Goal: Task Accomplishment & Management: Use online tool/utility

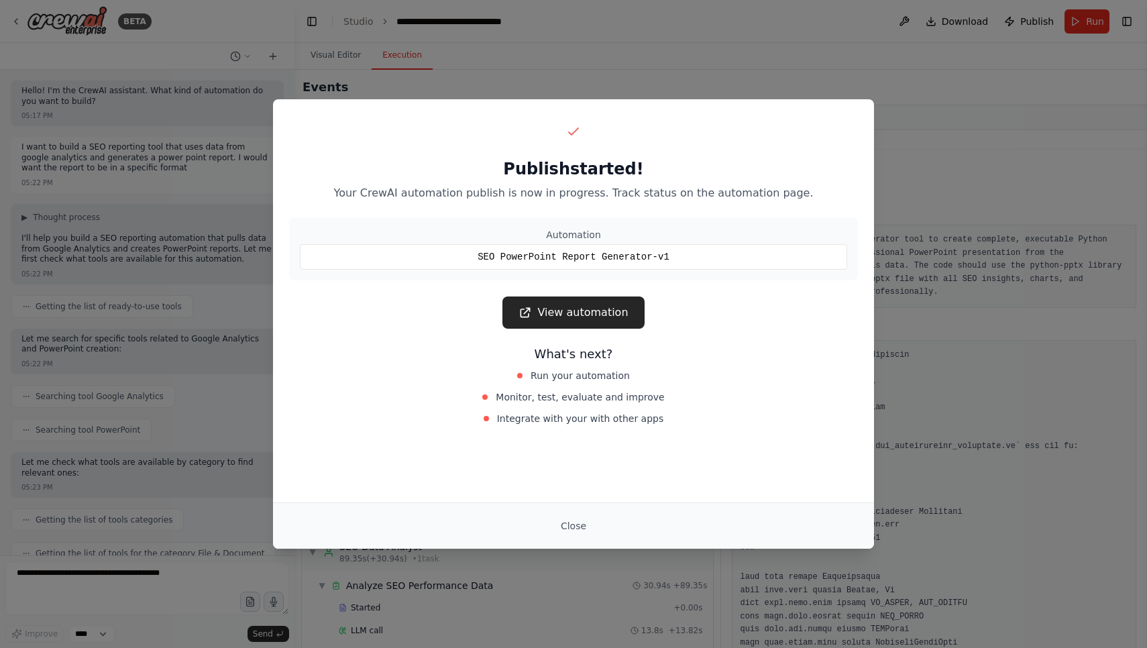
scroll to position [5976, 0]
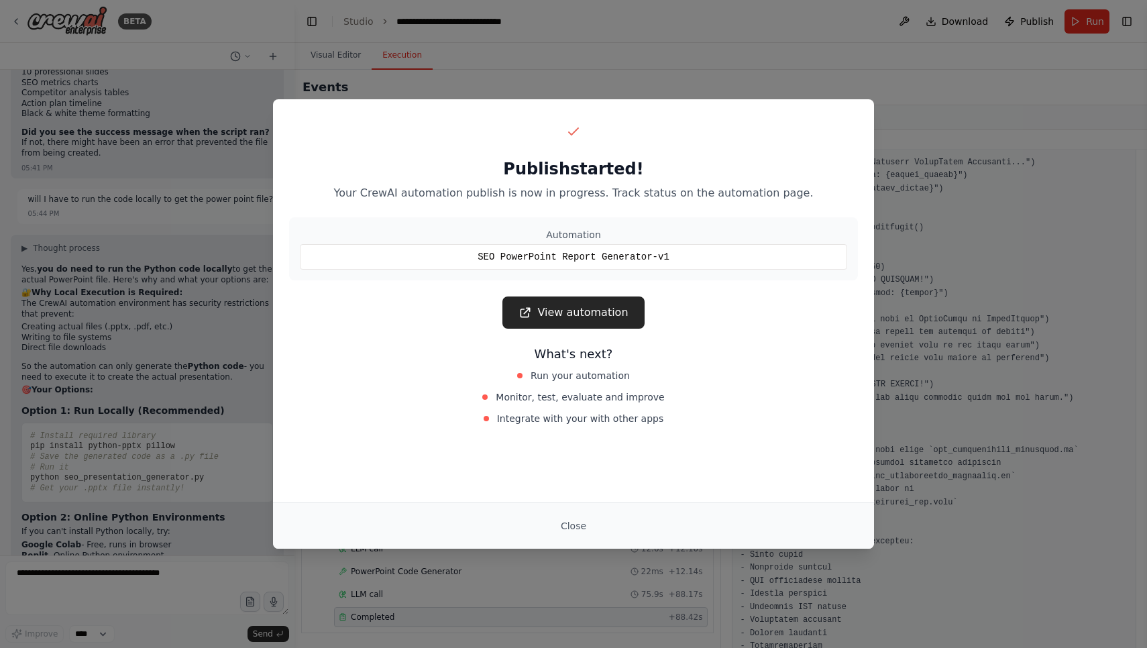
click at [578, 307] on link "View automation" at bounding box center [574, 313] width 142 height 32
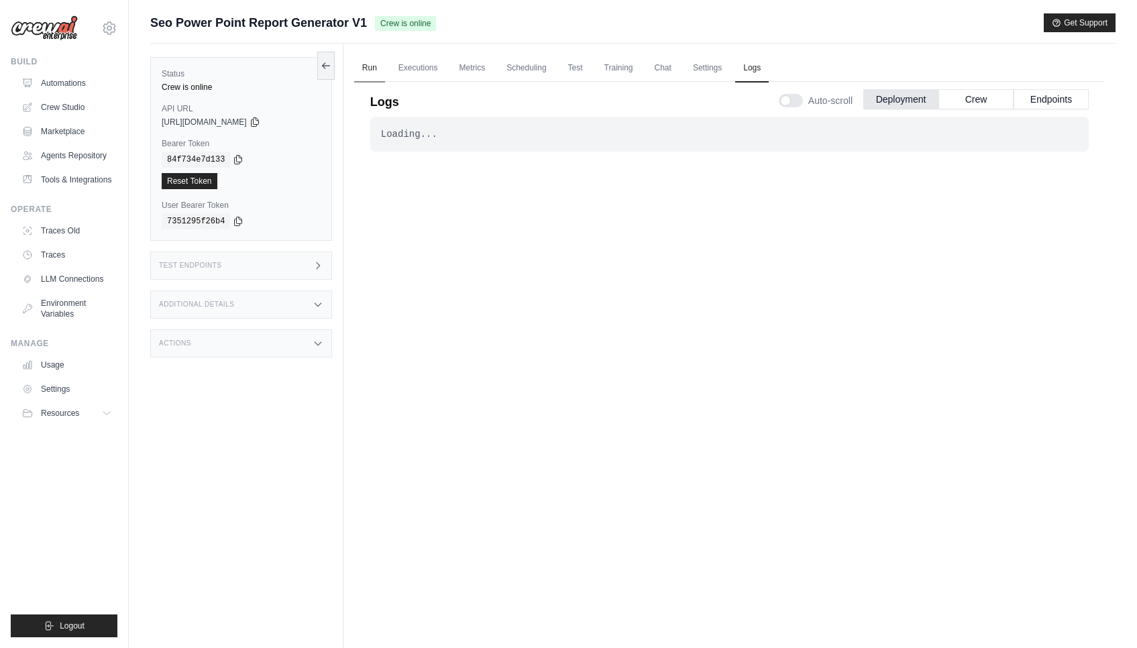
click at [366, 73] on link "Run" at bounding box center [369, 68] width 31 height 28
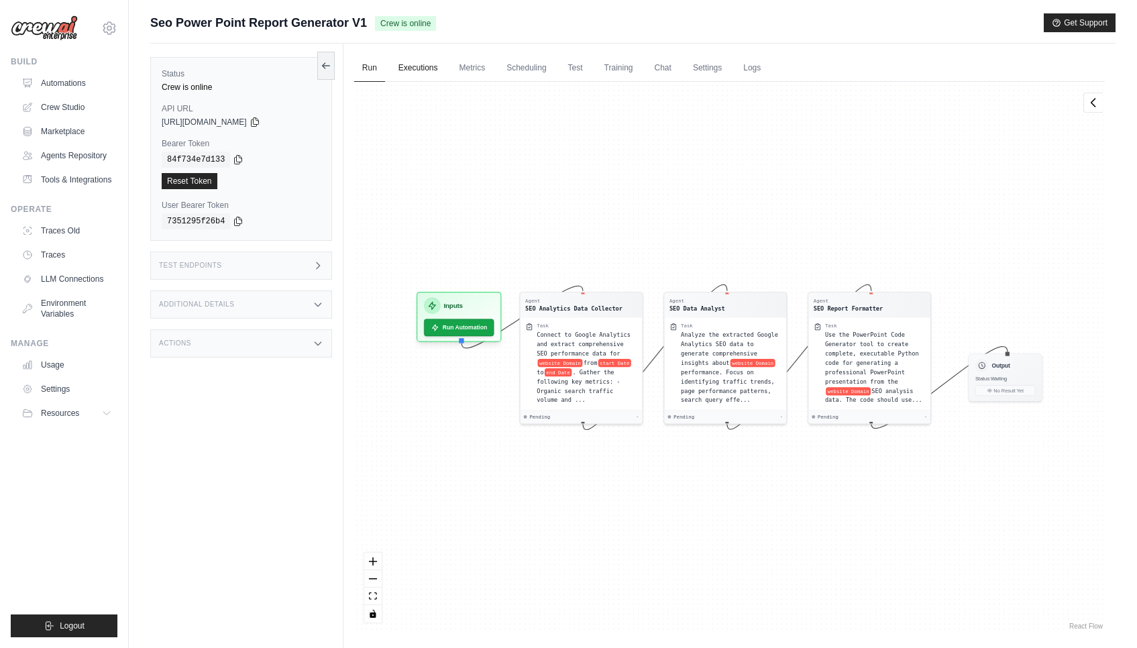
click at [415, 62] on link "Executions" at bounding box center [418, 68] width 56 height 28
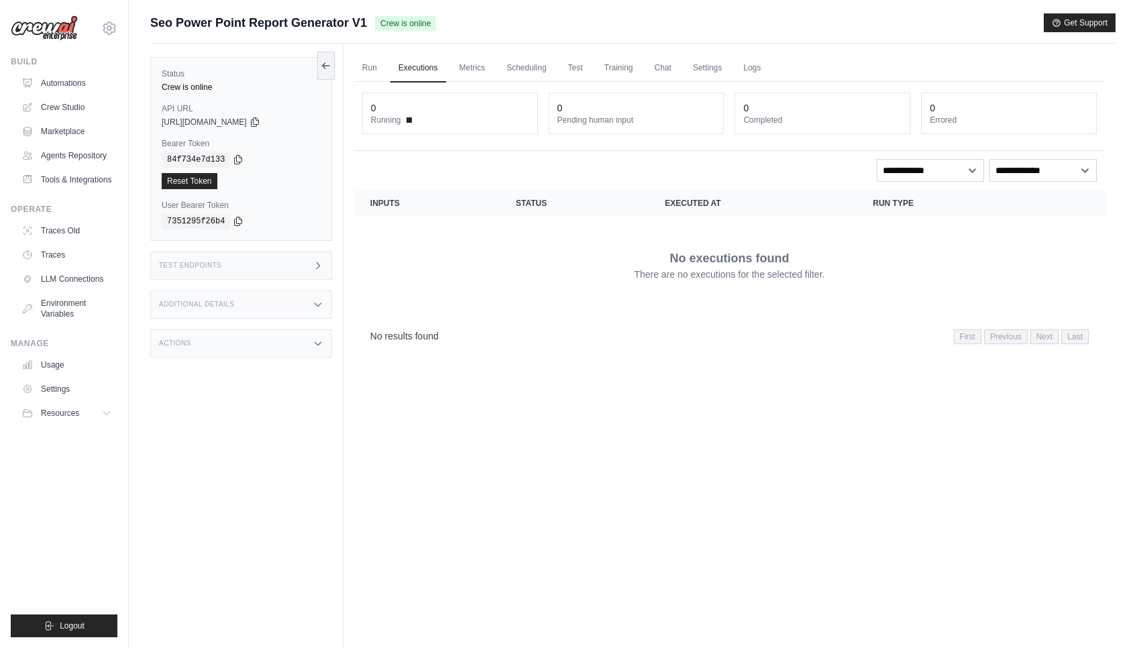
click at [498, 59] on ul "Run Executions Metrics Scheduling Test Training Chat Settings Logs" at bounding box center [729, 68] width 751 height 28
click at [464, 67] on link "Metrics" at bounding box center [473, 68] width 42 height 28
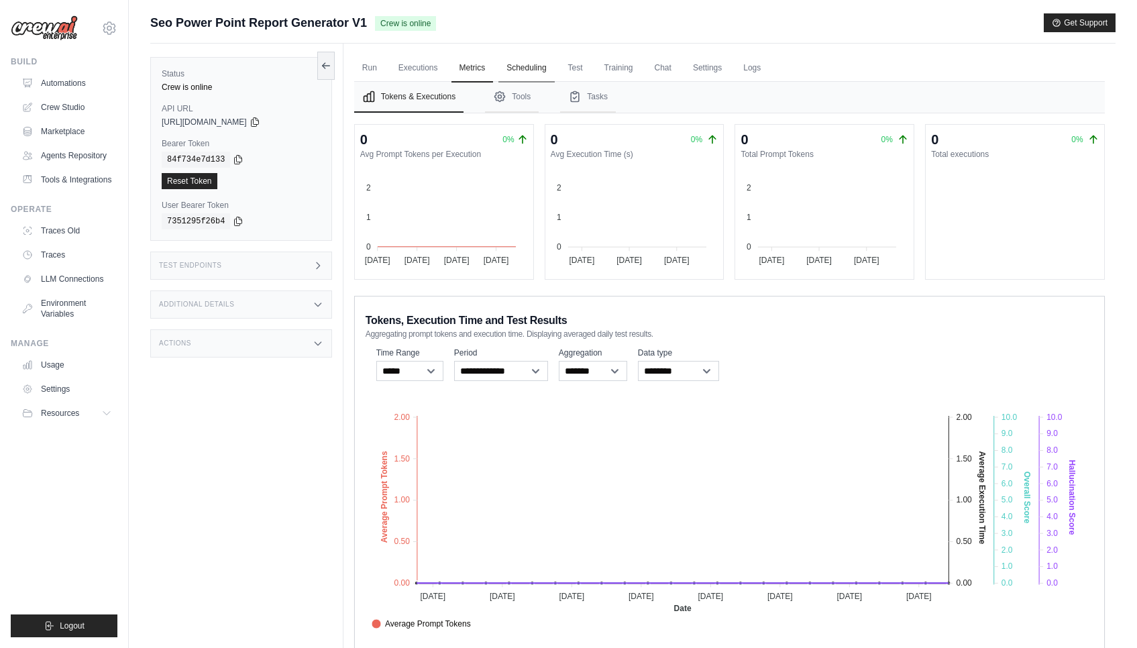
click at [515, 62] on link "Scheduling" at bounding box center [527, 68] width 56 height 28
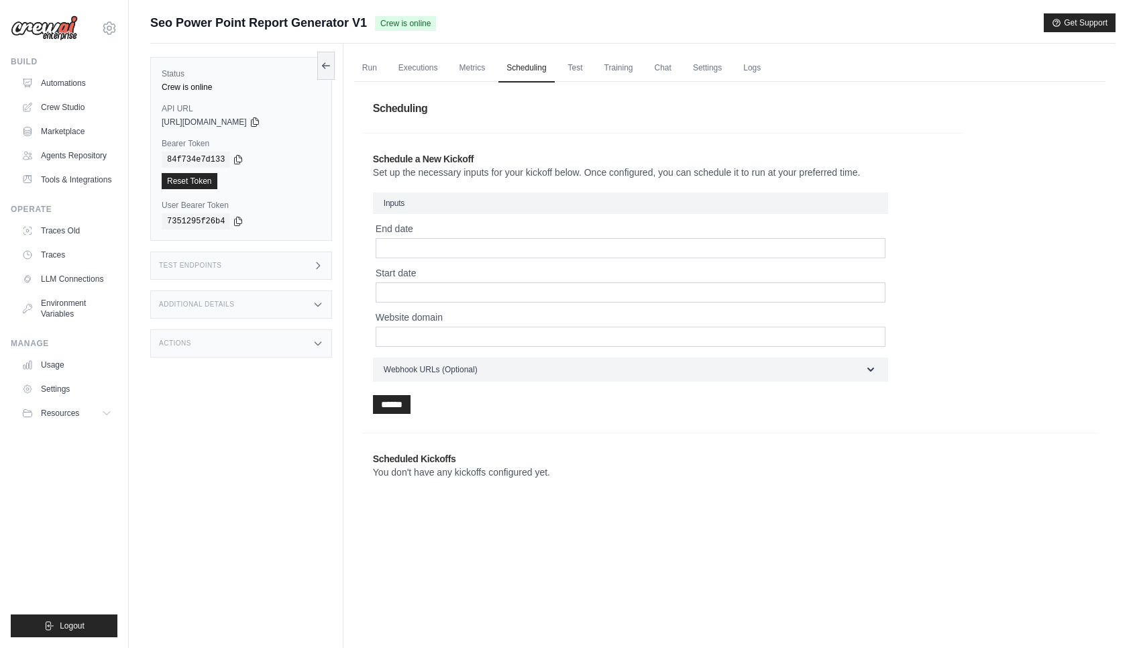
click at [592, 60] on ul "Run Executions Metrics Scheduling Test Training Chat Settings Logs" at bounding box center [729, 68] width 751 height 28
click at [584, 63] on link "Test" at bounding box center [575, 68] width 31 height 28
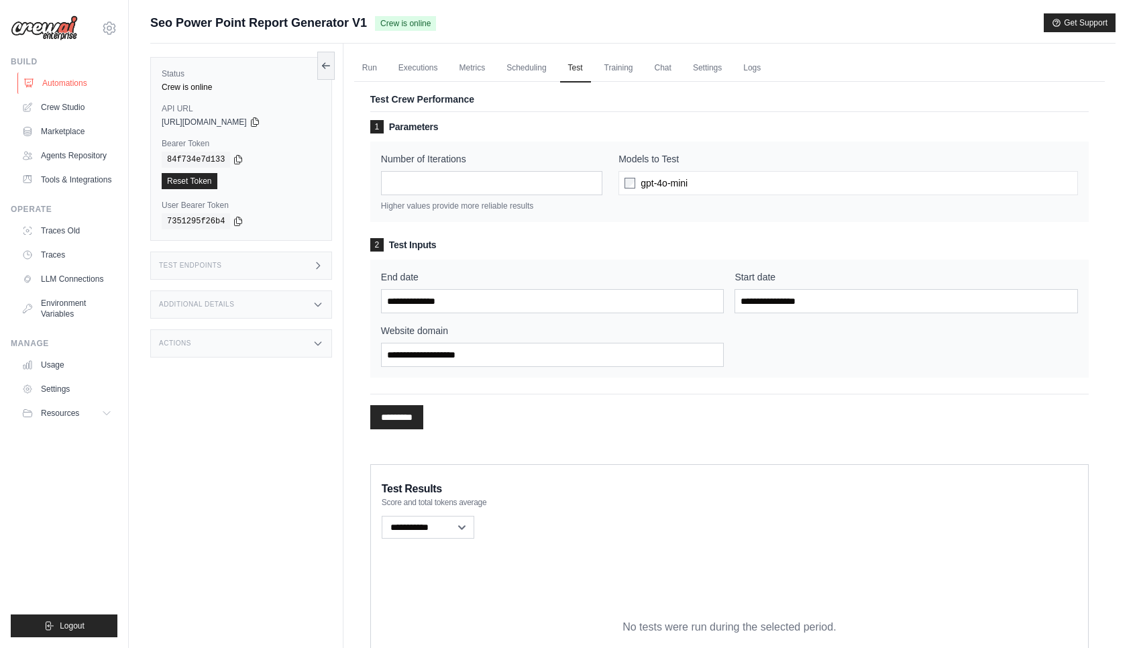
click at [62, 81] on link "Automations" at bounding box center [67, 82] width 101 height 21
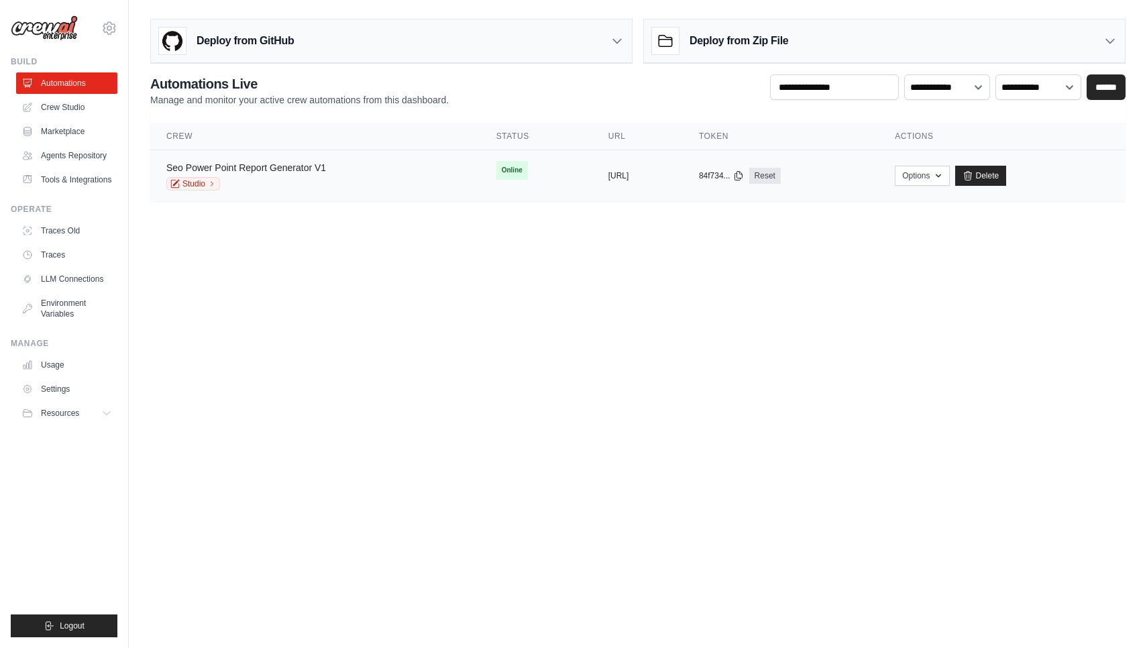
click at [264, 171] on link "Seo Power Point Report Generator V1" at bounding box center [246, 167] width 160 height 11
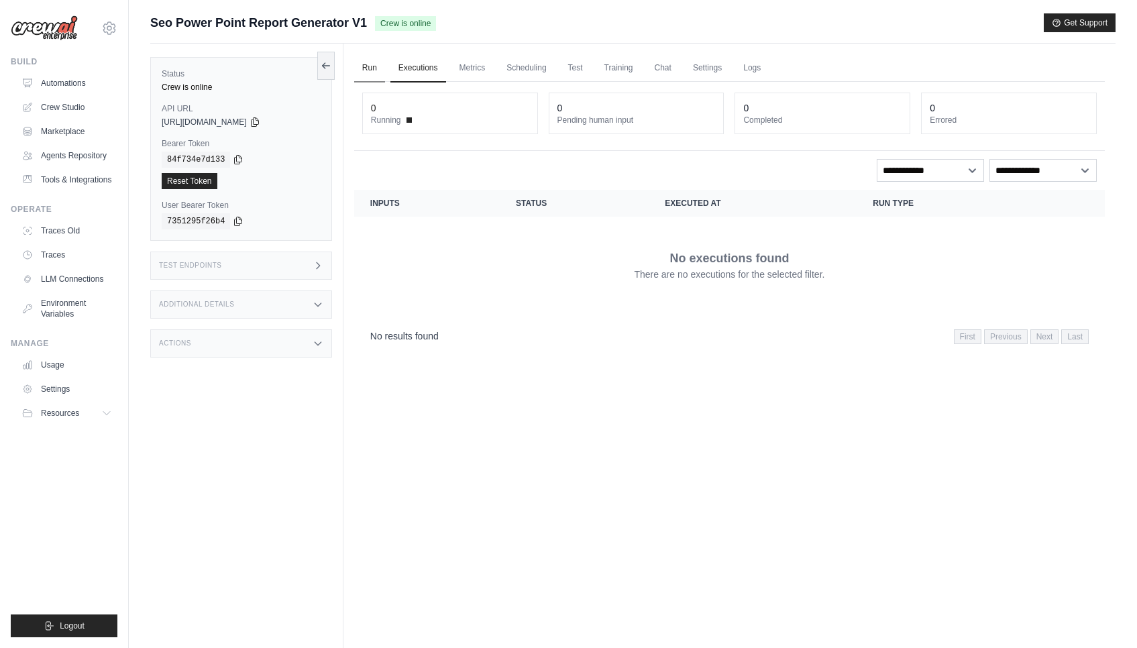
click at [365, 70] on link "Run" at bounding box center [369, 68] width 31 height 28
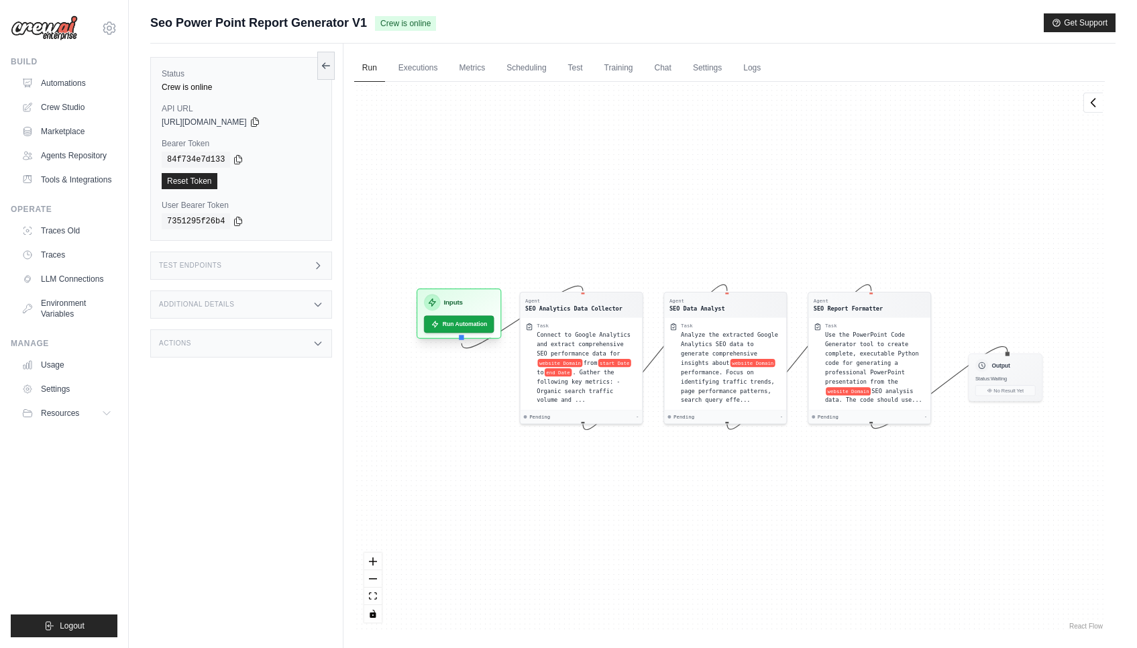
click at [459, 337] on div "Inputs Run Automation" at bounding box center [459, 314] width 85 height 50
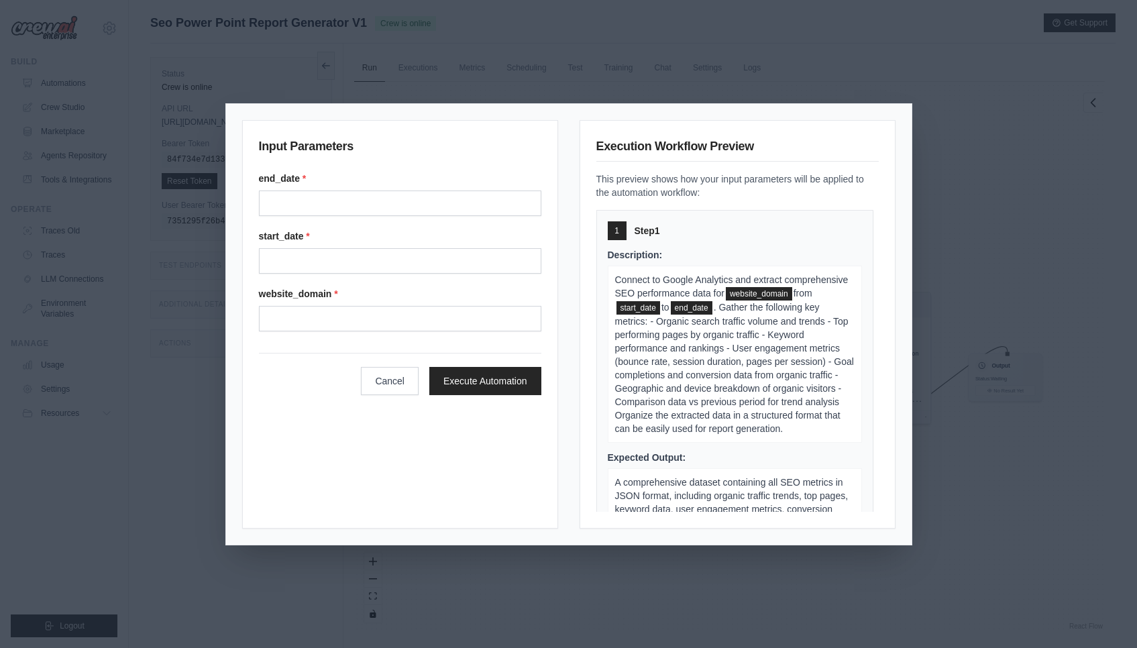
click at [380, 69] on div "Input Parameters end_date * start_date * website_domain * Cancel Execute Automa…" at bounding box center [568, 324] width 1137 height 648
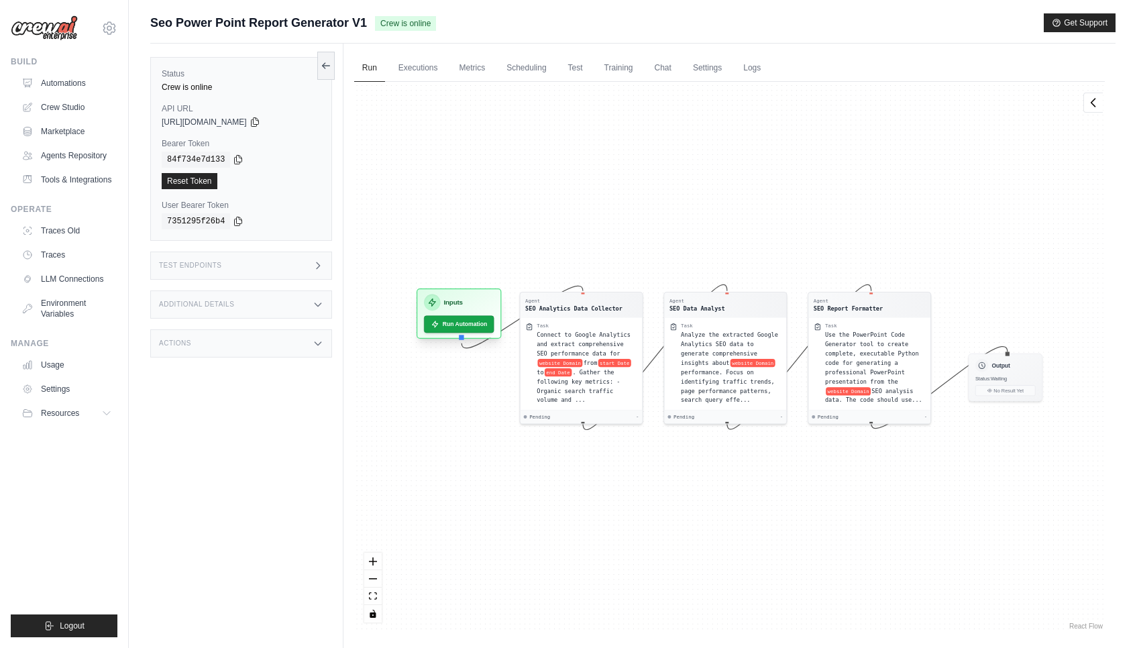
click at [446, 335] on div "Inputs Run Automation" at bounding box center [459, 314] width 85 height 50
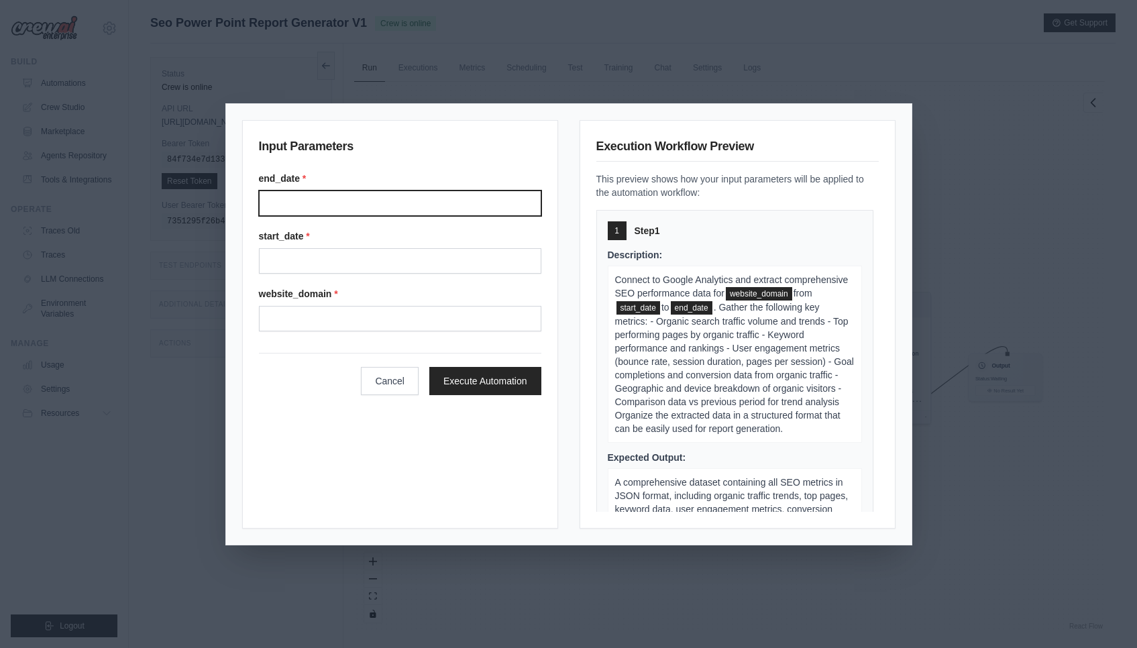
click at [355, 192] on input "End date" at bounding box center [400, 203] width 282 height 25
type input "**********"
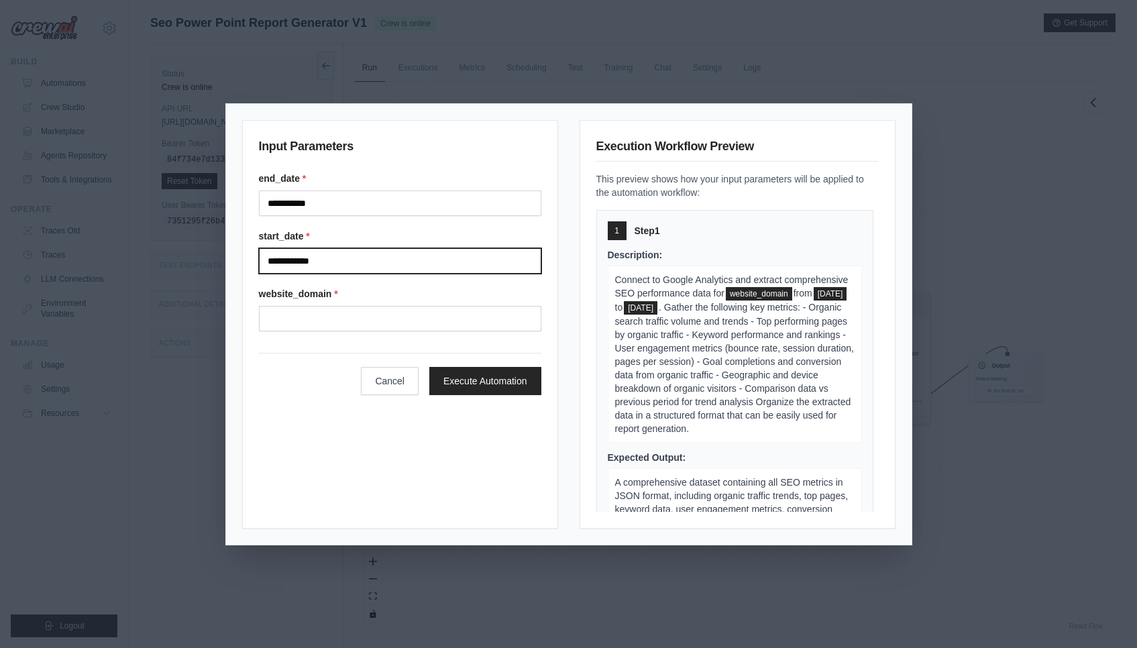
type input "**********"
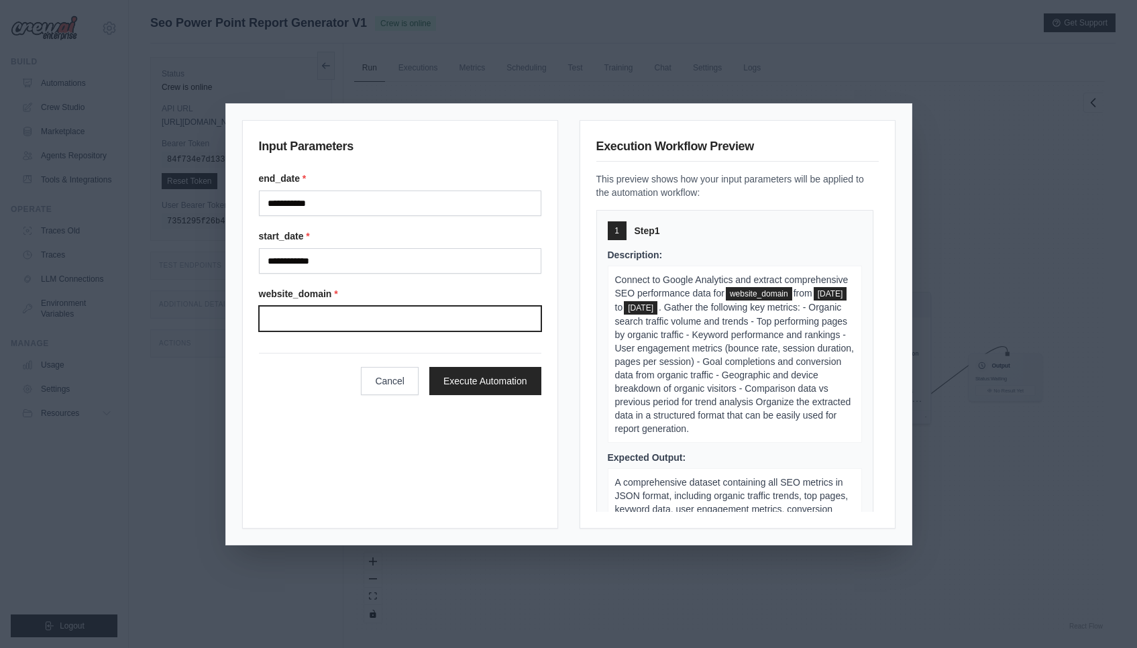
click at [409, 331] on input "Website domain" at bounding box center [400, 318] width 282 height 25
paste input "**********"
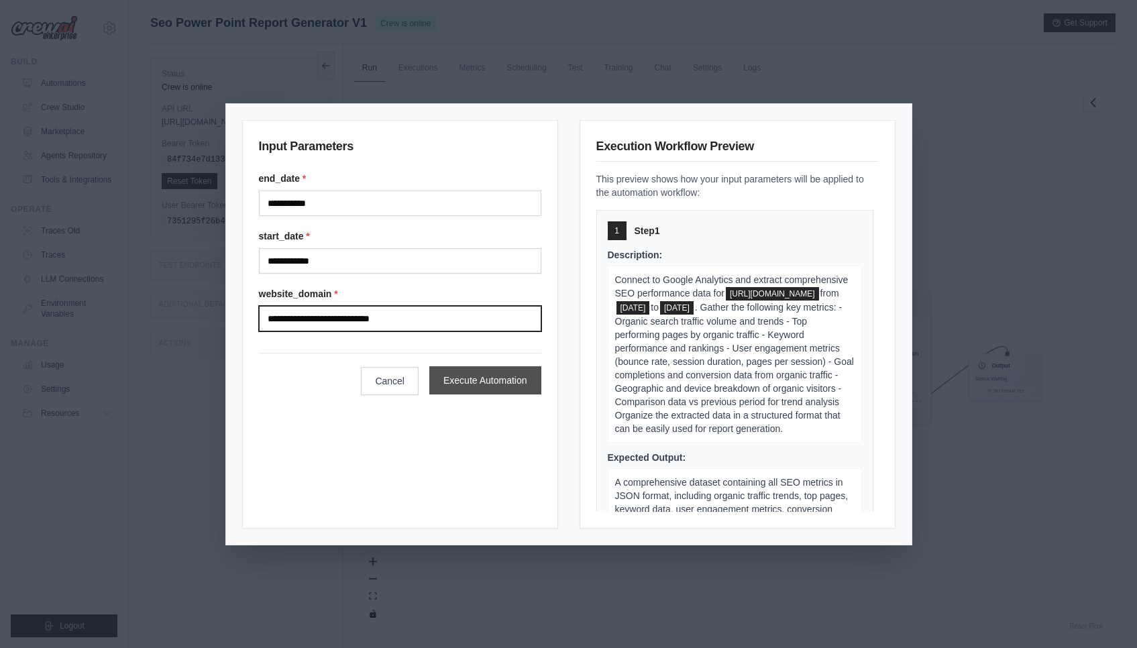
type input "**********"
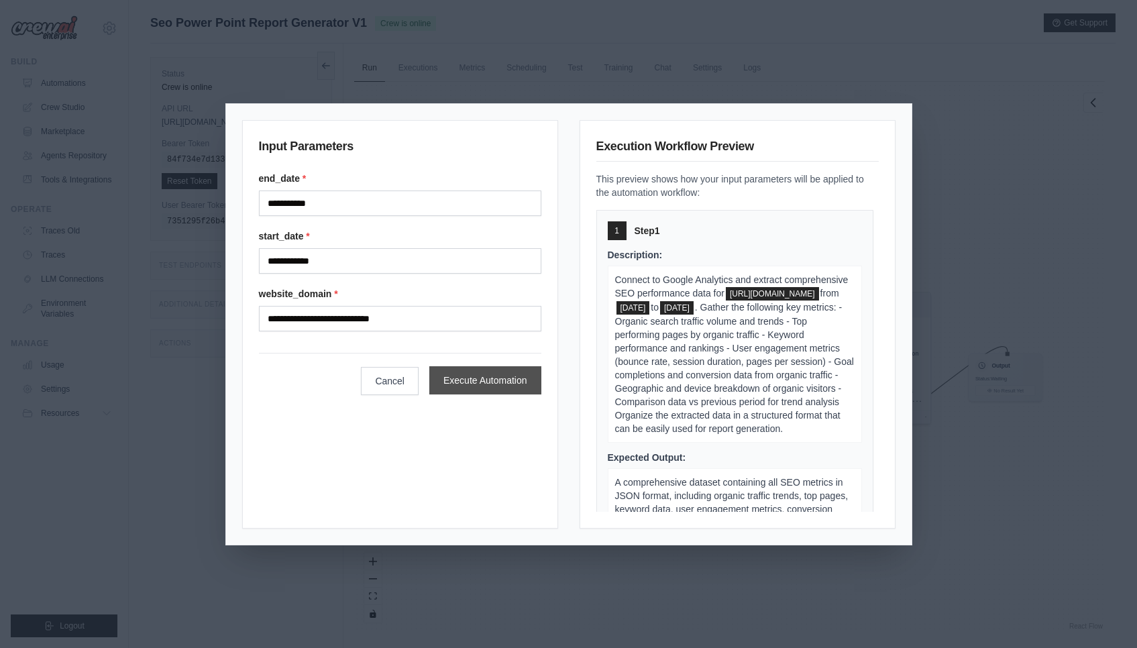
click at [501, 386] on button "Execute Automation" at bounding box center [485, 380] width 112 height 28
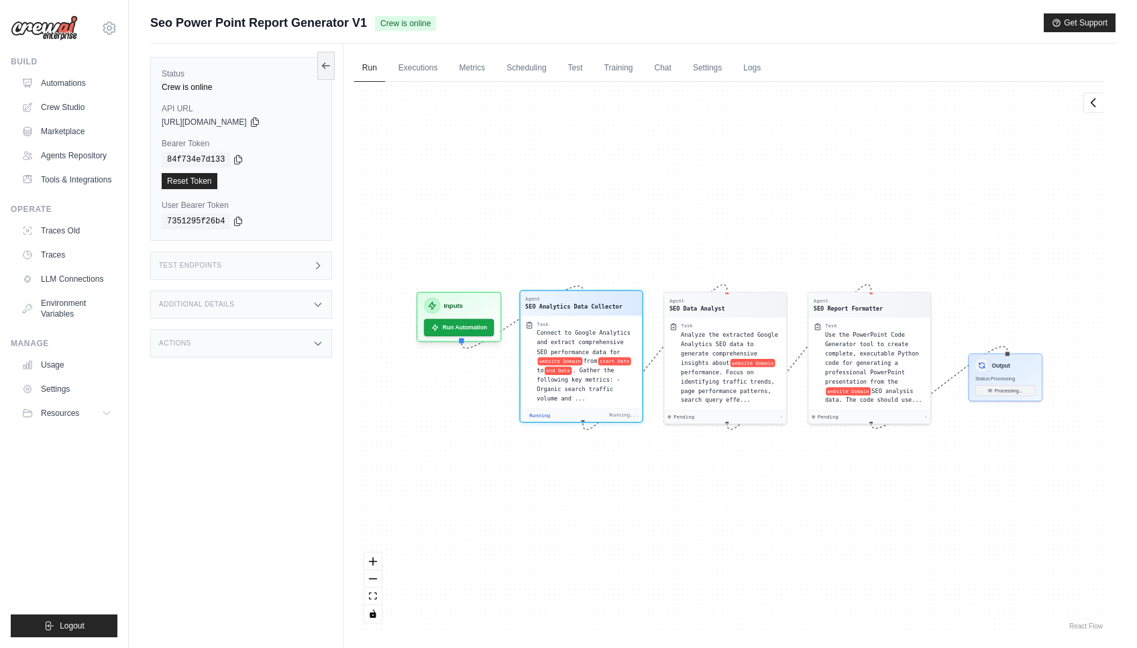
click at [603, 307] on div "SEO Analytics Data Collector" at bounding box center [573, 307] width 97 height 8
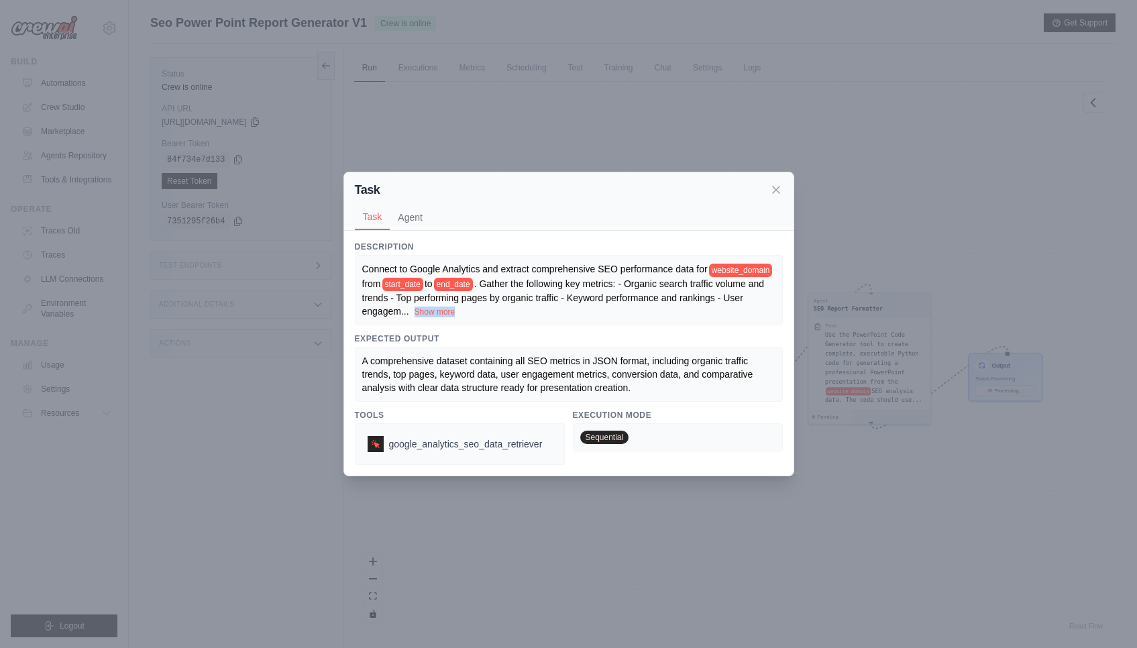
click at [603, 307] on div "Connect to Google Analytics and extract comprehensive SEO performance data for …" at bounding box center [568, 290] width 413 height 56
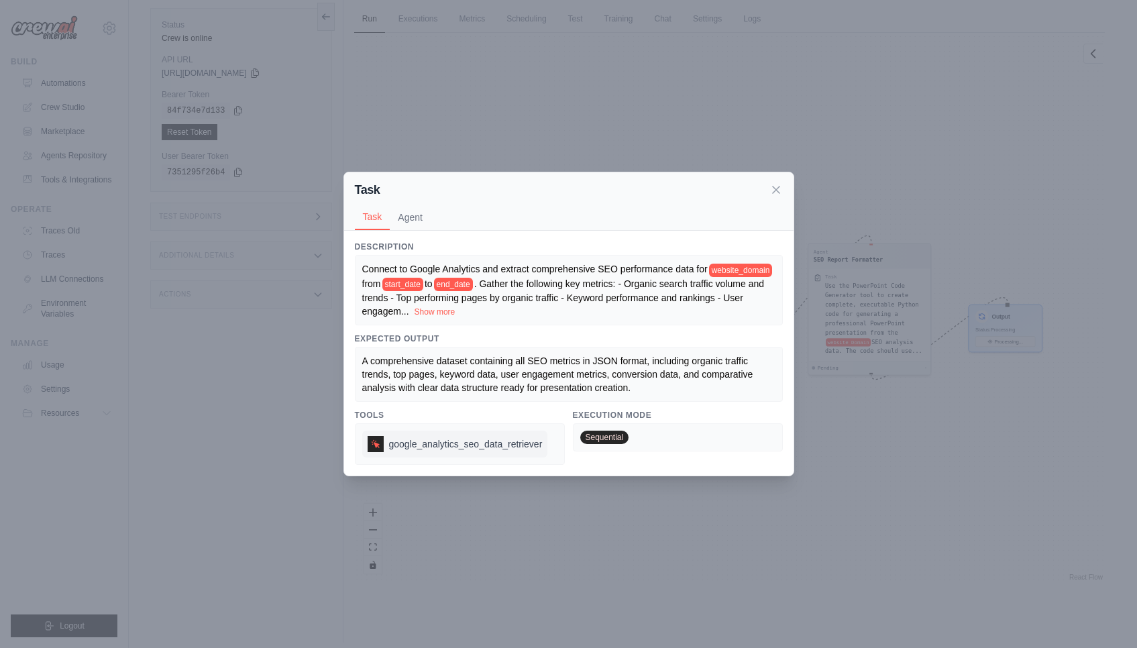
click at [509, 445] on span "google_analytics_seo_data_retriever" at bounding box center [466, 443] width 154 height 13
click at [893, 354] on div "Task Task Agent Description Connect to Google Analytics and extract comprehensi…" at bounding box center [568, 324] width 1137 height 648
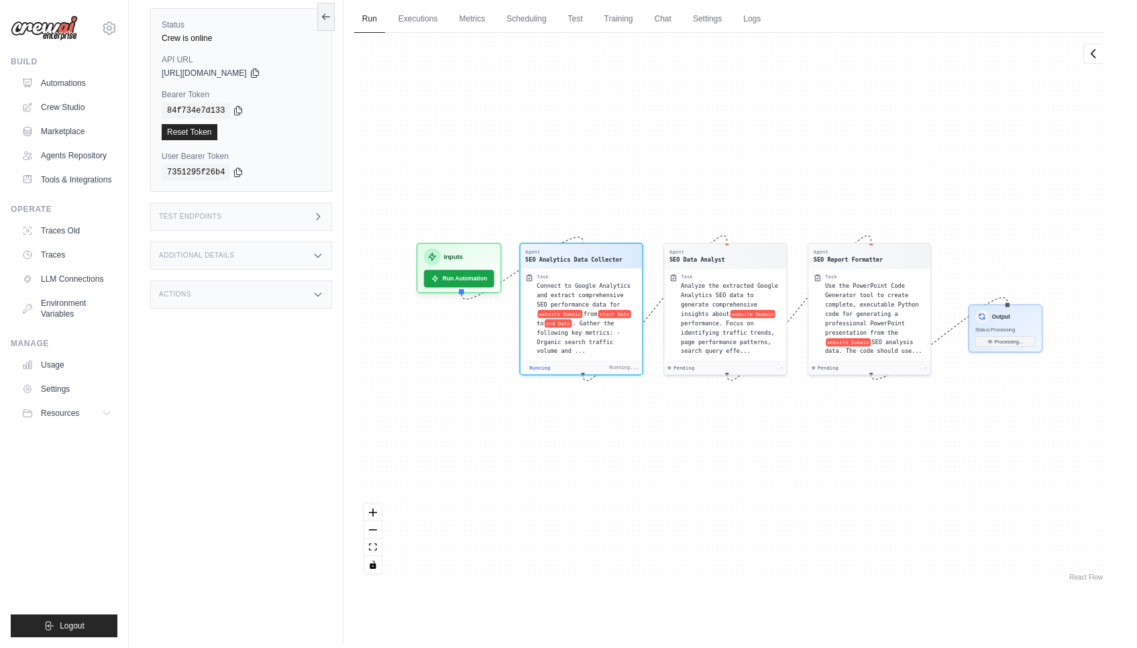
click at [688, 162] on div "Agent SEO Analytics Data Collector Task Connect to Google Analytics and extract…" at bounding box center [729, 308] width 751 height 551
drag, startPoint x: 688, startPoint y: 162, endPoint x: 625, endPoint y: 162, distance: 63.7
click at [625, 162] on div "Agent SEO Analytics Data Collector Task Connect to Google Analytics and extract…" at bounding box center [729, 308] width 751 height 551
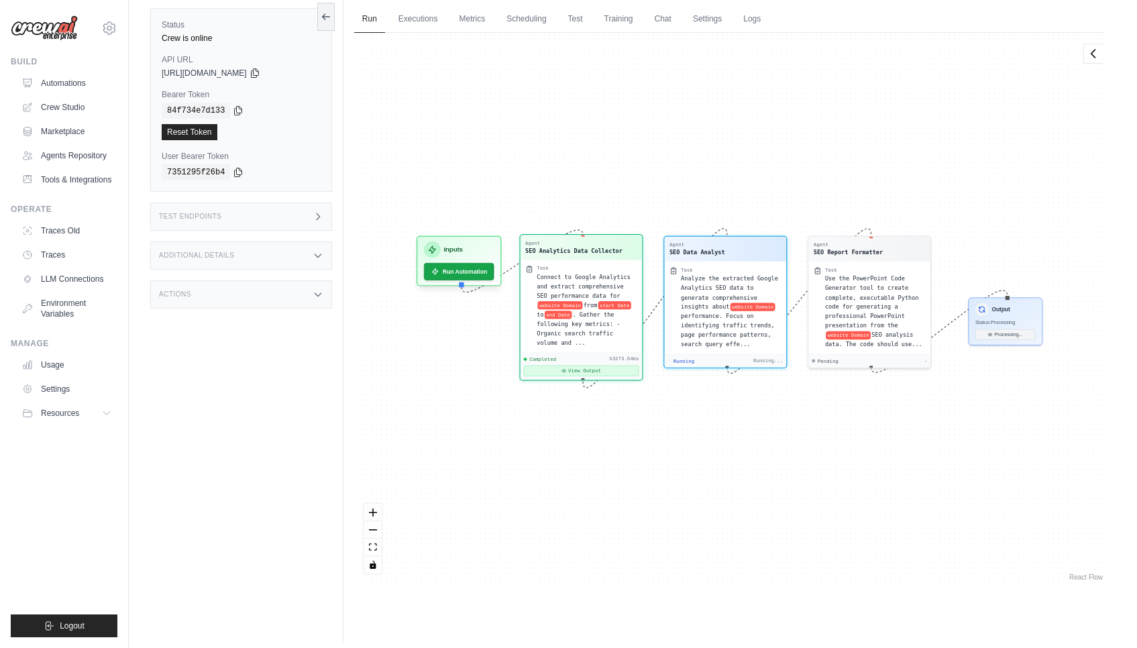
click at [605, 366] on button "View Output" at bounding box center [580, 371] width 115 height 11
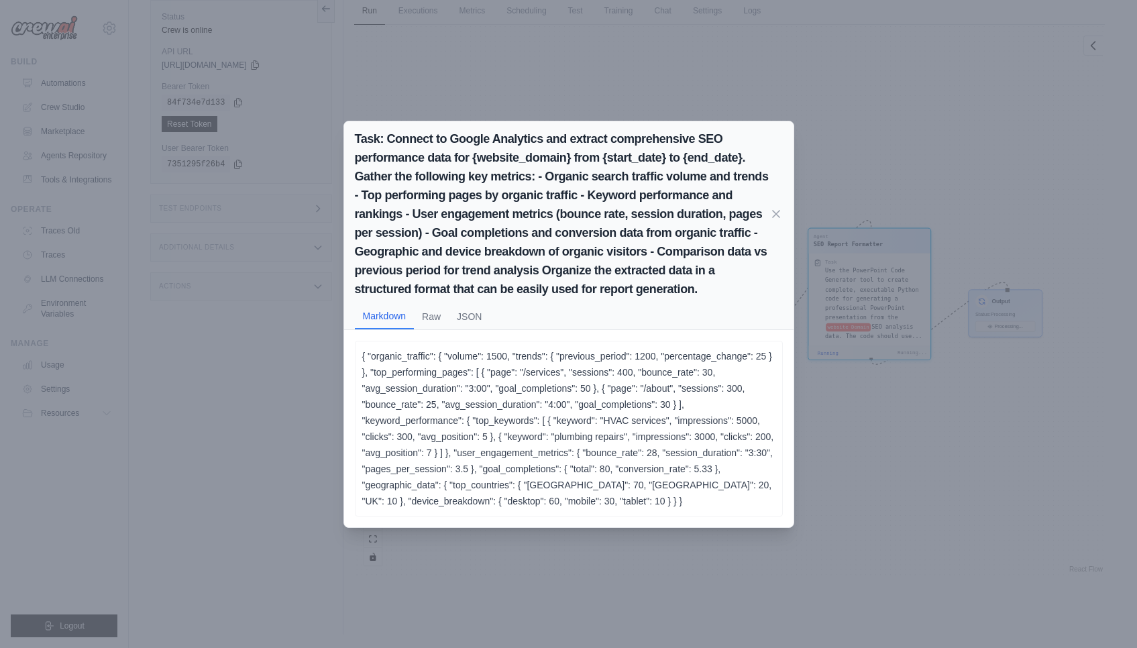
scroll to position [284, 0]
click at [1081, 300] on div "Task: Connect to Google Analytics and extract comprehensive SEO performance dat…" at bounding box center [568, 324] width 1137 height 648
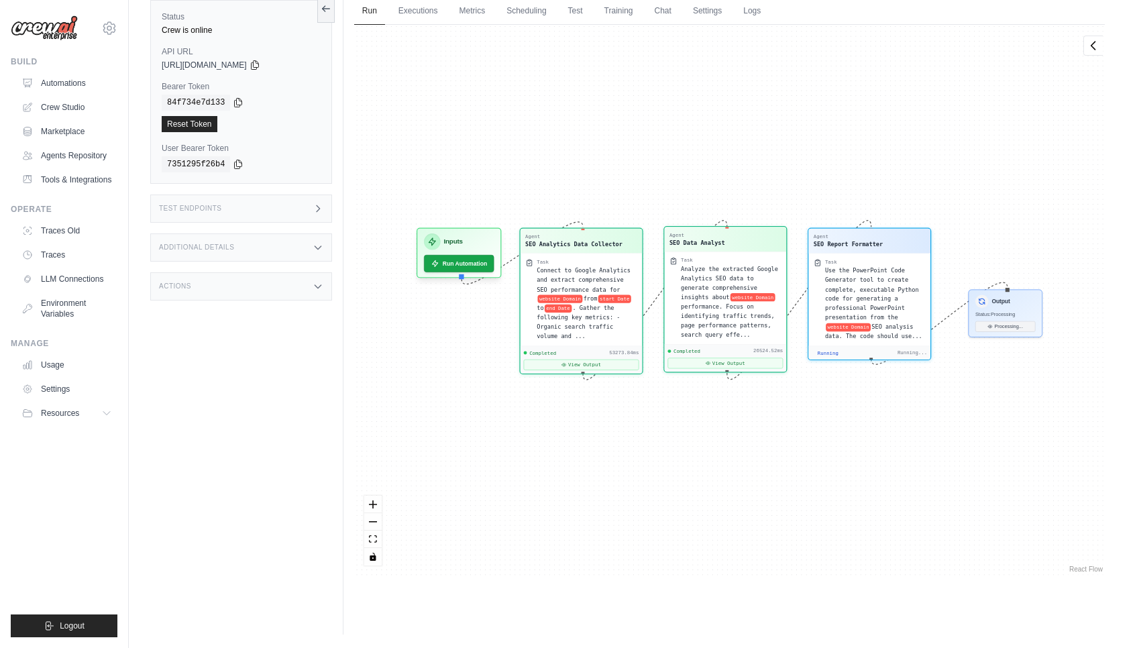
click at [734, 236] on div "Agent SEO Data Analyst" at bounding box center [726, 239] width 112 height 15
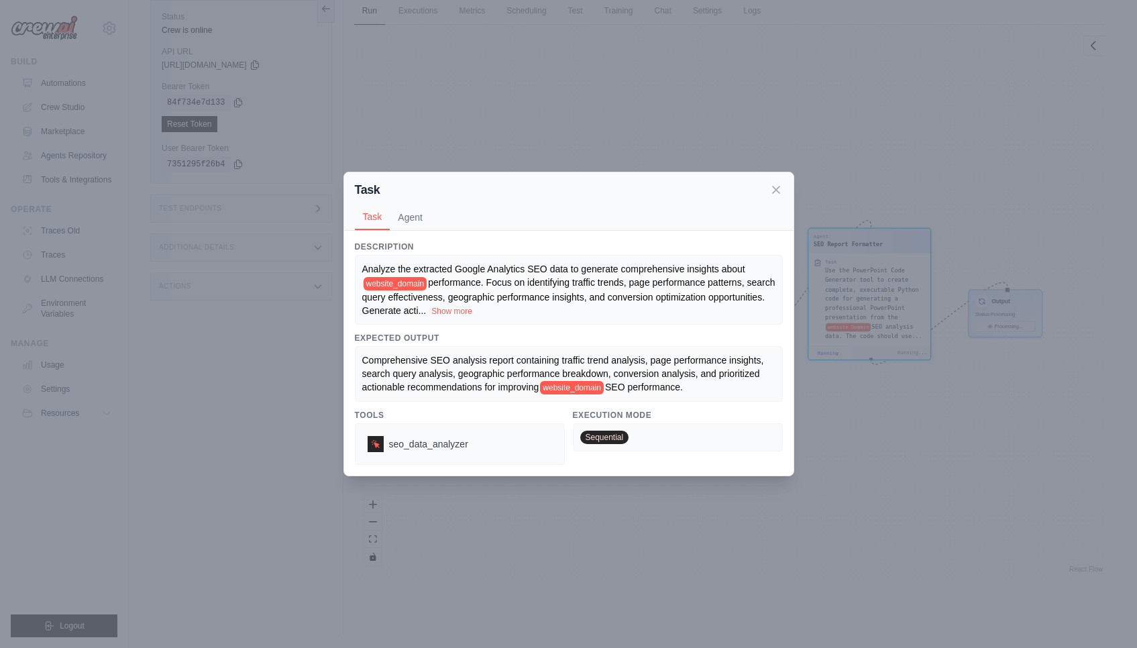
click at [734, 236] on div "Description Analyze the extracted Google Analytics SEO data to generate compreh…" at bounding box center [569, 353] width 450 height 245
click at [472, 313] on button "Show more" at bounding box center [451, 310] width 41 height 11
click at [779, 189] on icon at bounding box center [776, 189] width 13 height 13
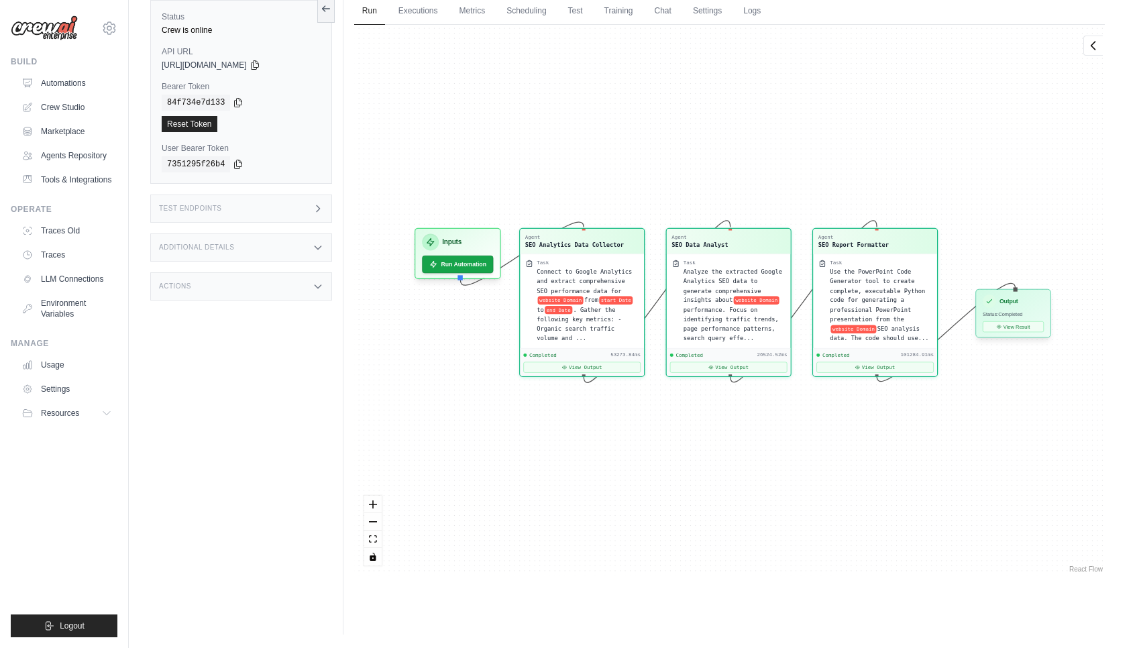
click at [1014, 336] on div "Output Status: Completed View Result" at bounding box center [1013, 313] width 75 height 48
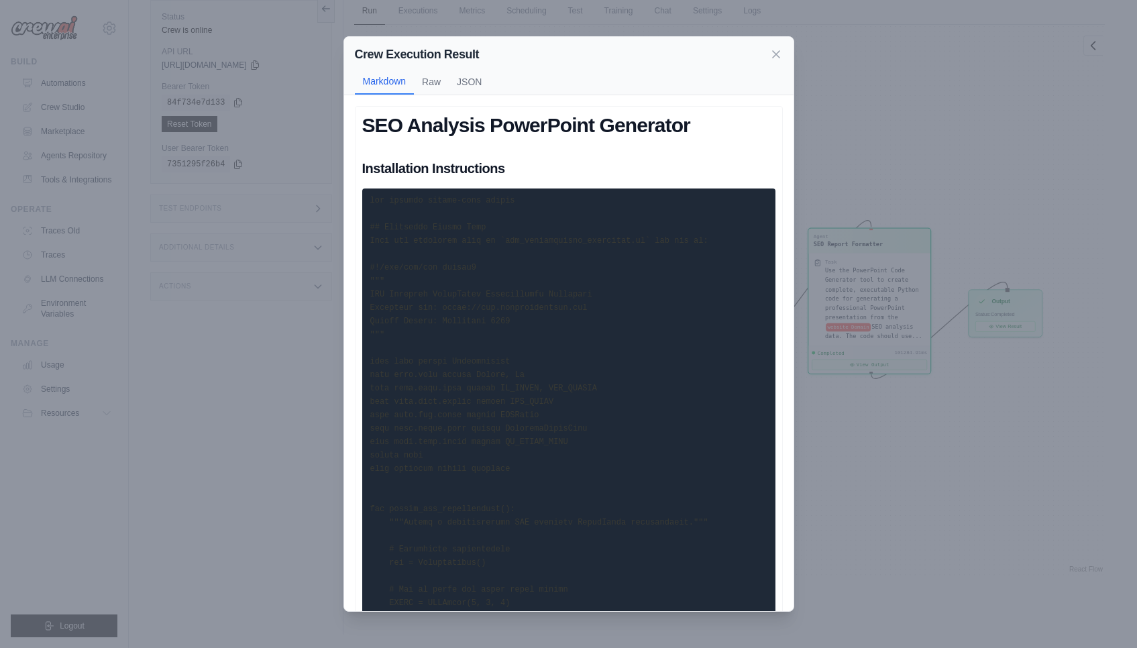
scroll to position [0, 0]
click at [430, 62] on h2 "Crew Execution Result" at bounding box center [417, 54] width 125 height 19
click at [429, 74] on button "Raw" at bounding box center [431, 80] width 35 height 25
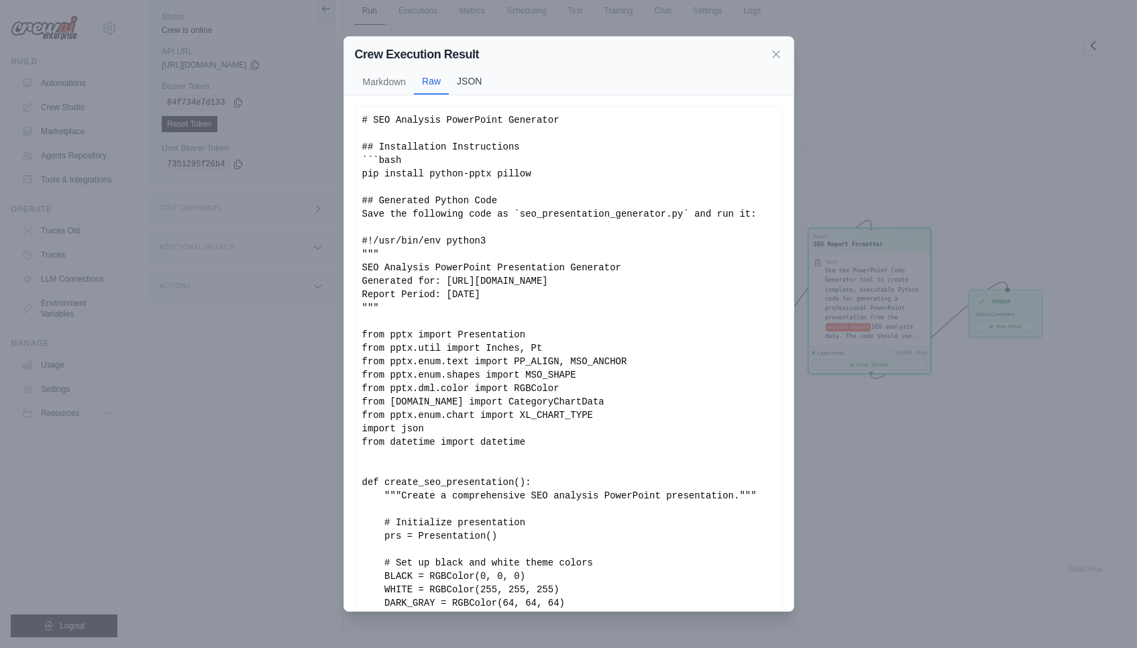
click at [482, 83] on button "JSON" at bounding box center [469, 80] width 41 height 25
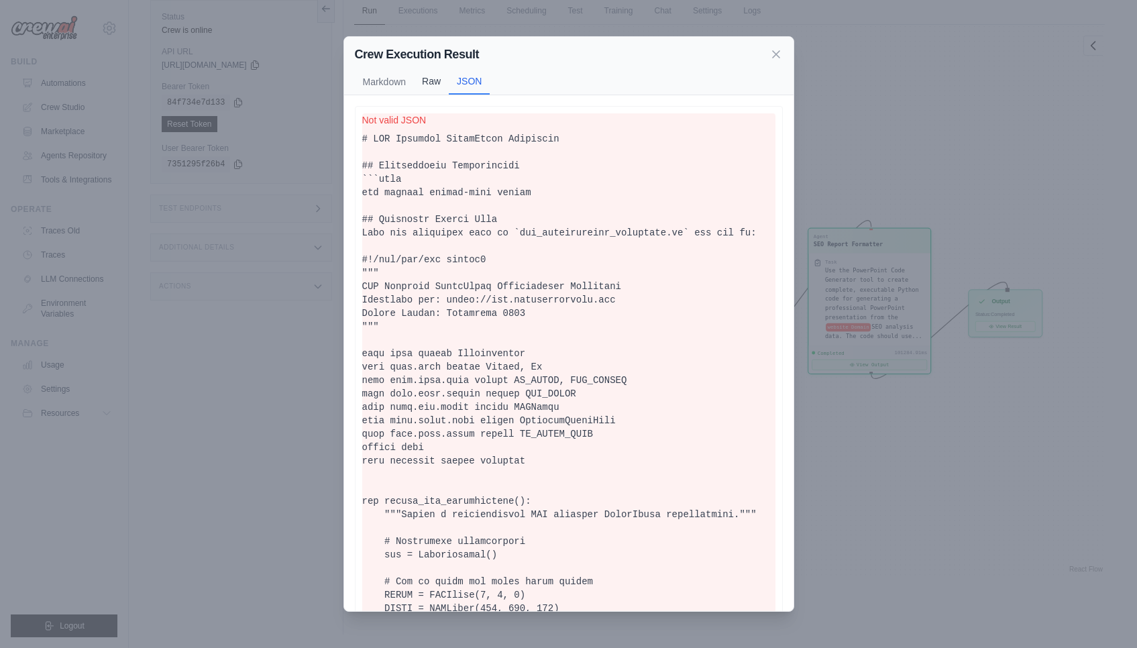
click at [446, 92] on button "Raw" at bounding box center [431, 80] width 35 height 25
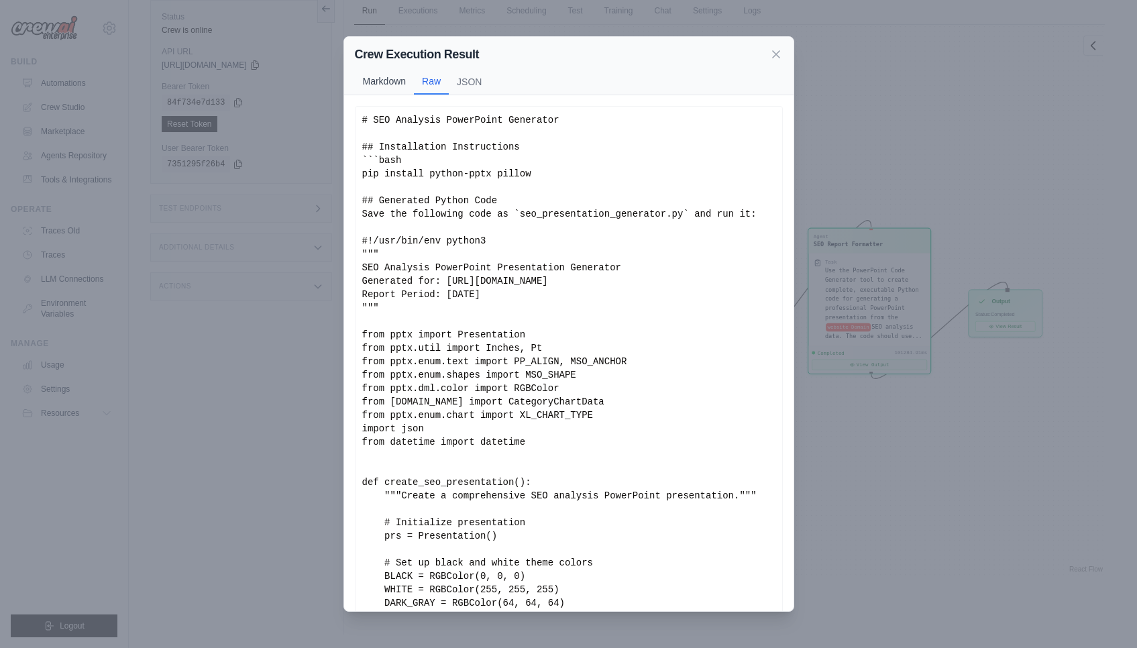
click at [401, 87] on button "Markdown" at bounding box center [385, 80] width 60 height 25
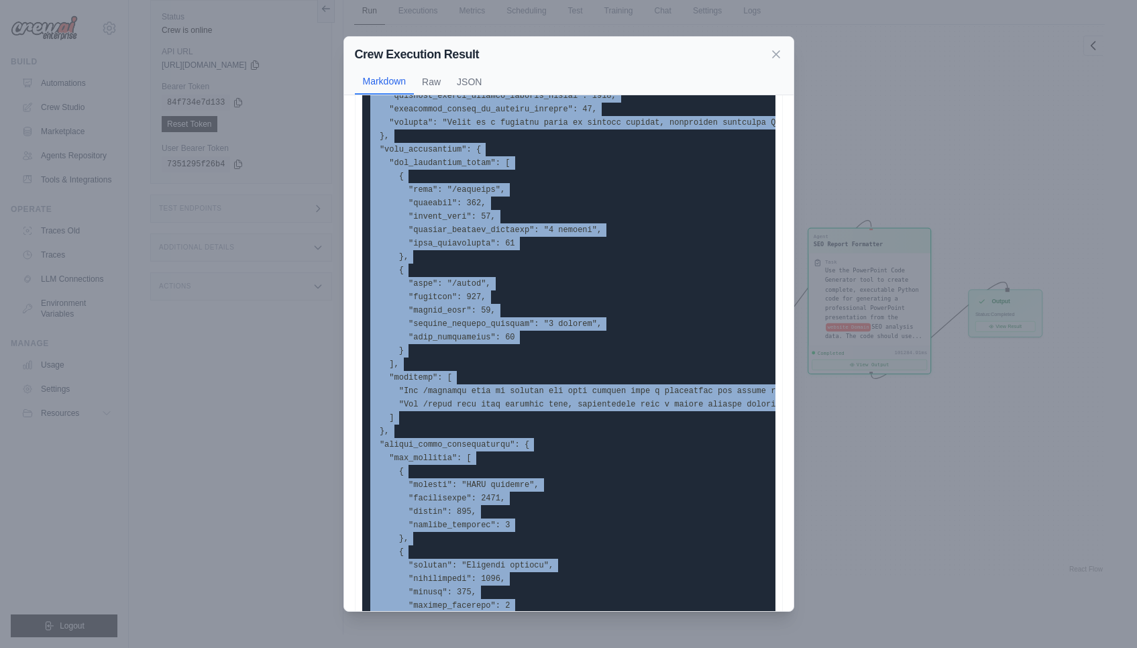
scroll to position [794, 0]
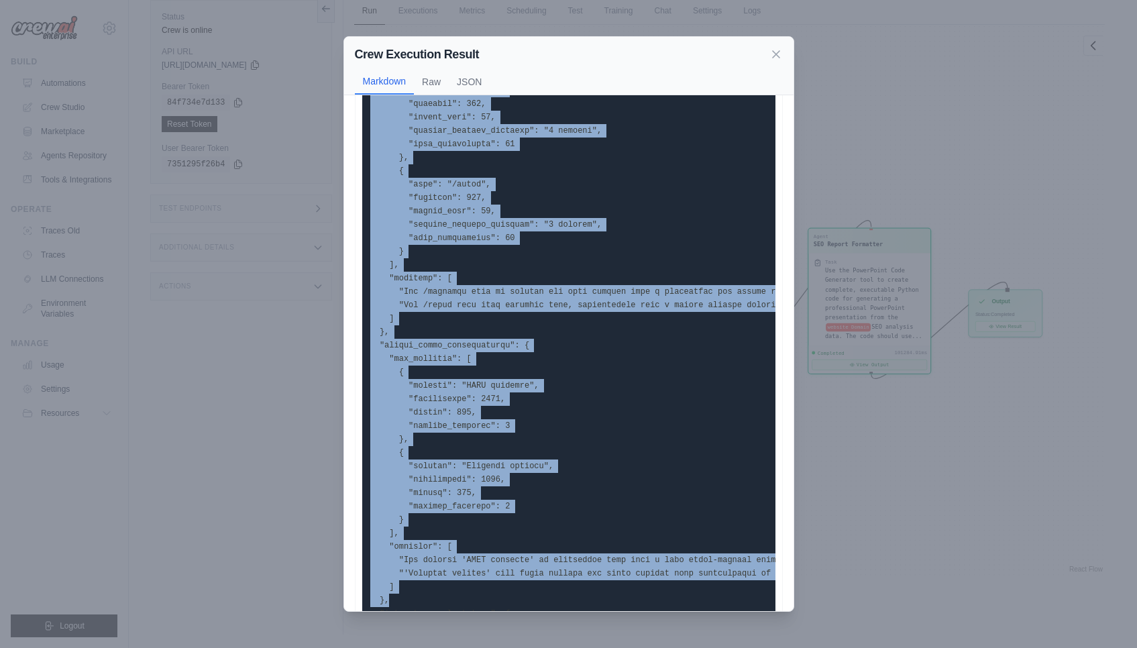
drag, startPoint x: 478, startPoint y: 232, endPoint x: 636, endPoint y: 645, distance: 442.4
click at [637, 647] on div "Crew Execution Result Markdown Raw JSON SEO Analysis PowerPoint Generator Insta…" at bounding box center [568, 324] width 1137 height 648
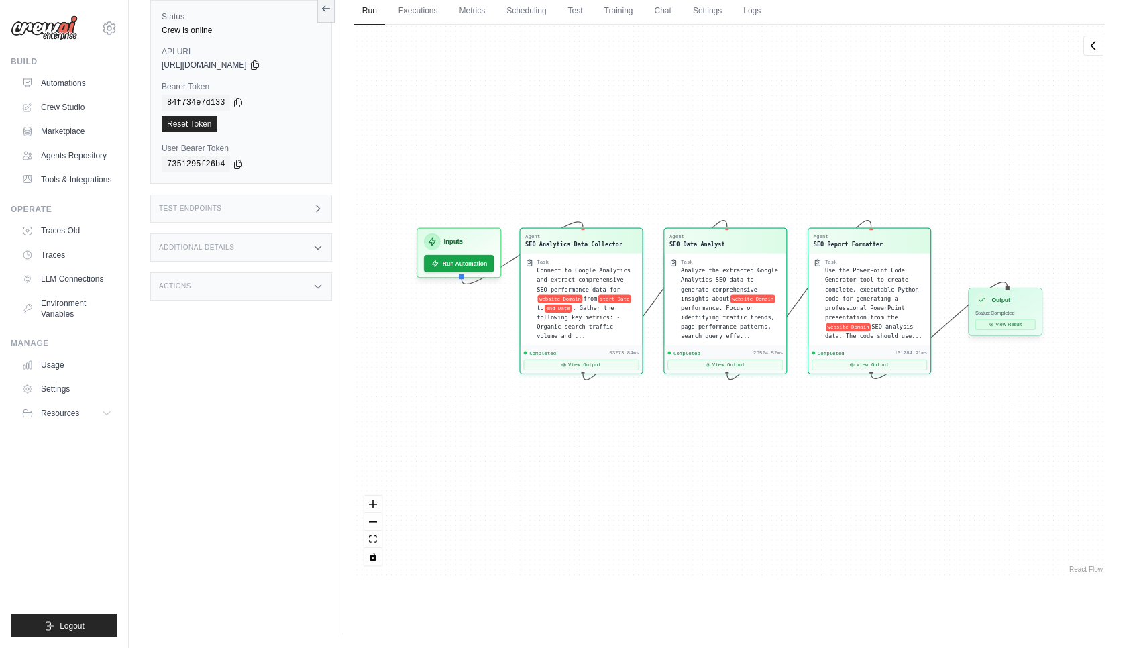
click at [995, 326] on button "View Result" at bounding box center [1006, 324] width 60 height 11
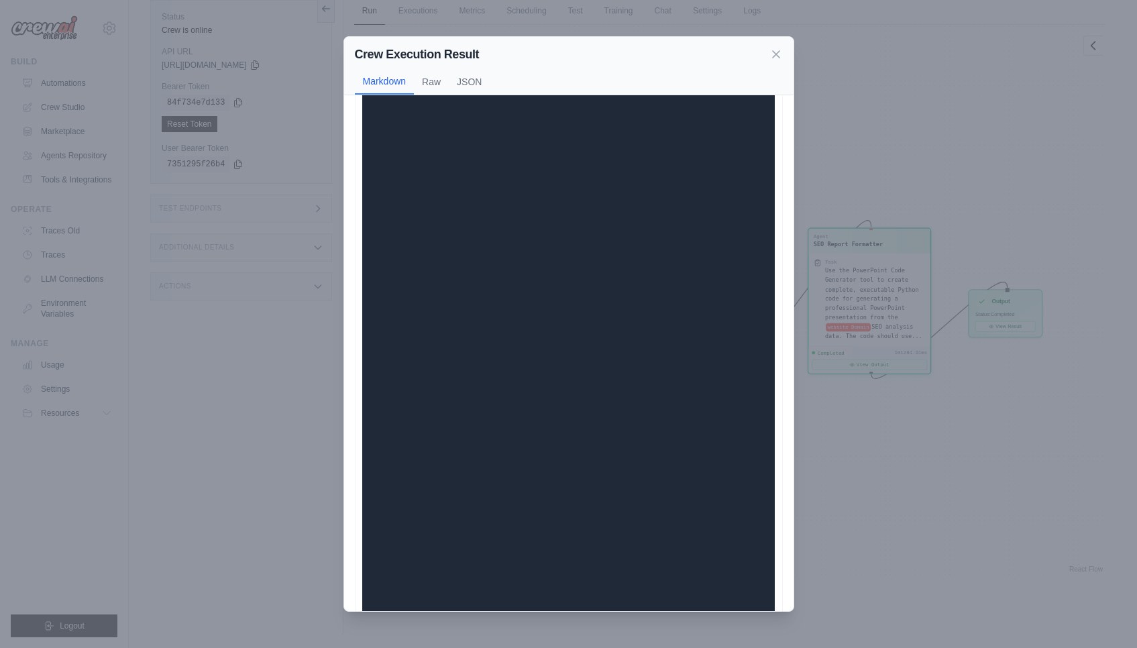
scroll to position [5655, 0]
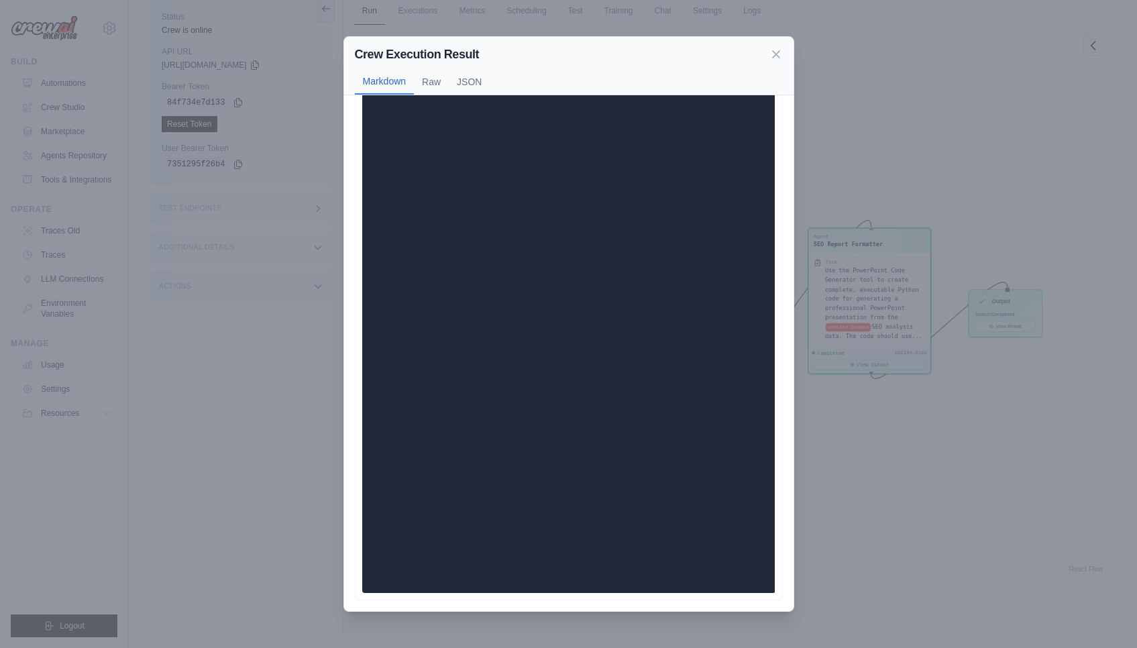
drag, startPoint x: 363, startPoint y: 197, endPoint x: 792, endPoint y: 647, distance: 622.2
click at [792, 647] on div "Crew Execution Result Markdown Raw JSON SEO Analysis PowerPoint Generator Insta…" at bounding box center [568, 324] width 1137 height 648
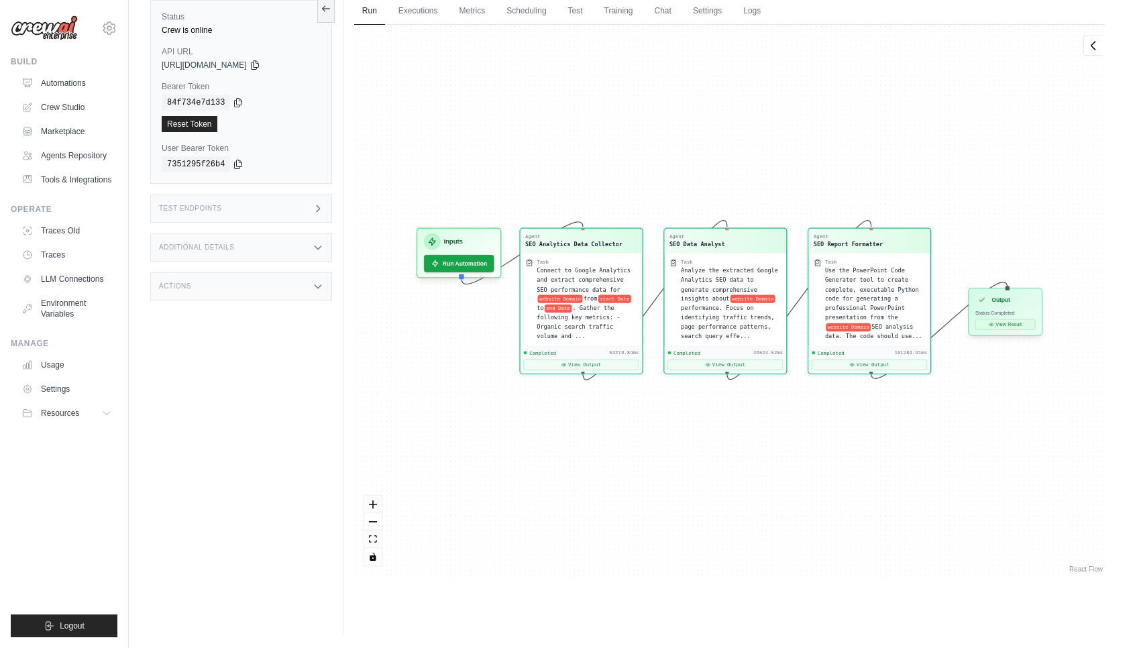
click at [1009, 325] on button "View Result" at bounding box center [1006, 324] width 60 height 11
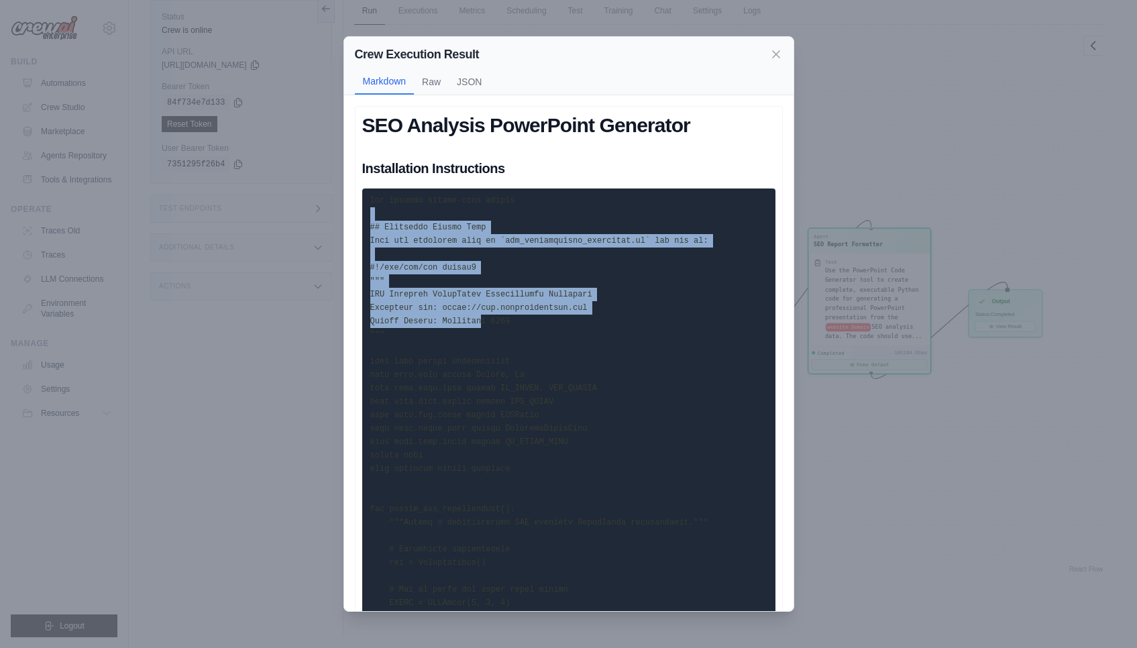
drag, startPoint x: 376, startPoint y: 213, endPoint x: 484, endPoint y: 325, distance: 155.6
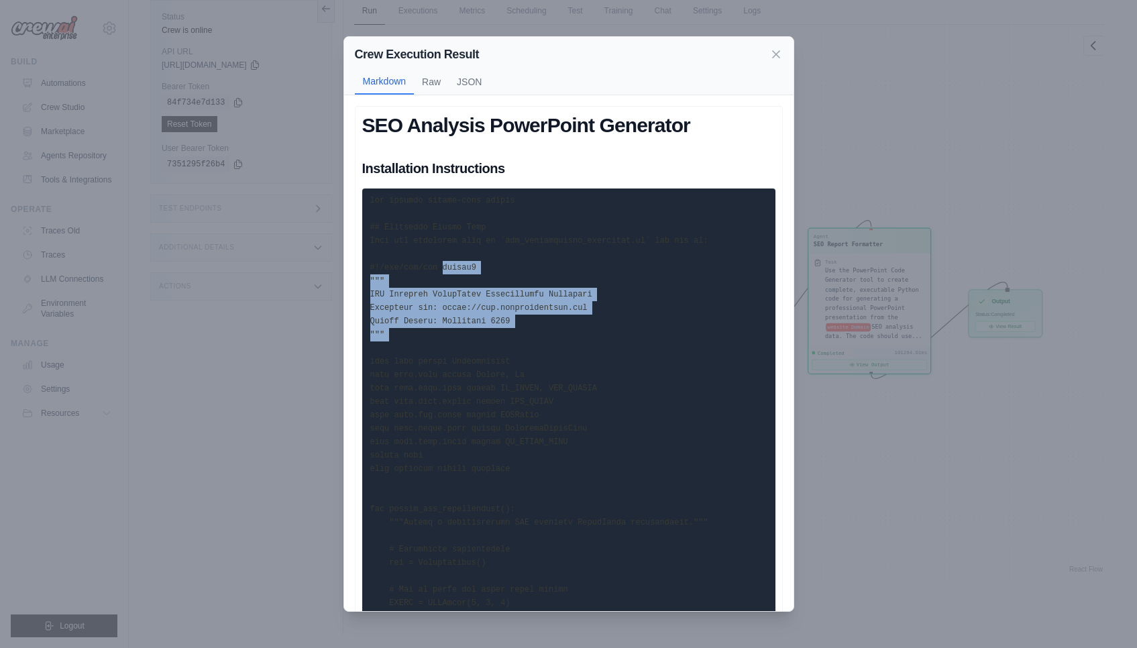
drag, startPoint x: 444, startPoint y: 260, endPoint x: 535, endPoint y: 352, distance: 130.0
click at [780, 56] on icon at bounding box center [776, 53] width 13 height 13
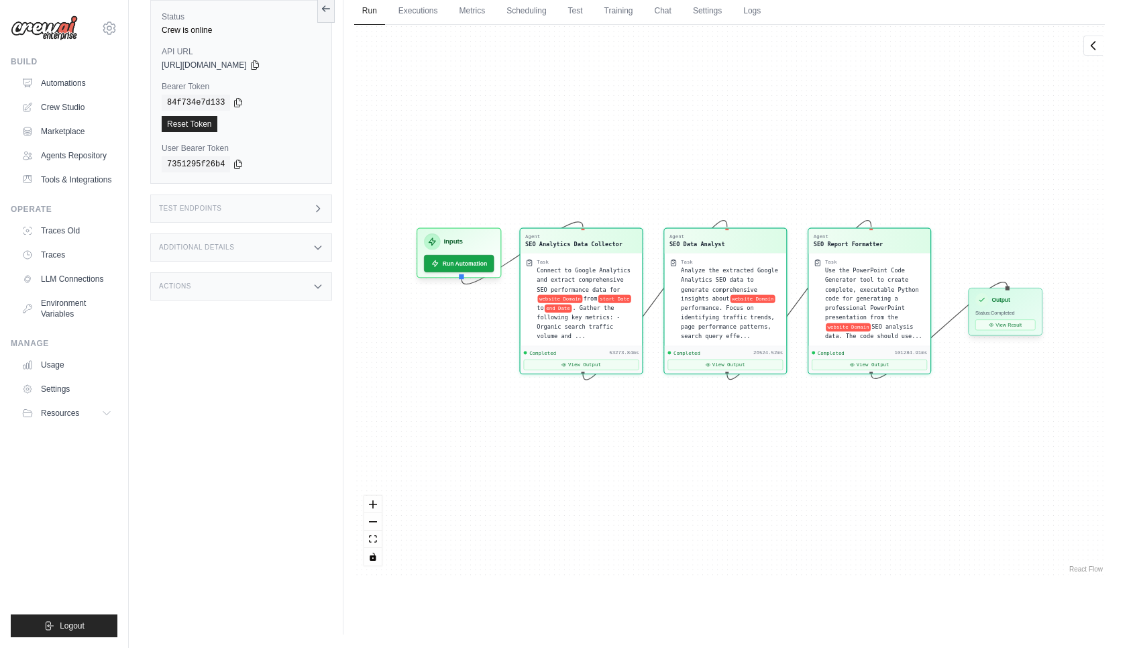
click at [995, 318] on div "Output Status: Completed View Result" at bounding box center [1005, 312] width 74 height 48
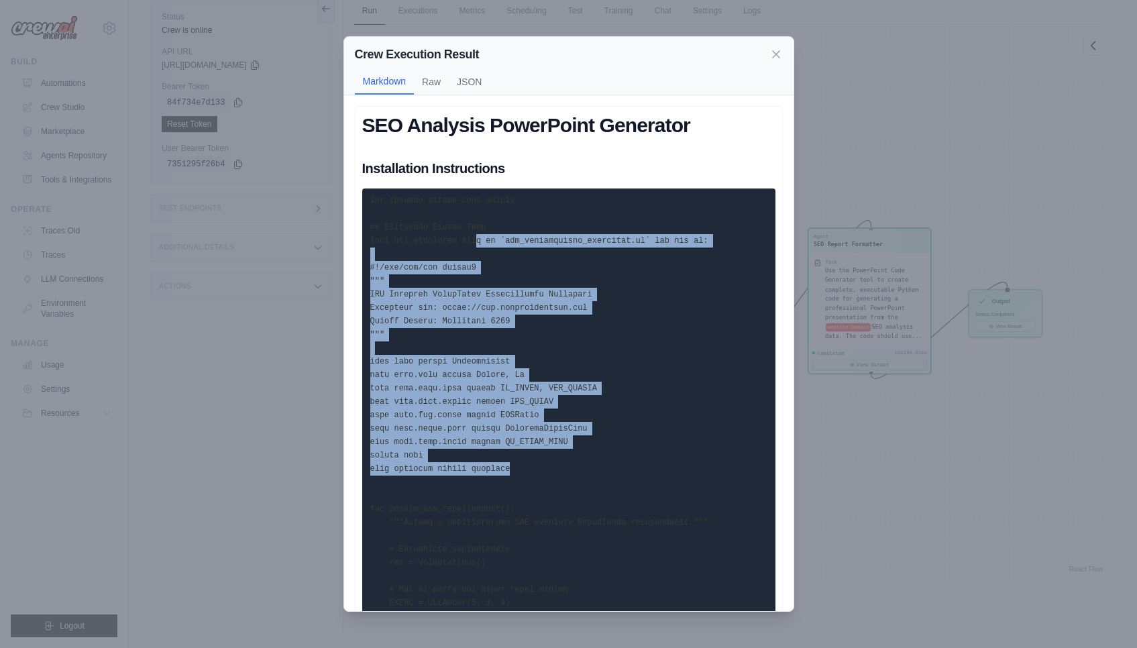
drag, startPoint x: 478, startPoint y: 241, endPoint x: 630, endPoint y: 463, distance: 268.9
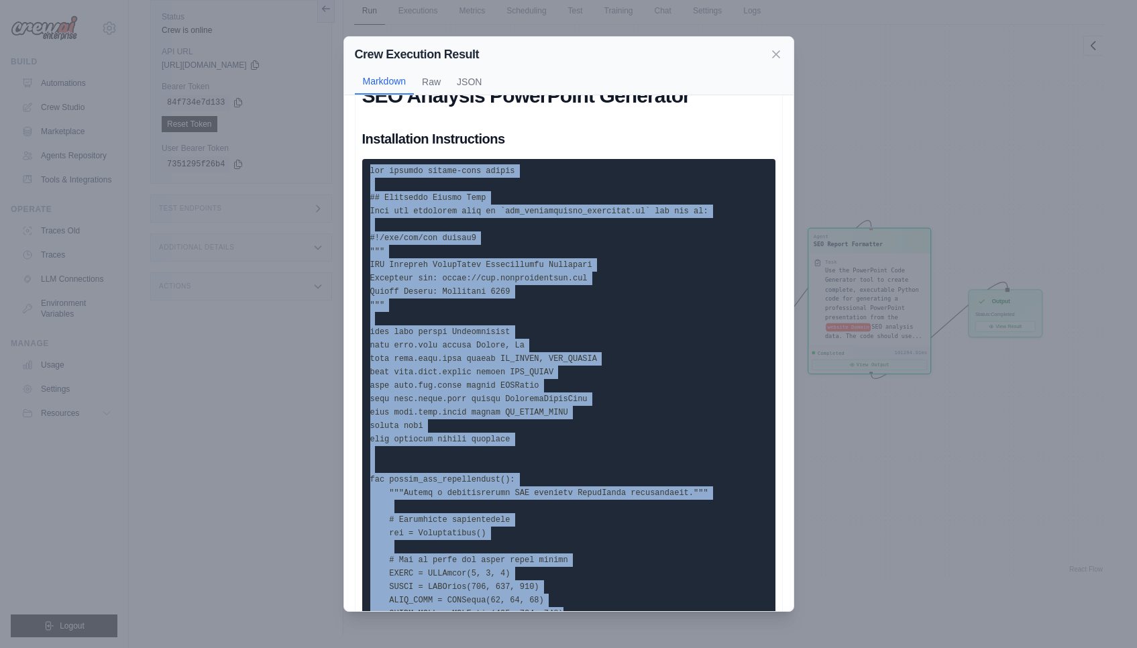
scroll to position [44, 0]
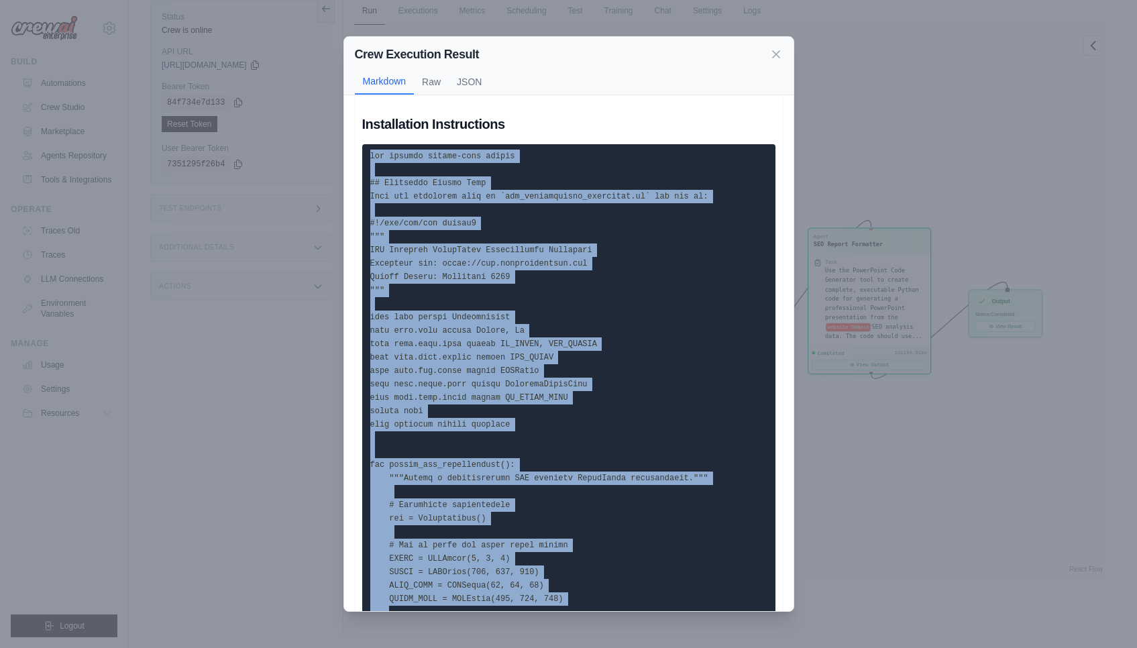
drag, startPoint x: 393, startPoint y: 217, endPoint x: 619, endPoint y: 617, distance: 460.0
click at [619, 617] on div "Crew Execution Result Markdown Raw JSON SEO Analysis PowerPoint Generator Insta…" at bounding box center [568, 324] width 1137 height 648
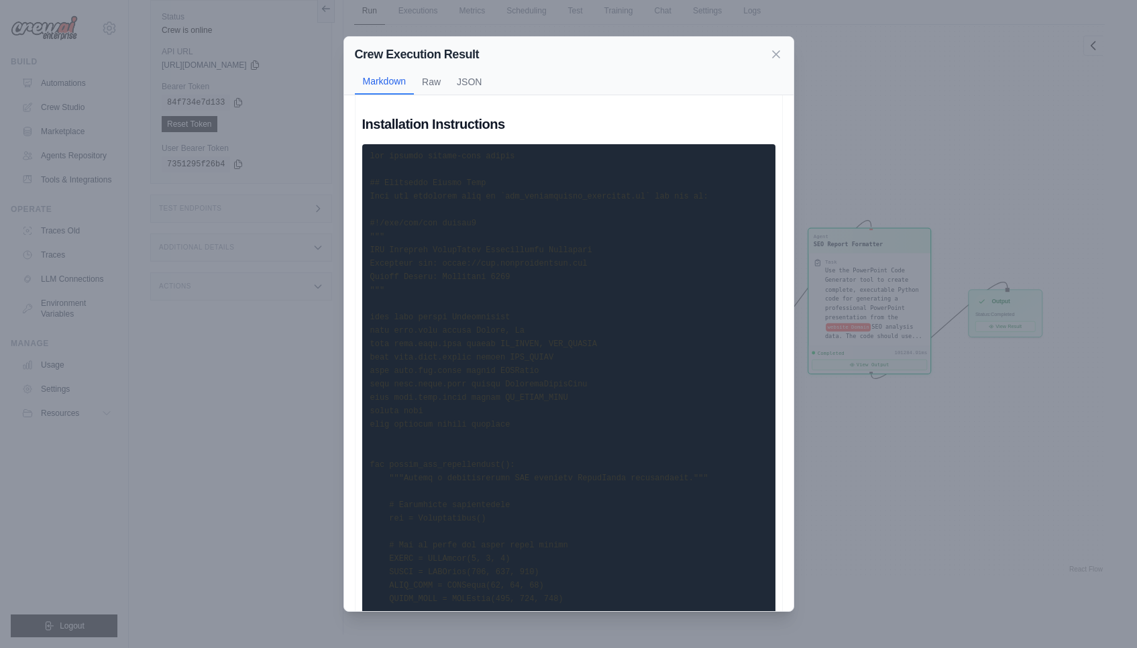
scroll to position [0, 0]
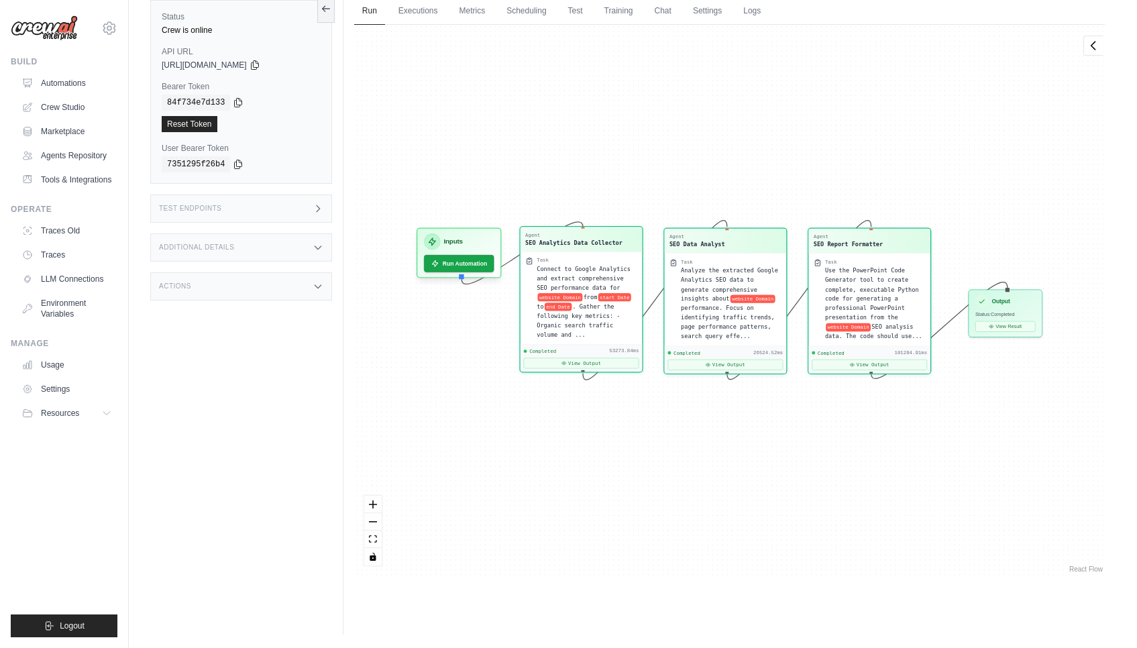
click at [579, 317] on span ". Gather the following key metrics: - Organic search traffic volume and ..." at bounding box center [578, 320] width 83 height 35
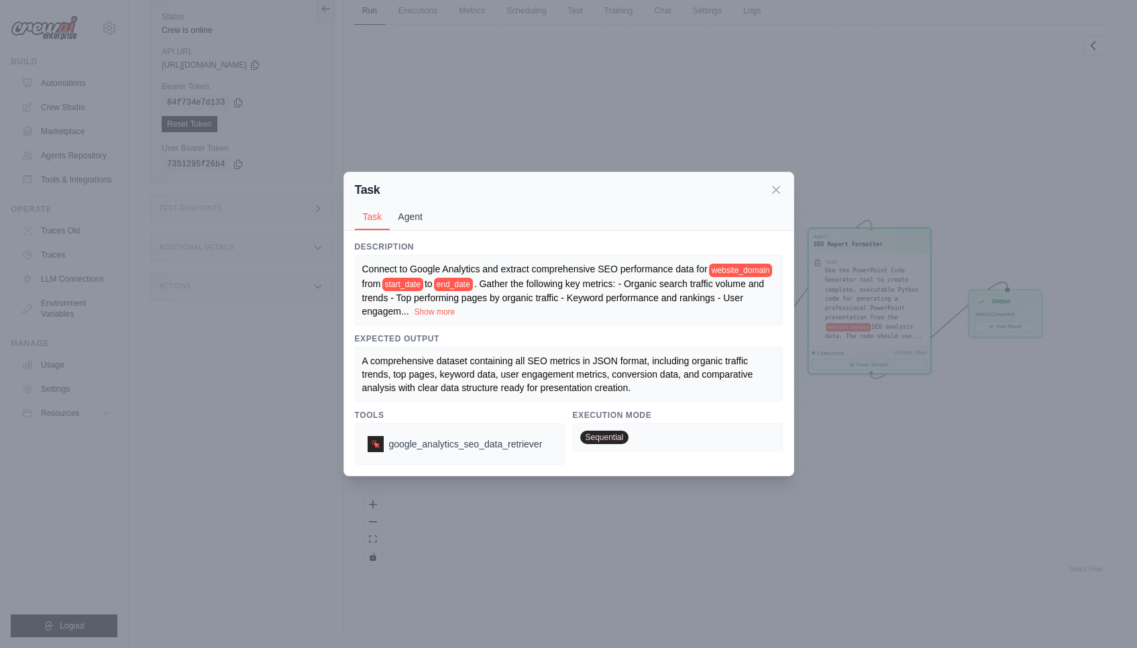
click at [413, 225] on button "Agent" at bounding box center [410, 216] width 41 height 25
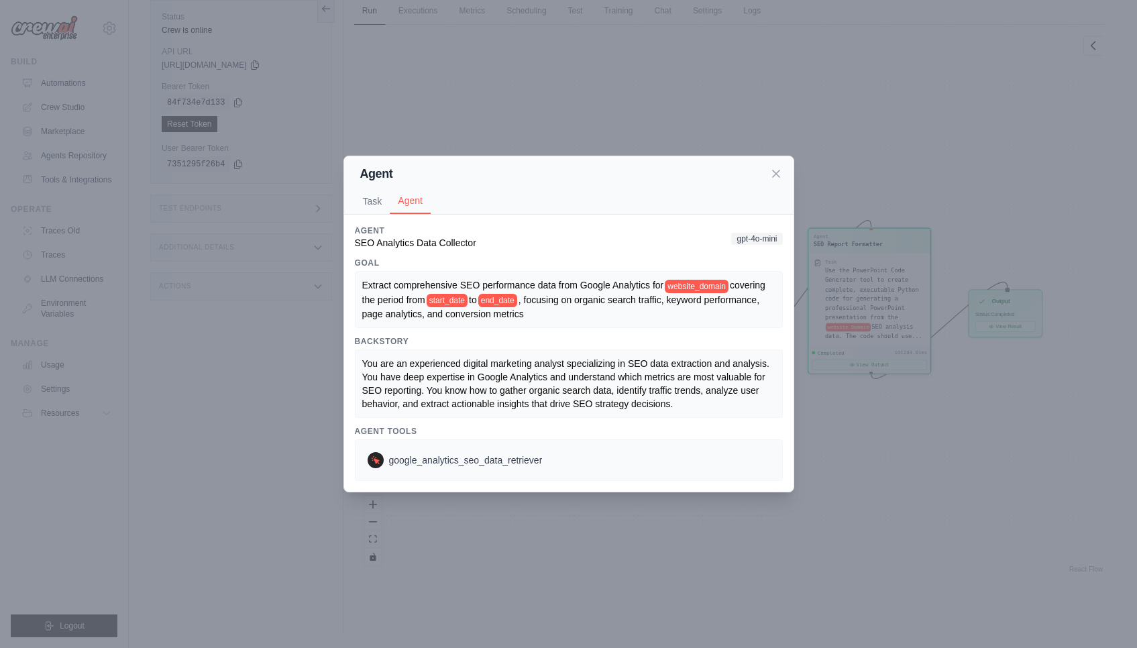
click at [381, 224] on div "Description Connect to Google Analytics and extract comprehensive SEO performan…" at bounding box center [569, 353] width 450 height 277
click at [374, 209] on button "Task" at bounding box center [373, 200] width 36 height 25
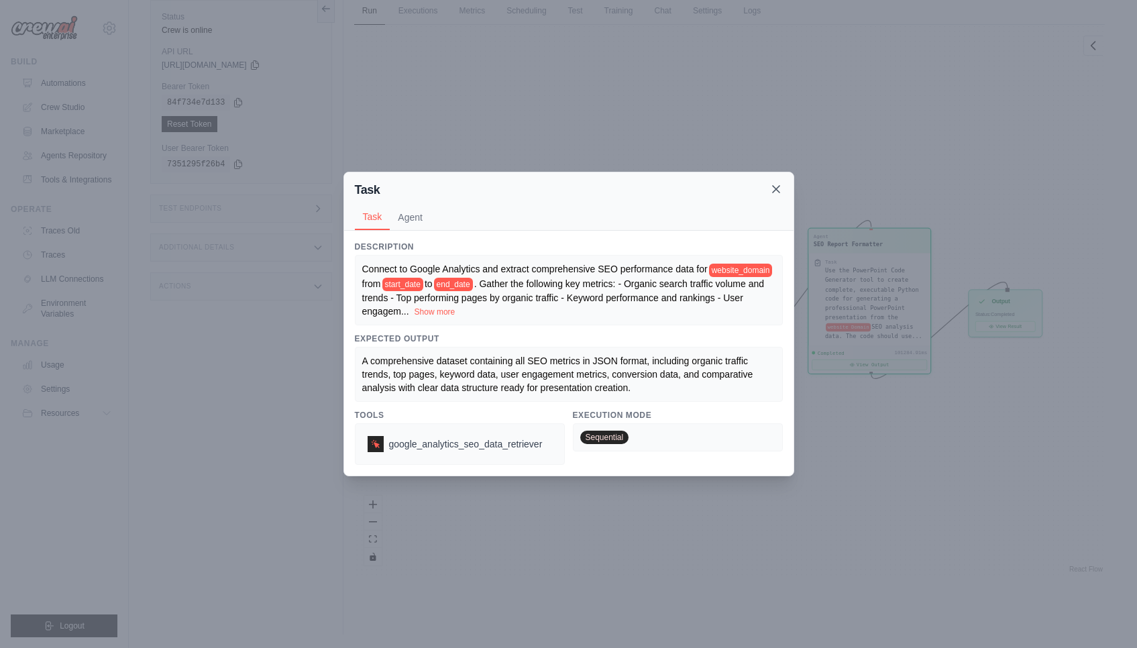
click at [778, 197] on div "Task" at bounding box center [569, 189] width 428 height 19
click at [777, 190] on icon at bounding box center [776, 189] width 13 height 13
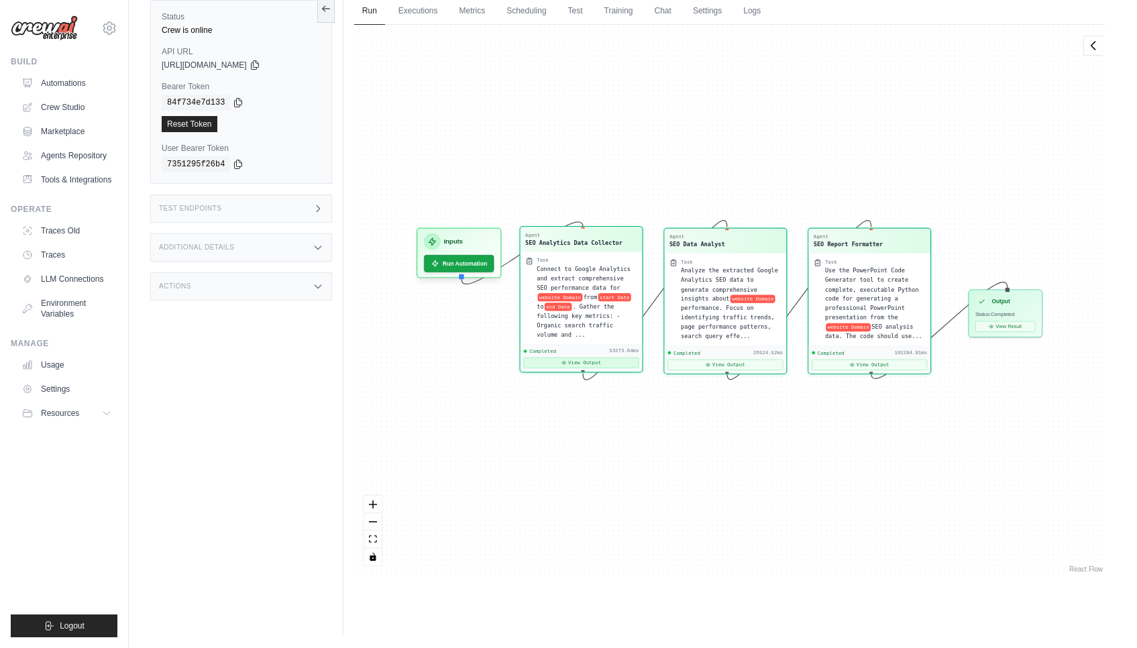
click at [588, 362] on button "View Output" at bounding box center [580, 363] width 115 height 11
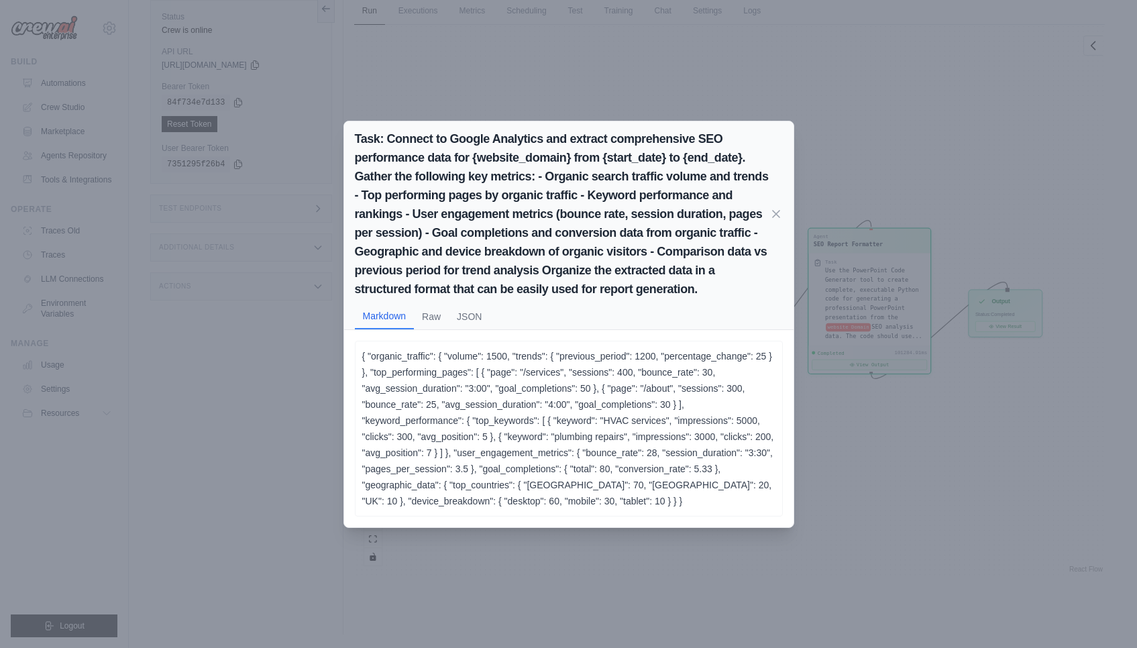
click at [228, 121] on div "Task: Connect to Google Analytics and extract comprehensive SEO performance dat…" at bounding box center [568, 324] width 1137 height 648
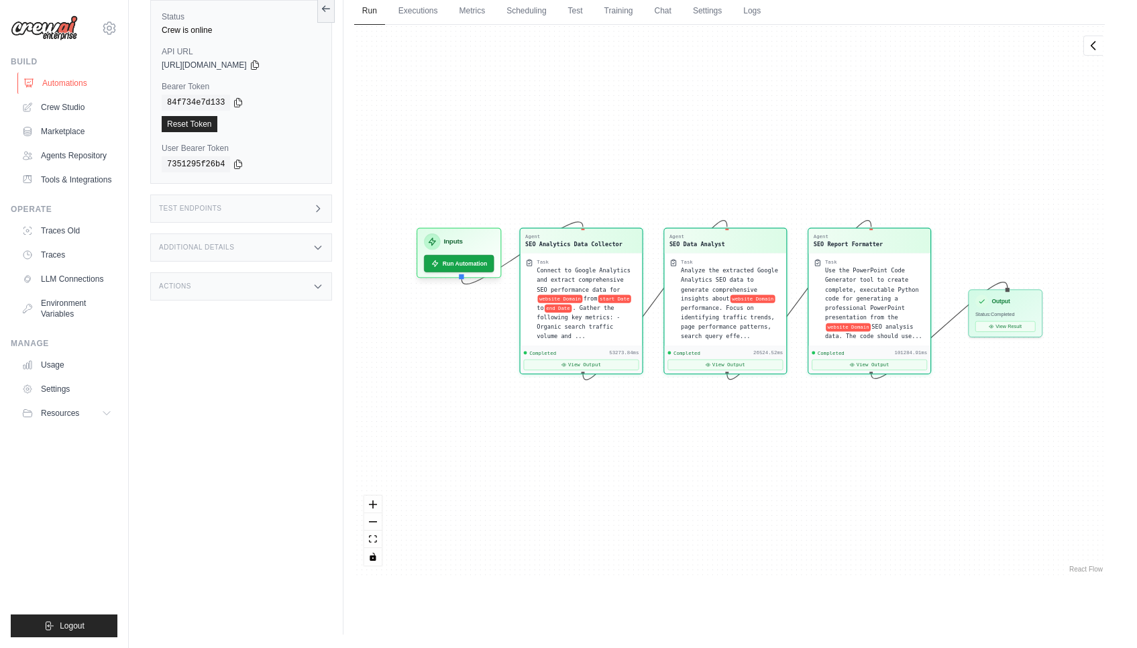
click at [73, 84] on link "Automations" at bounding box center [67, 82] width 101 height 21
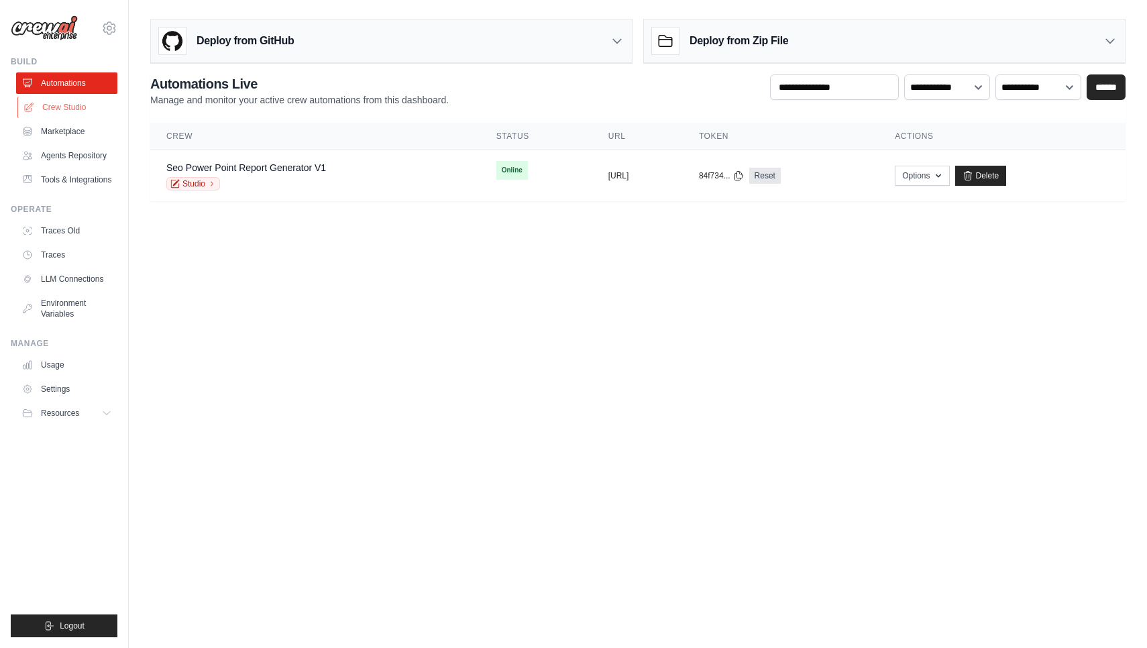
click at [64, 111] on link "Crew Studio" at bounding box center [67, 107] width 101 height 21
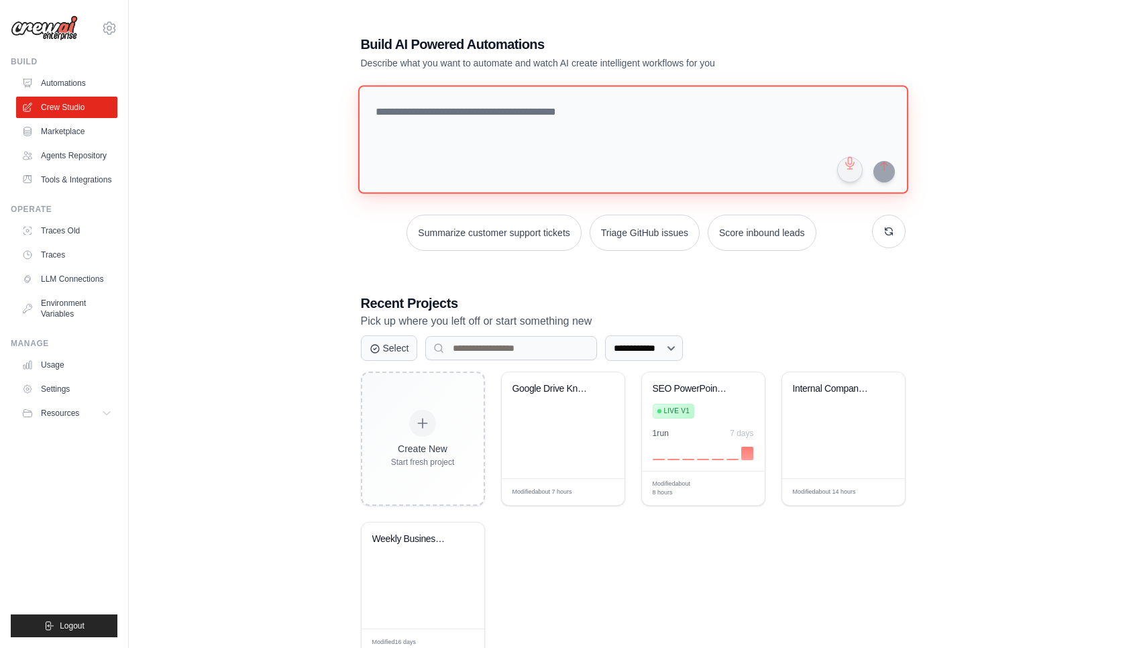
click at [474, 163] on textarea at bounding box center [633, 139] width 550 height 109
paste textarea "**********"
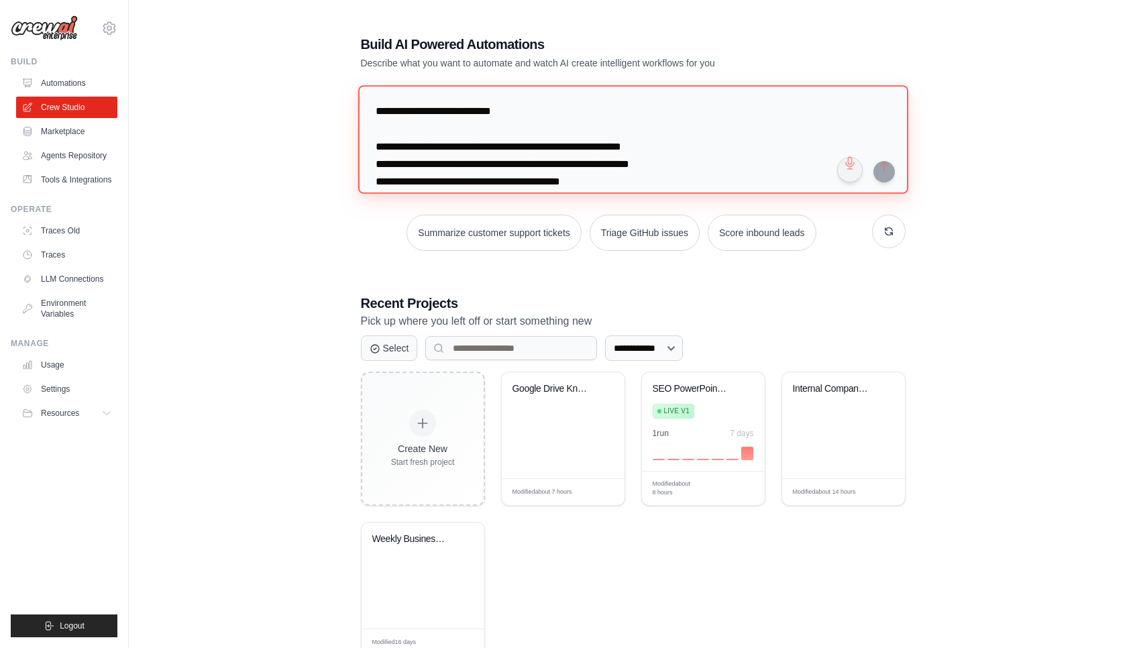
scroll to position [13, 0]
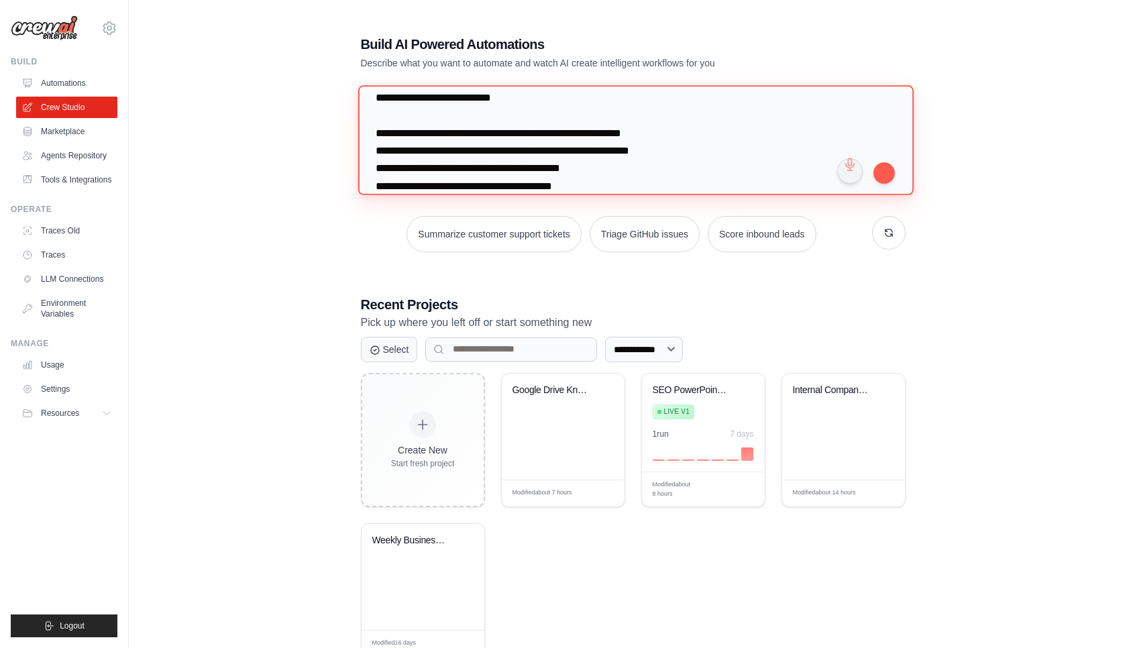
click at [472, 99] on textarea "**********" at bounding box center [636, 139] width 556 height 109
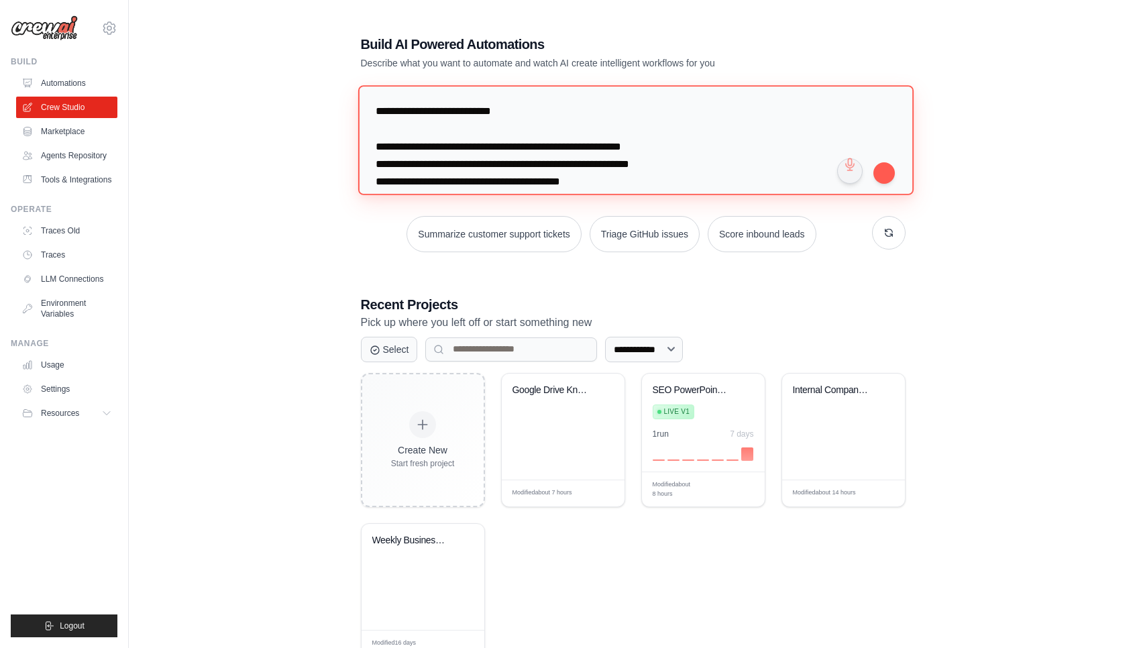
scroll to position [0, 0]
click at [375, 106] on textarea "**********" at bounding box center [636, 139] width 556 height 109
paste textarea "**********"
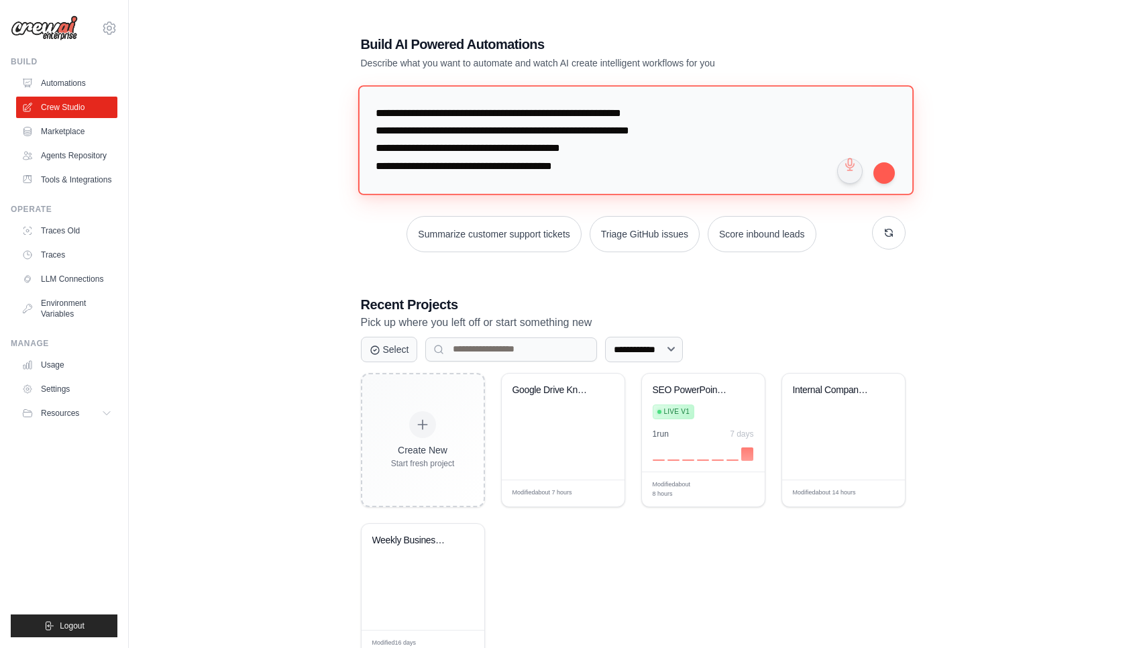
scroll to position [15, 0]
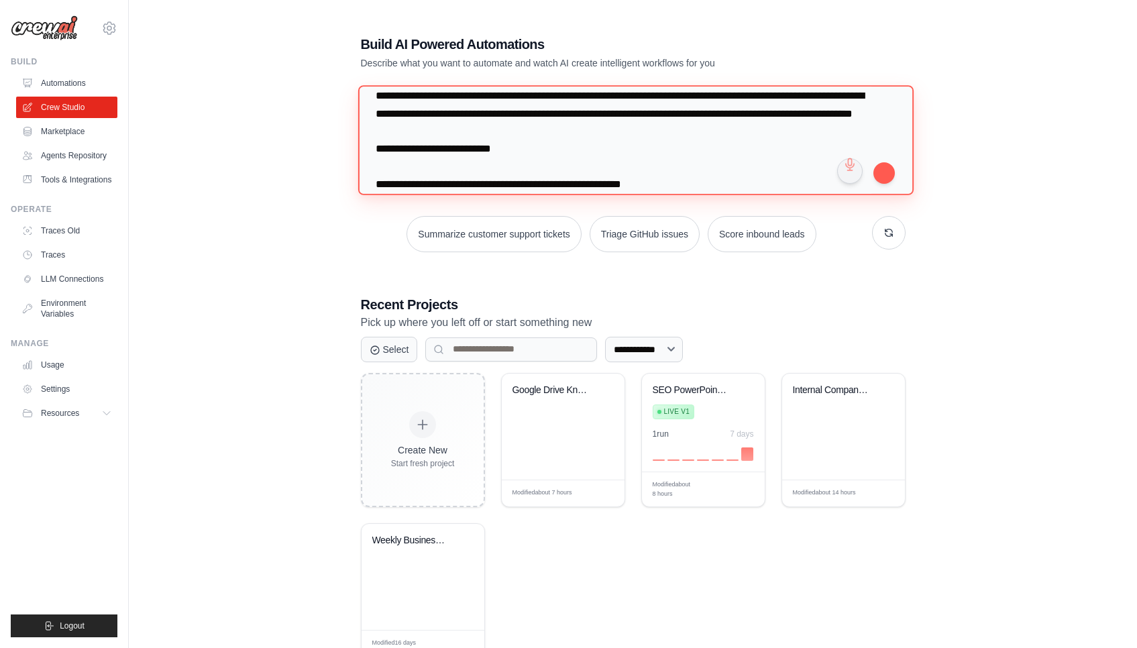
drag, startPoint x: 433, startPoint y: 168, endPoint x: 329, endPoint y: 168, distance: 104.0
click at [329, 168] on div "**********" at bounding box center [633, 346] width 966 height 666
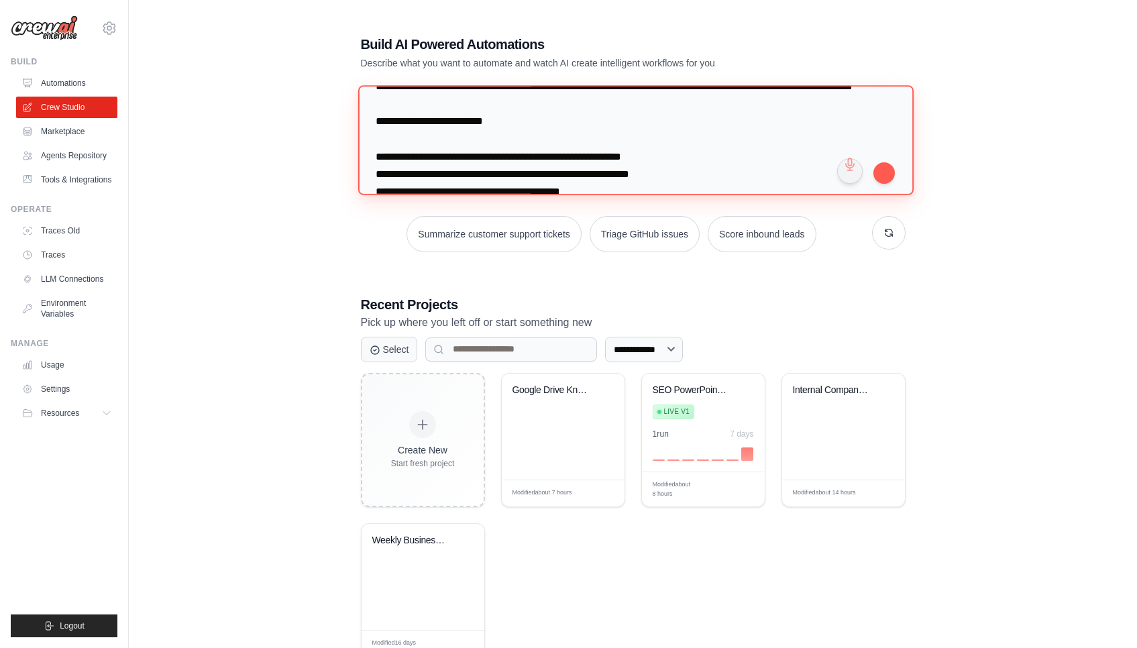
drag, startPoint x: 475, startPoint y: 137, endPoint x: 572, endPoint y: 137, distance: 96.6
click at [572, 137] on textarea "**********" at bounding box center [636, 139] width 556 height 109
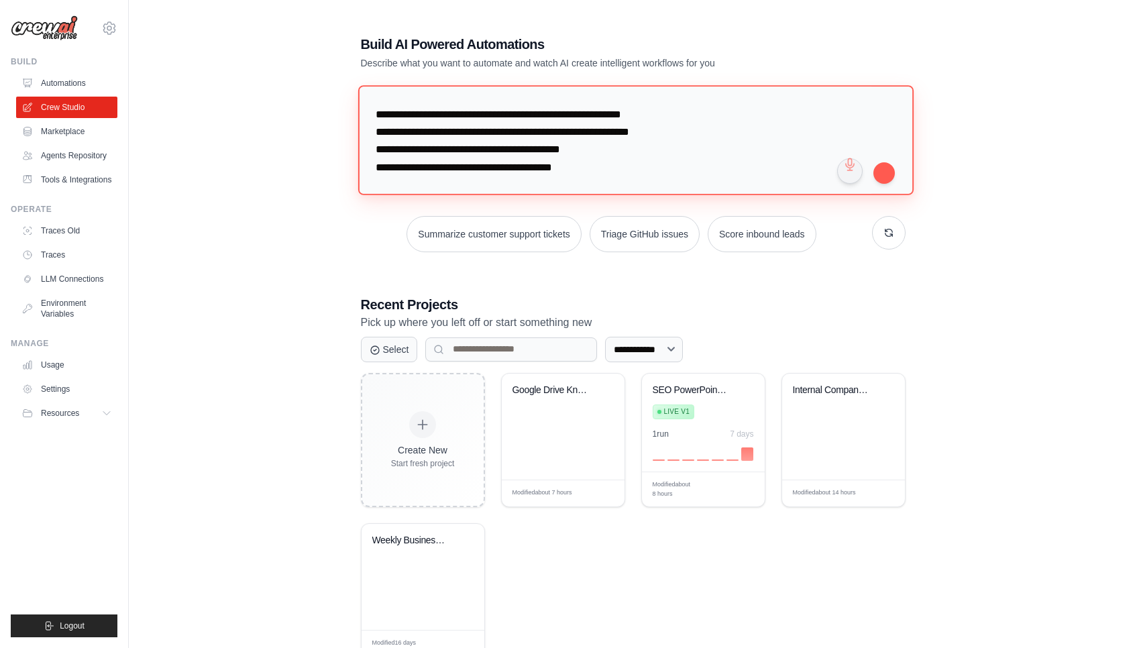
scroll to position [87, 0]
drag, startPoint x: 424, startPoint y: 129, endPoint x: 722, endPoint y: 129, distance: 297.9
click at [722, 130] on textarea "**********" at bounding box center [636, 139] width 556 height 109
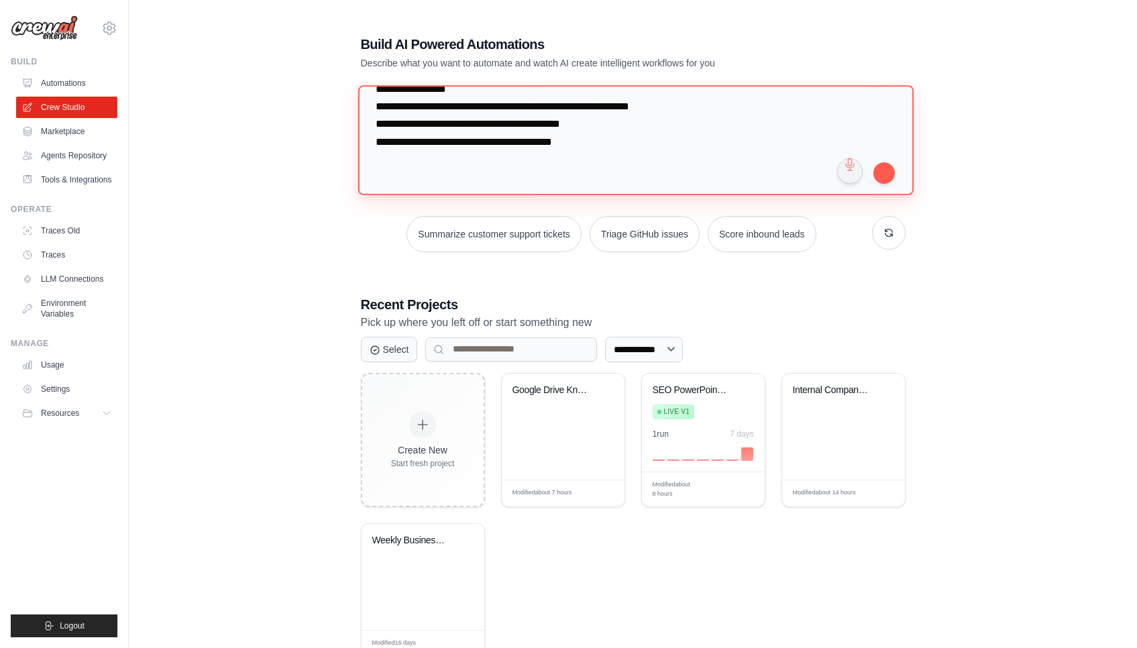
scroll to position [129, 0]
drag, startPoint x: 684, startPoint y: 104, endPoint x: 605, endPoint y: 101, distance: 79.9
click at [605, 101] on textarea "**********" at bounding box center [636, 139] width 556 height 109
click at [603, 125] on textarea "**********" at bounding box center [636, 139] width 556 height 109
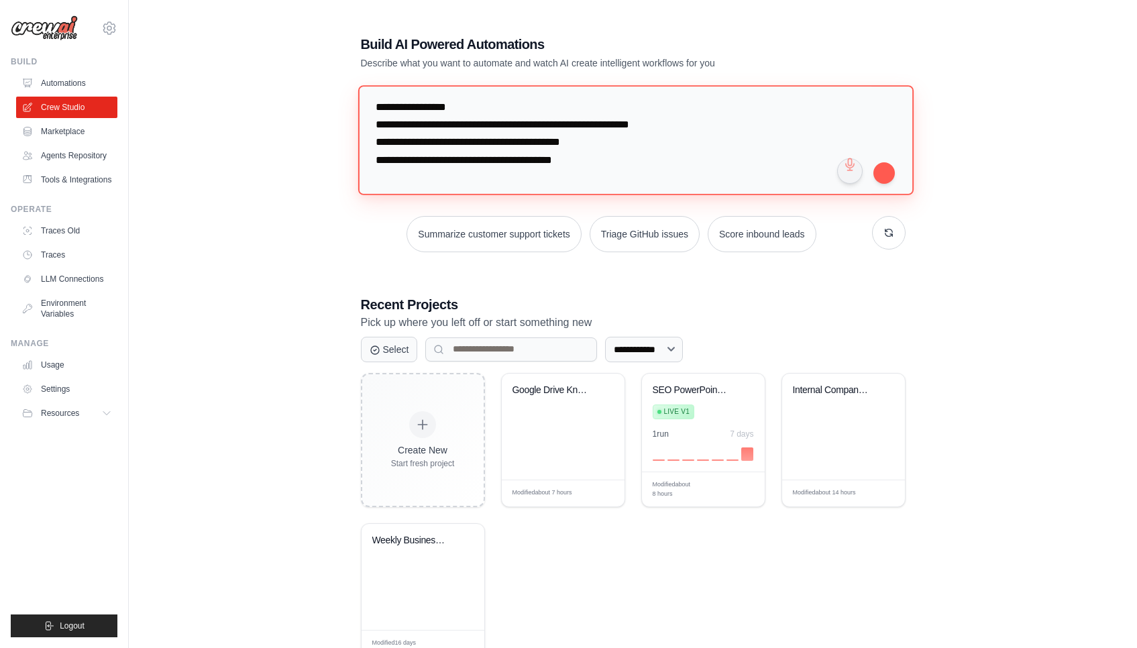
scroll to position [87, 0]
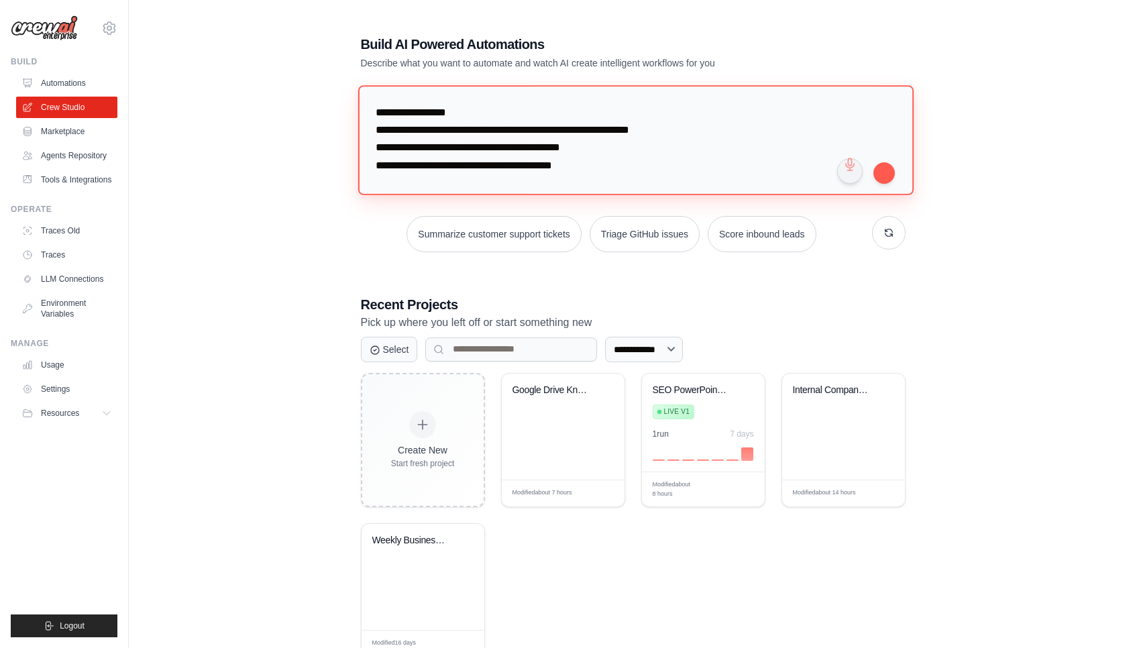
drag, startPoint x: 625, startPoint y: 162, endPoint x: 486, endPoint y: 162, distance: 139.6
click at [486, 162] on textarea "**********" at bounding box center [636, 139] width 556 height 109
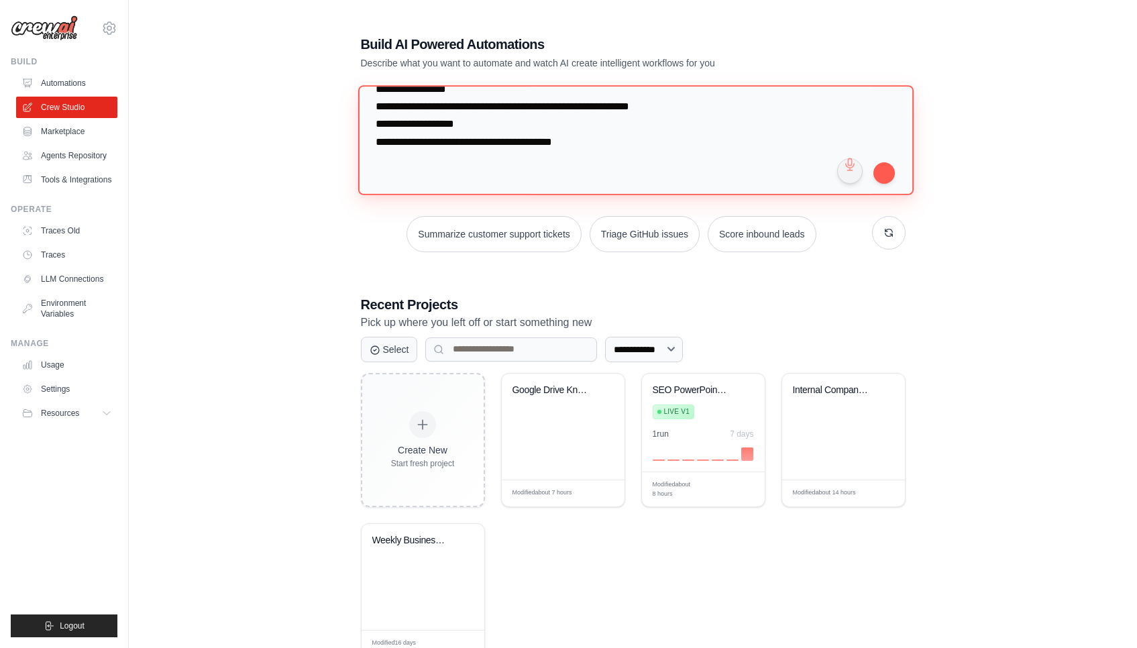
drag, startPoint x: 641, startPoint y: 152, endPoint x: 441, endPoint y: 153, distance: 199.9
click at [441, 153] on textarea "**********" at bounding box center [636, 139] width 556 height 109
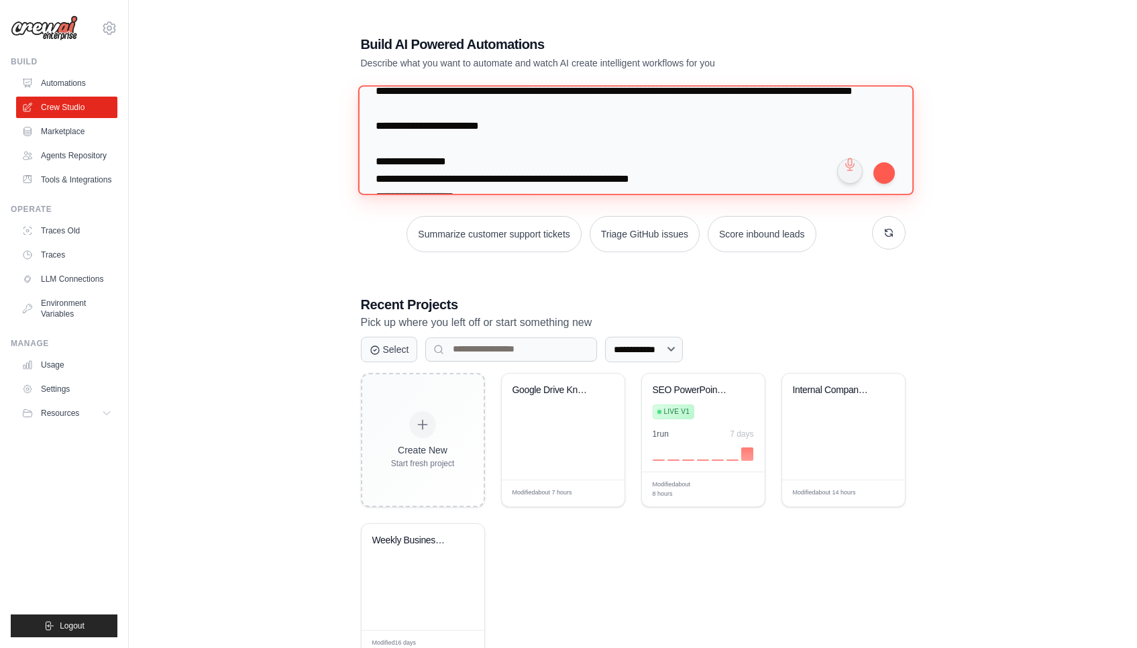
scroll to position [38, 0]
click at [523, 139] on textarea "**********" at bounding box center [636, 139] width 556 height 109
type textarea "**********"
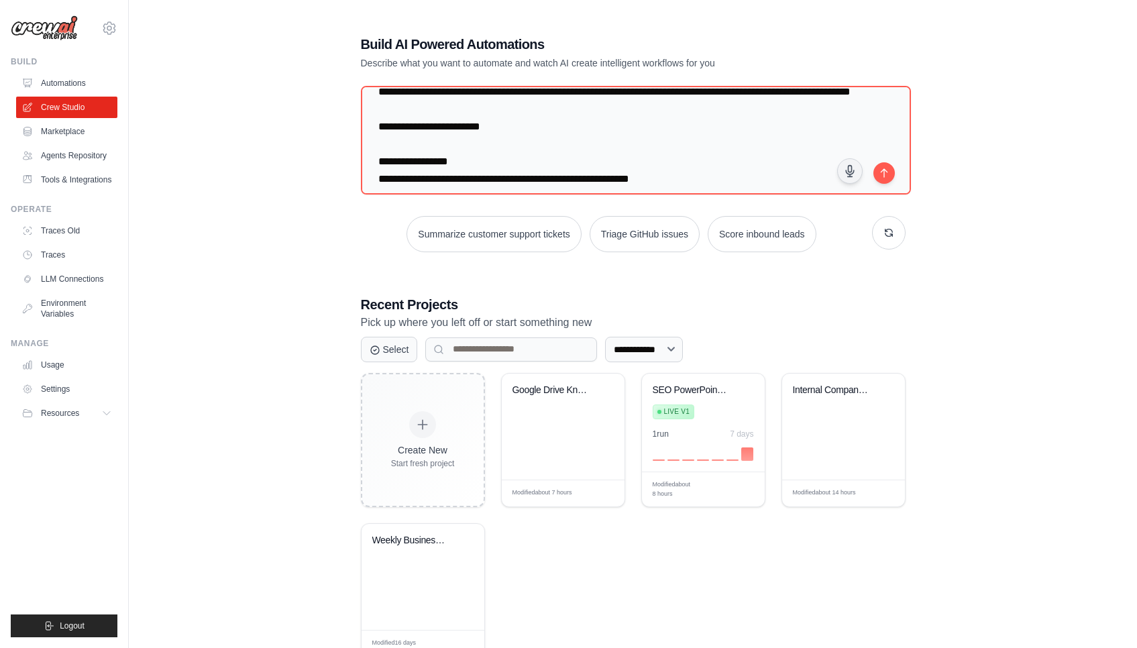
click at [715, 68] on p "Describe what you want to automate and watch AI create intelligent workflows fo…" at bounding box center [586, 62] width 451 height 13
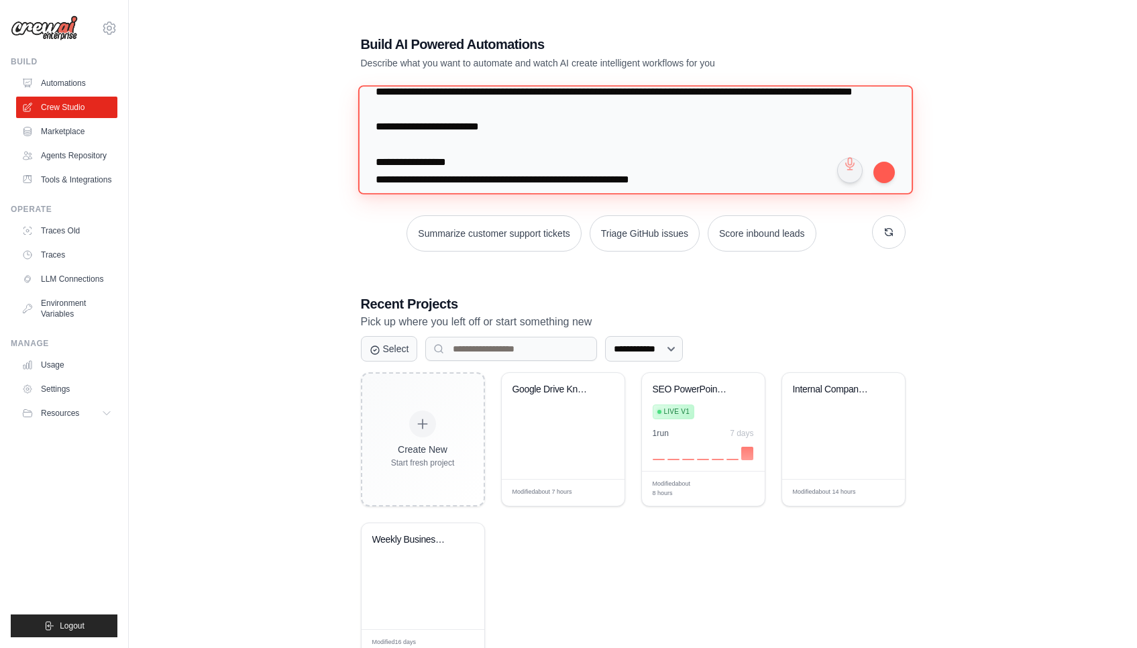
click at [705, 166] on textarea "**********" at bounding box center [635, 139] width 555 height 109
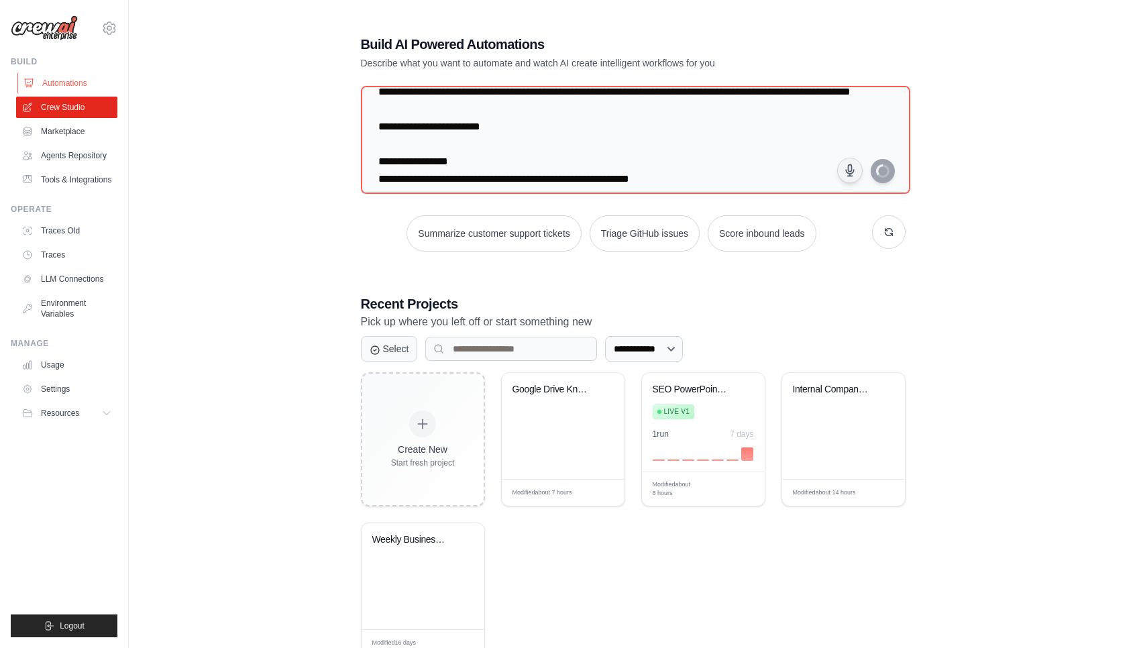
click at [52, 90] on link "Automations" at bounding box center [67, 82] width 101 height 21
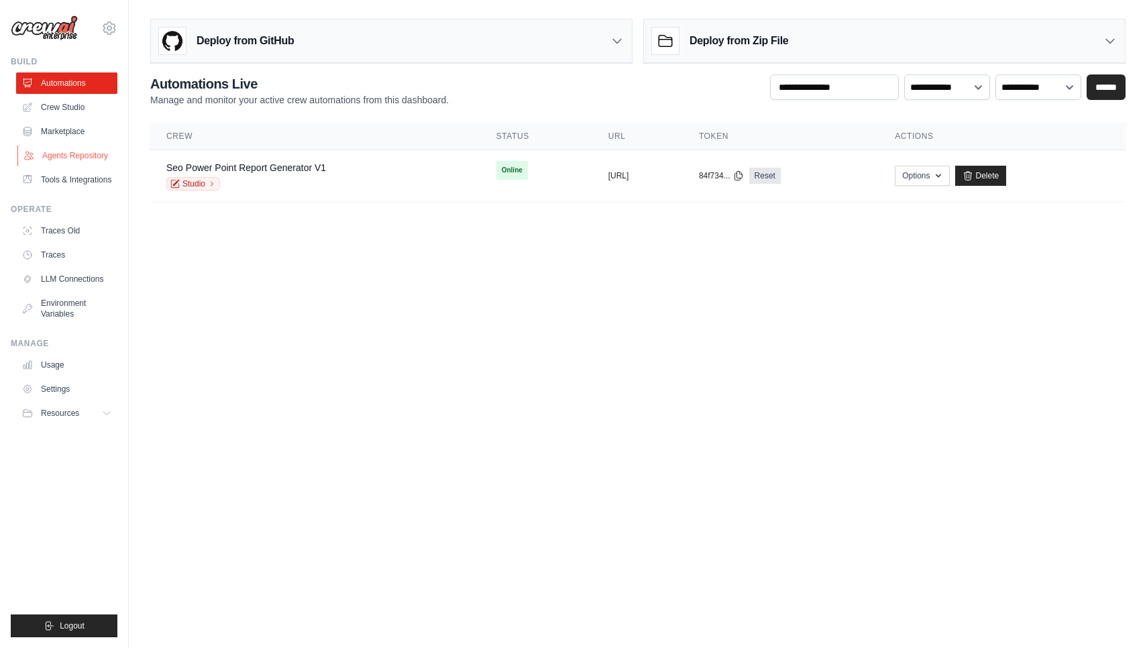
click at [70, 146] on link "Agents Repository" at bounding box center [67, 155] width 101 height 21
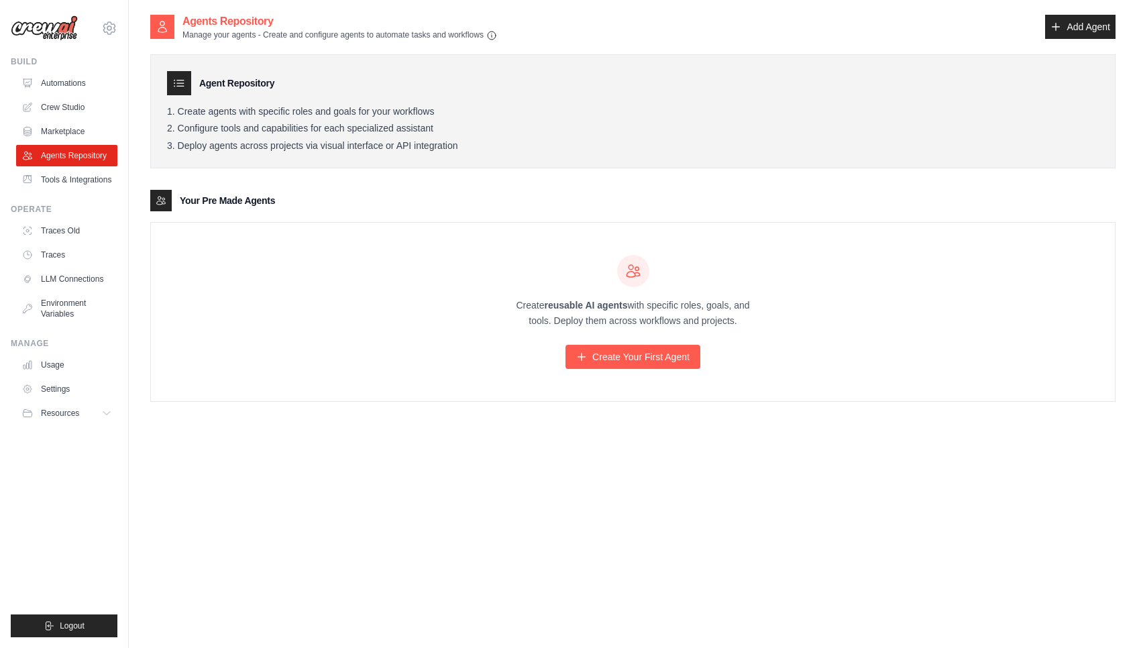
click at [577, 371] on div "Create reusable AI agents with specific roles, goals, and tools. Deploy them ac…" at bounding box center [633, 312] width 964 height 178
click at [577, 360] on icon at bounding box center [581, 357] width 11 height 11
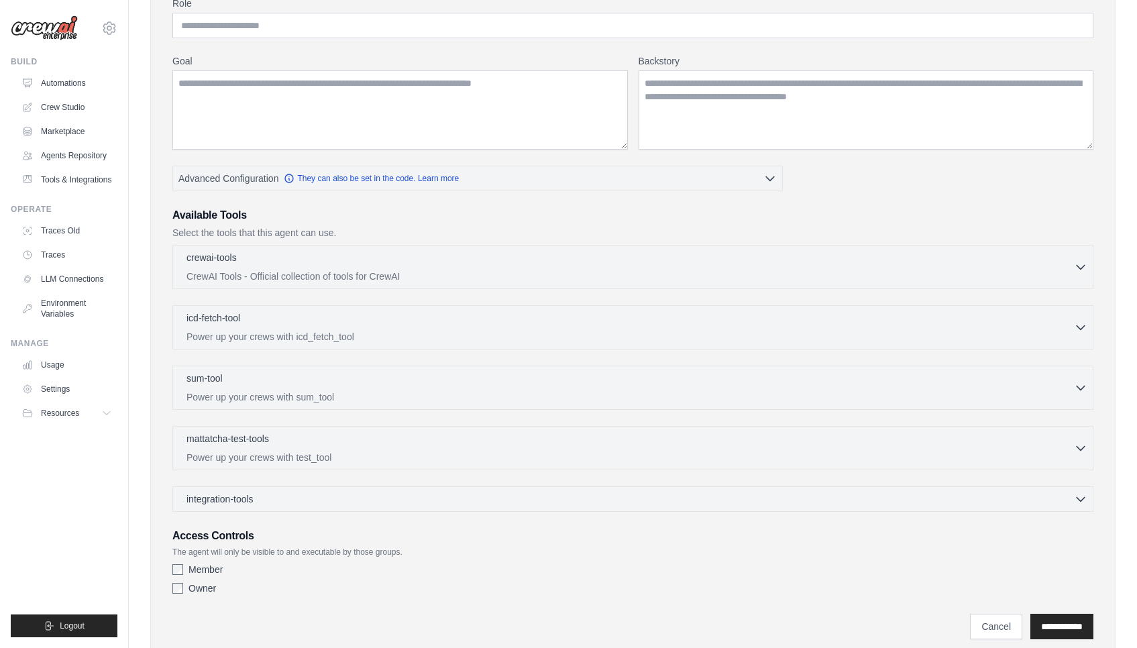
scroll to position [174, 0]
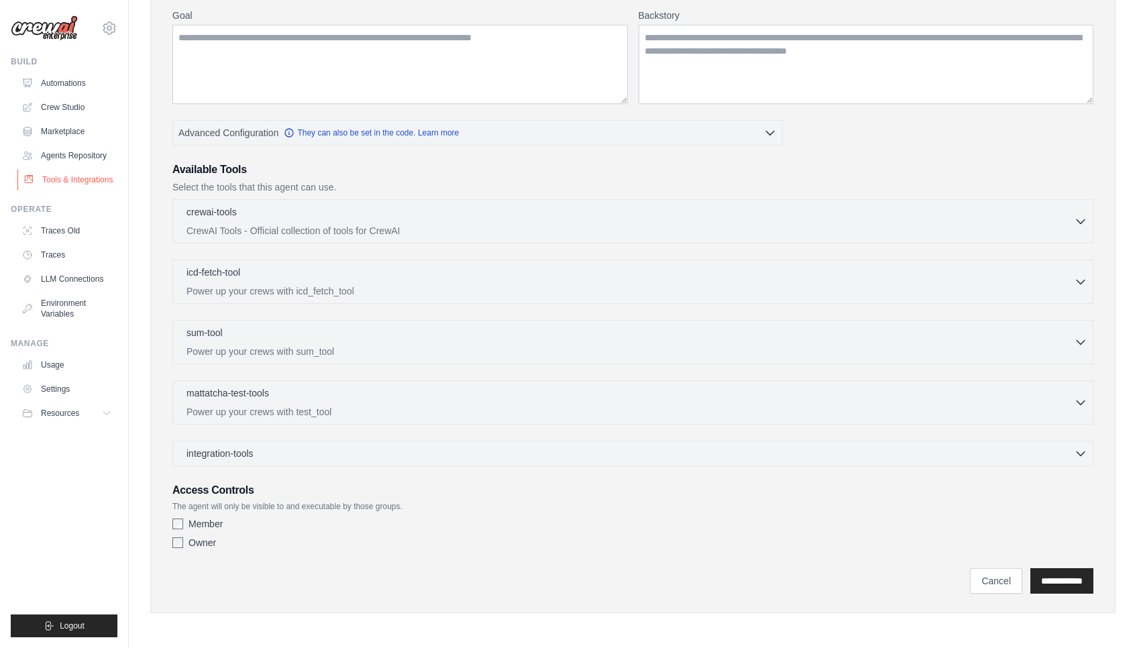
click at [89, 170] on link "Tools & Integrations" at bounding box center [67, 179] width 101 height 21
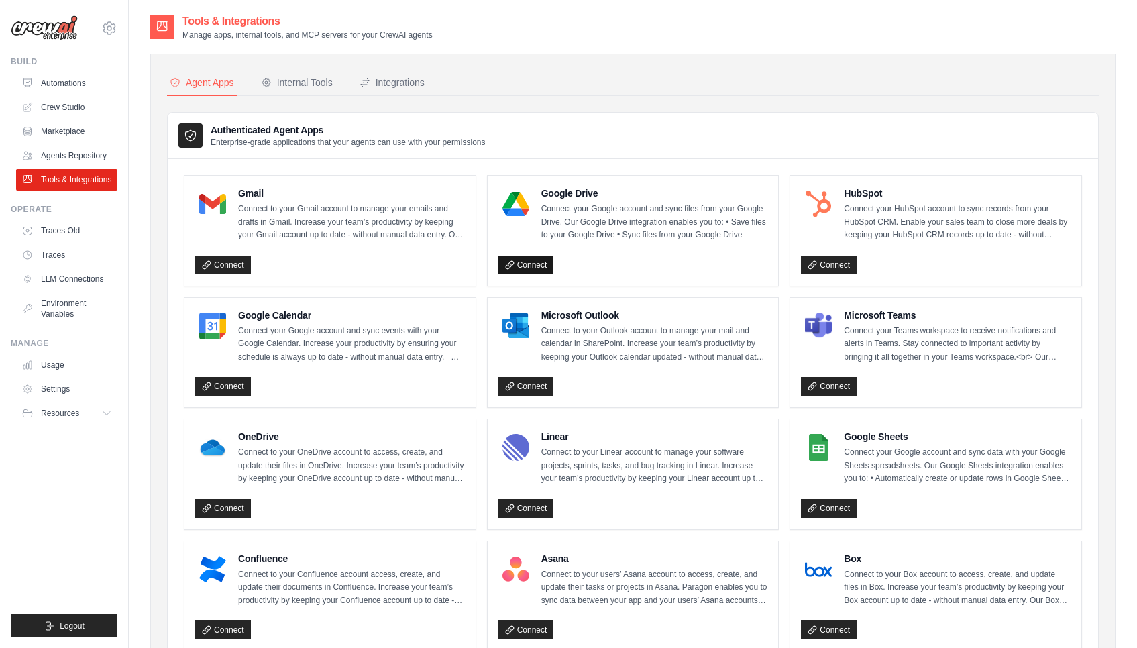
click at [533, 266] on link "Connect" at bounding box center [527, 265] width 56 height 19
click at [238, 262] on link "Connect" at bounding box center [223, 265] width 56 height 19
click at [374, 82] on div "Integrations" at bounding box center [392, 82] width 65 height 13
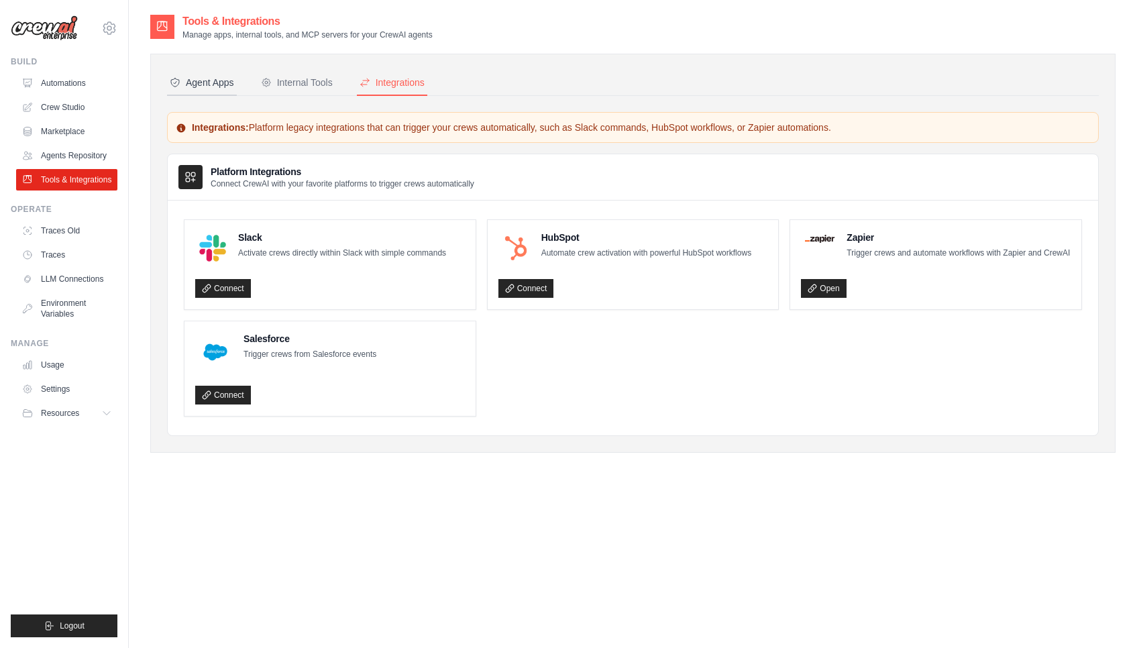
click at [205, 92] on button "Agent Apps" at bounding box center [202, 82] width 70 height 25
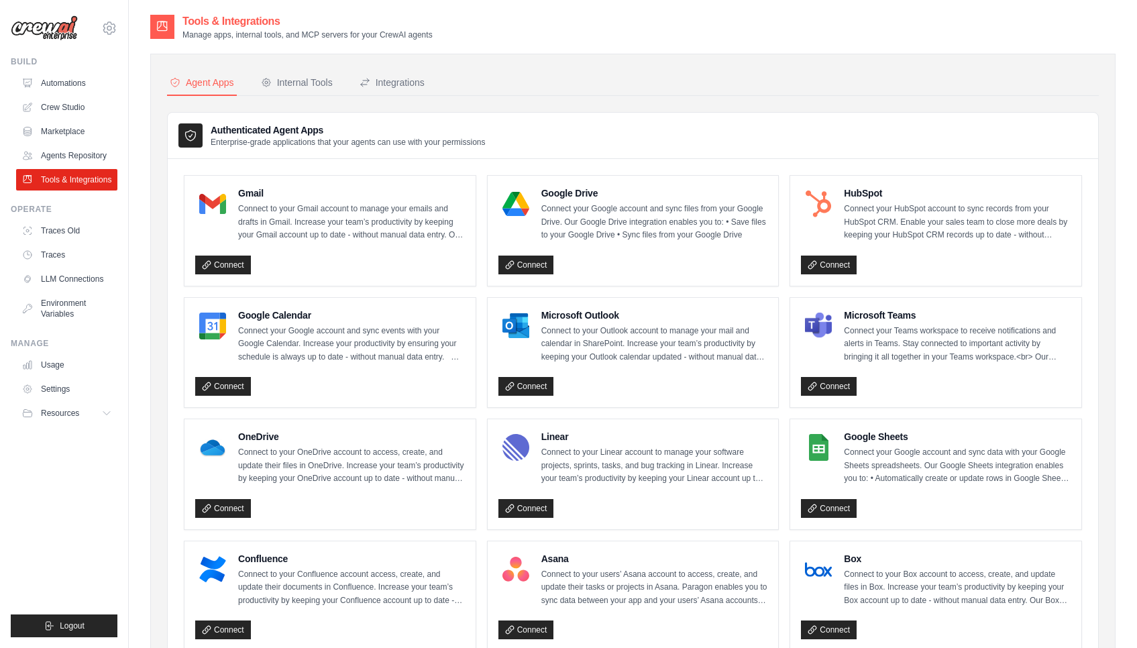
click at [100, 144] on ul "Automations Crew Studio Marketplace Agents Repository Tools & Integrations" at bounding box center [66, 131] width 101 height 118
click at [96, 229] on link "Traces Old" at bounding box center [67, 230] width 101 height 21
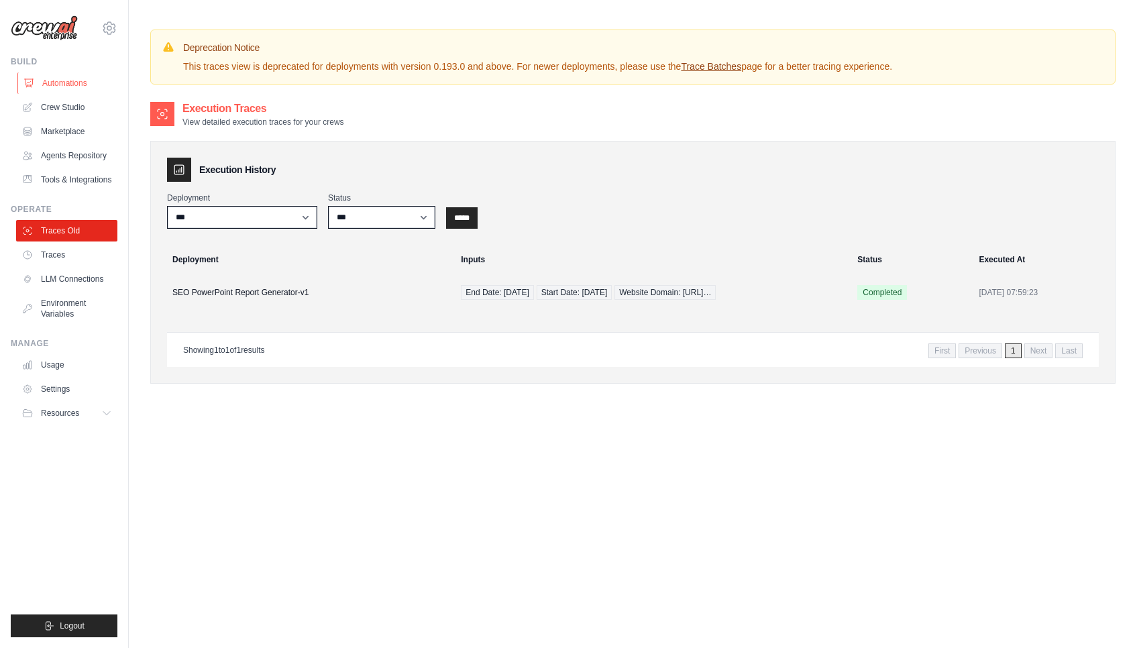
click at [52, 79] on link "Automations" at bounding box center [67, 82] width 101 height 21
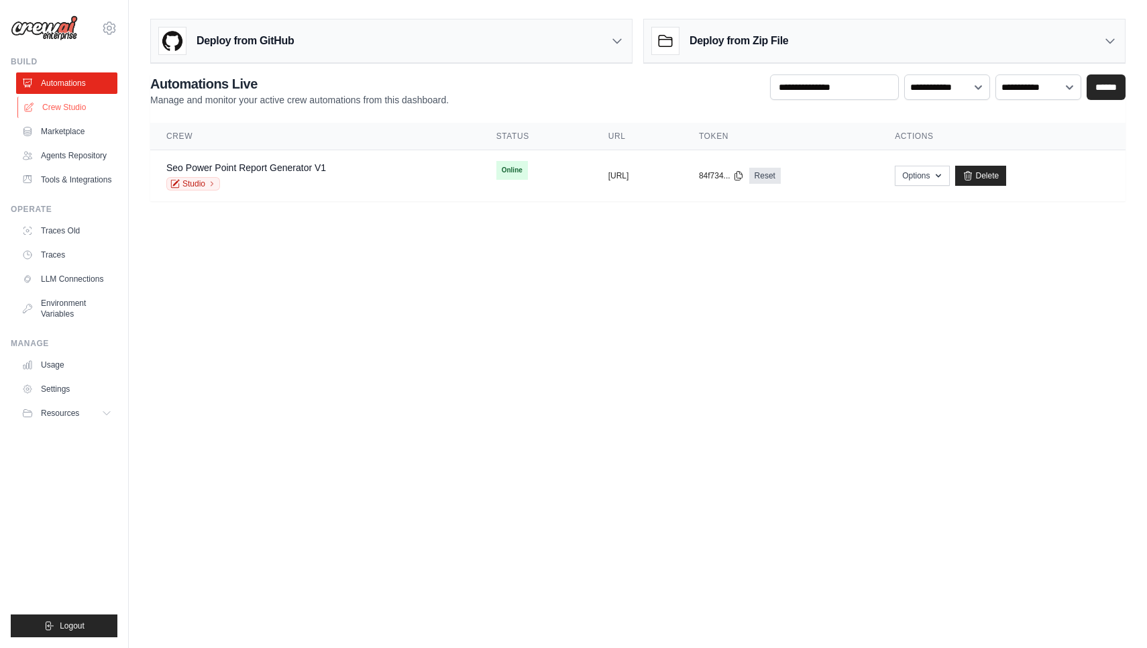
click at [50, 109] on link "Crew Studio" at bounding box center [67, 107] width 101 height 21
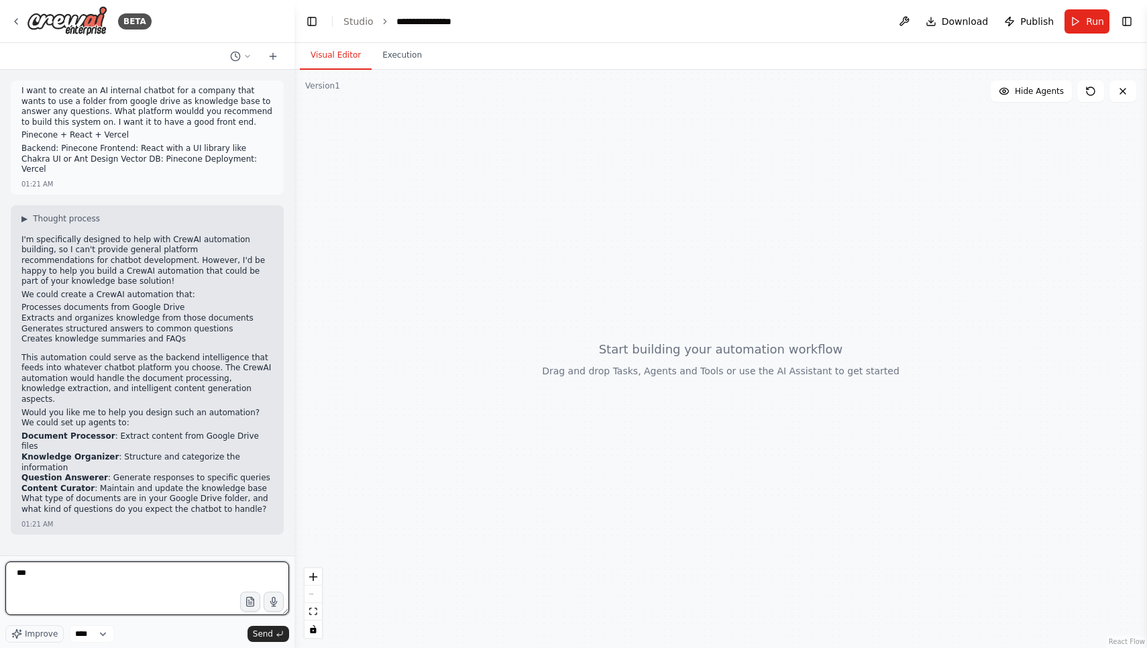
type textarea "****"
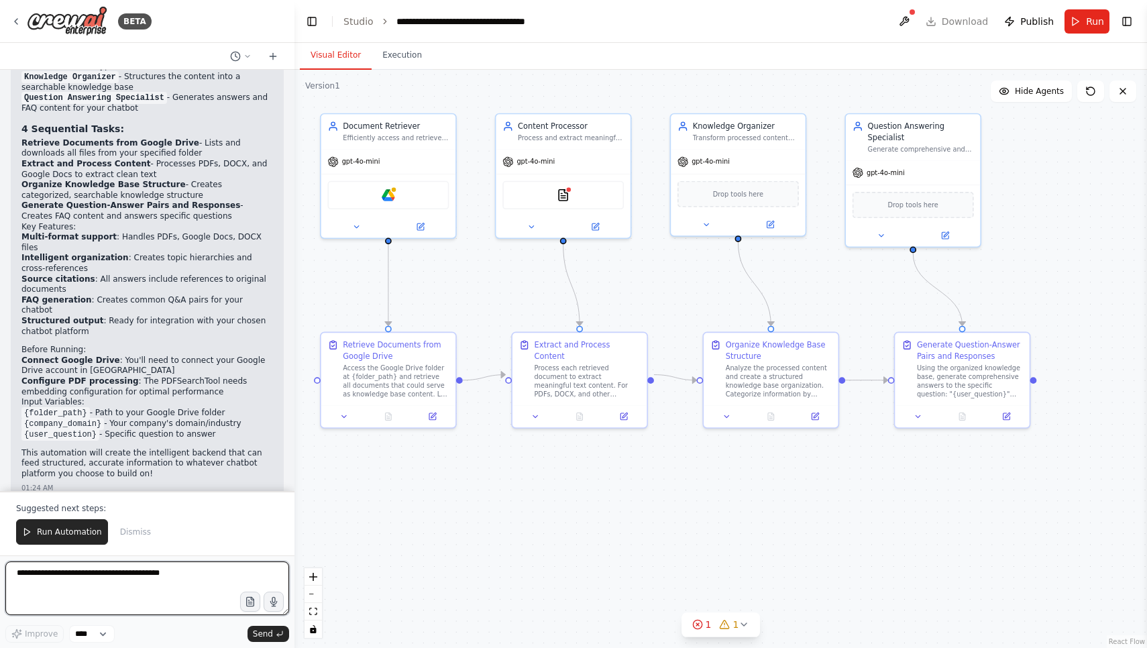
scroll to position [1612, 0]
click at [20, 20] on icon at bounding box center [16, 21] width 11 height 11
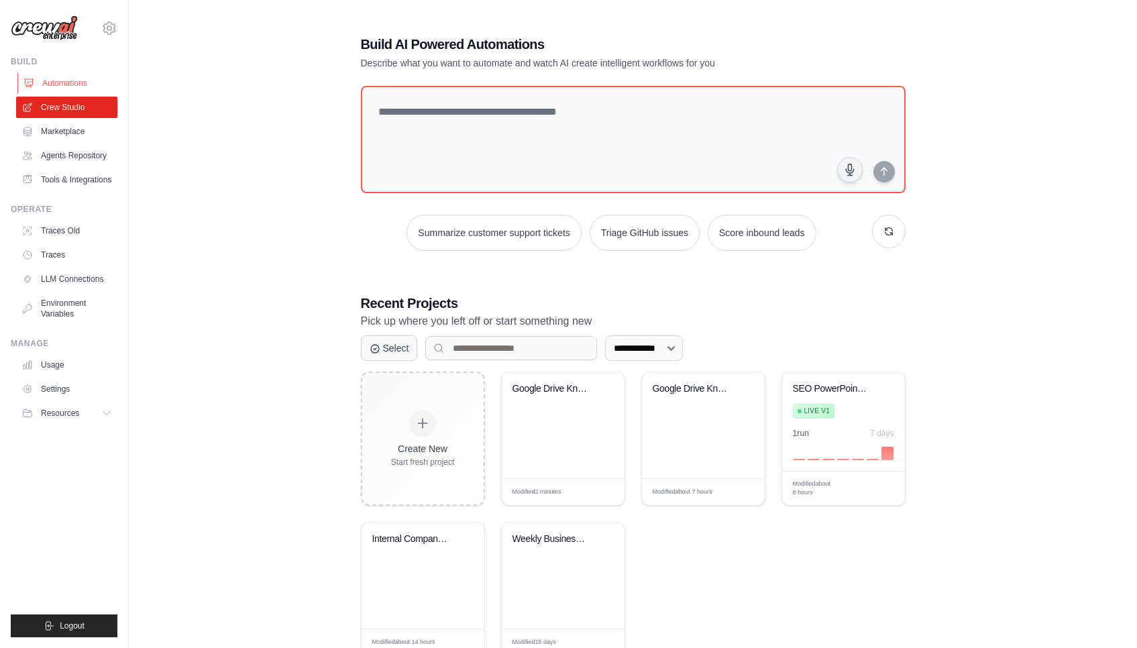
click at [68, 88] on link "Automations" at bounding box center [67, 82] width 101 height 21
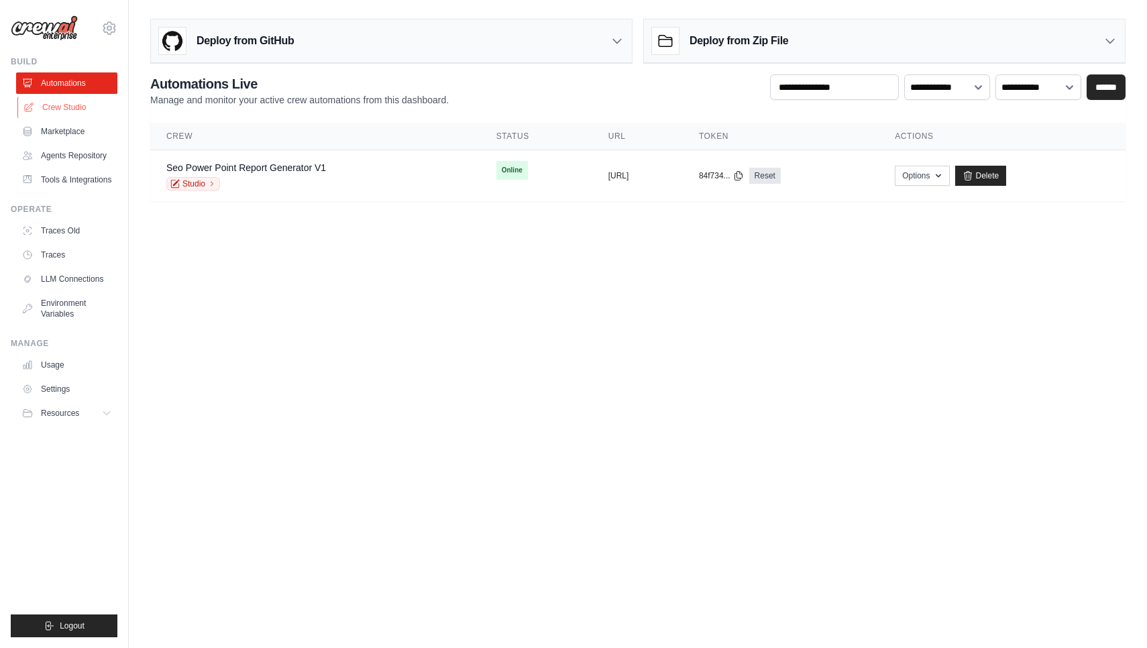
click at [70, 98] on link "Crew Studio" at bounding box center [67, 107] width 101 height 21
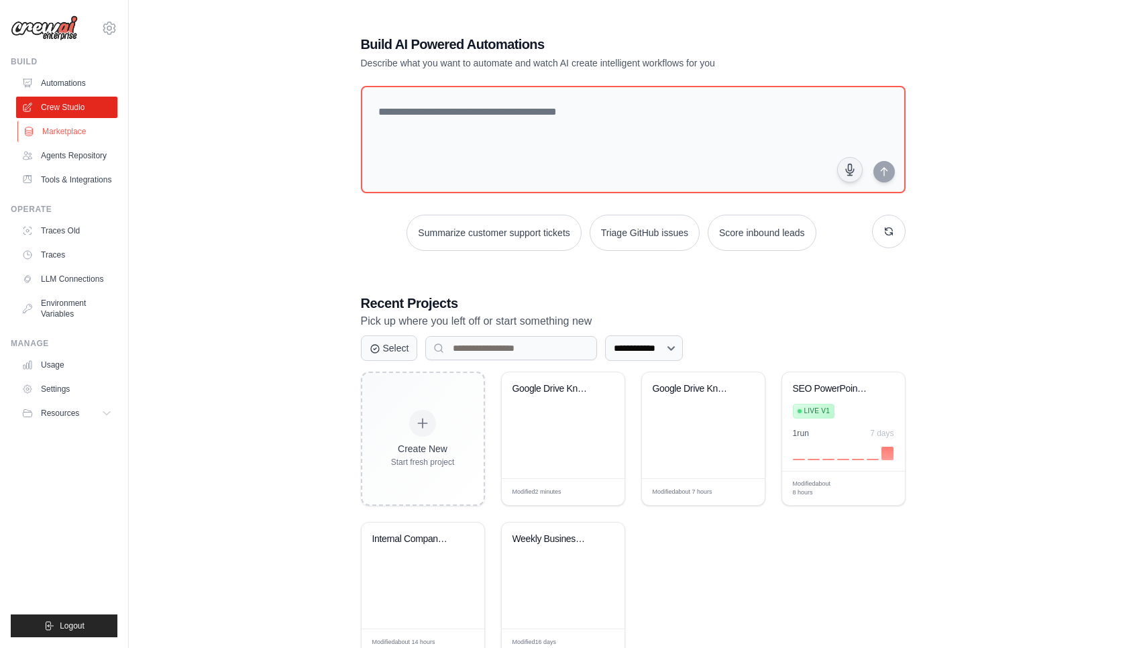
click at [83, 136] on link "Marketplace" at bounding box center [67, 131] width 101 height 21
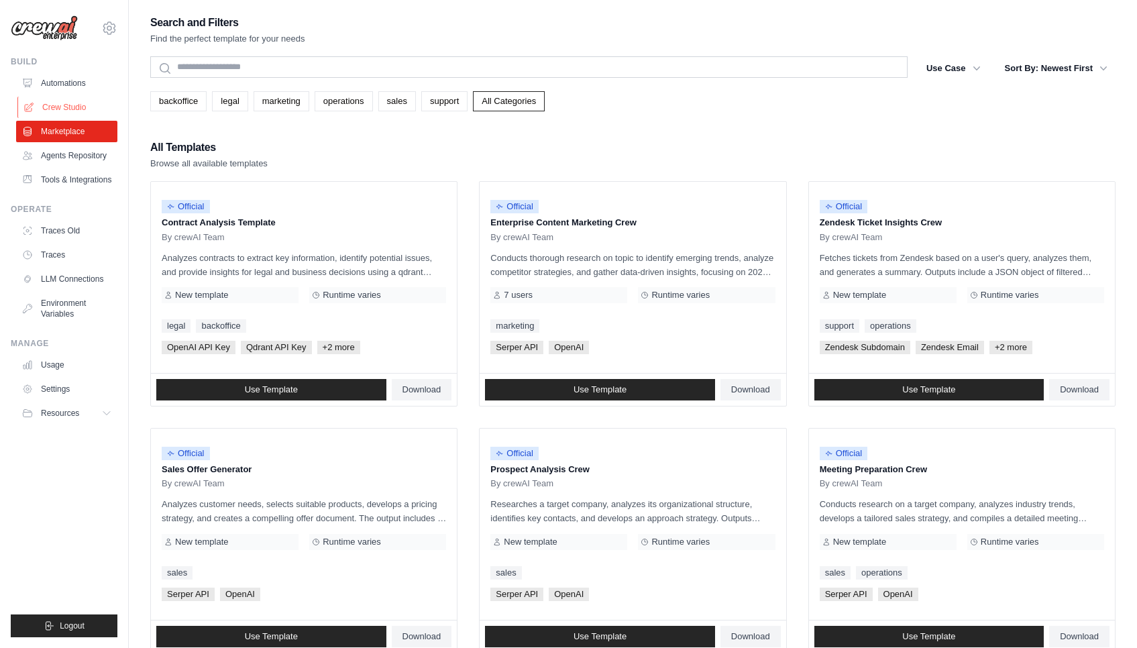
click at [83, 109] on link "Crew Studio" at bounding box center [67, 107] width 101 height 21
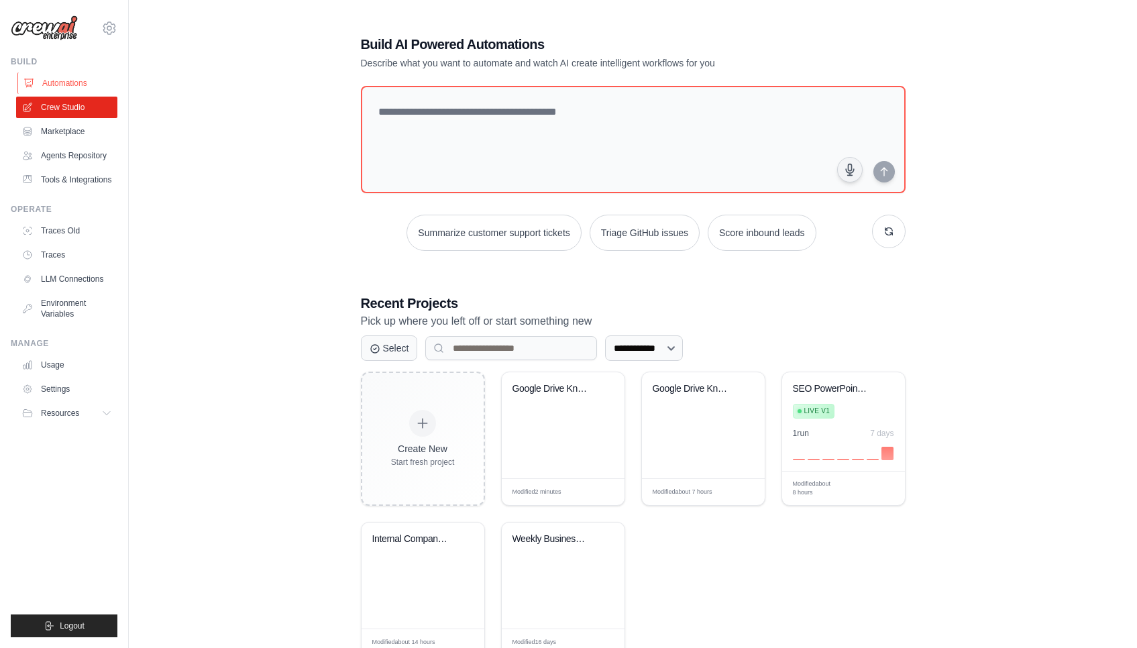
click at [87, 85] on link "Automations" at bounding box center [67, 82] width 101 height 21
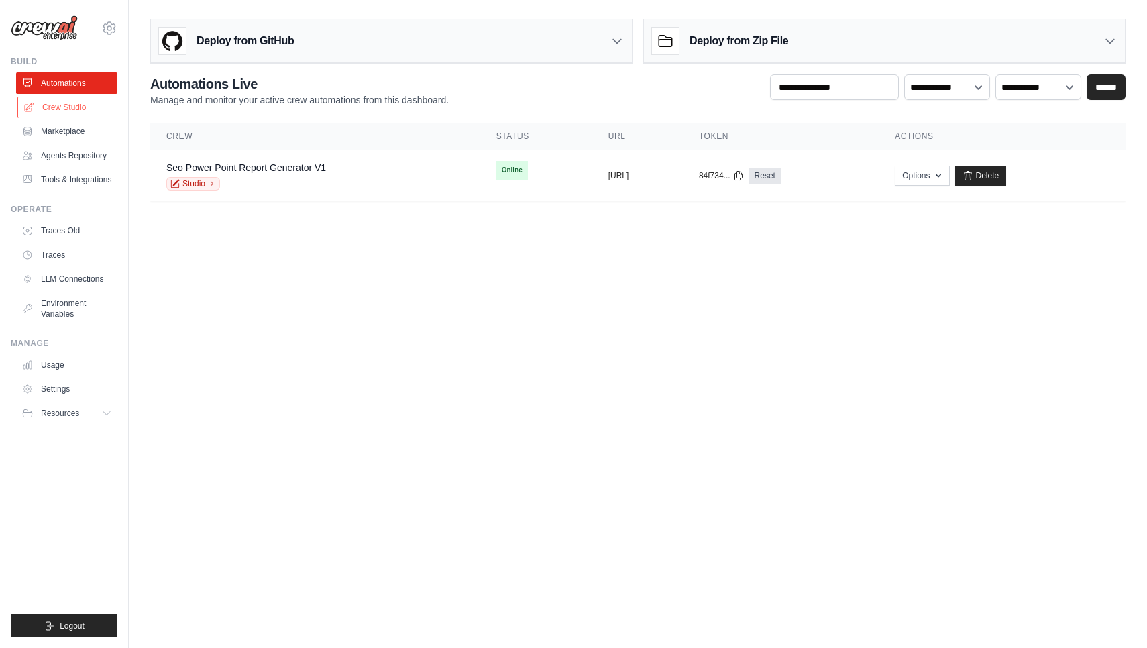
click at [67, 103] on link "Crew Studio" at bounding box center [67, 107] width 101 height 21
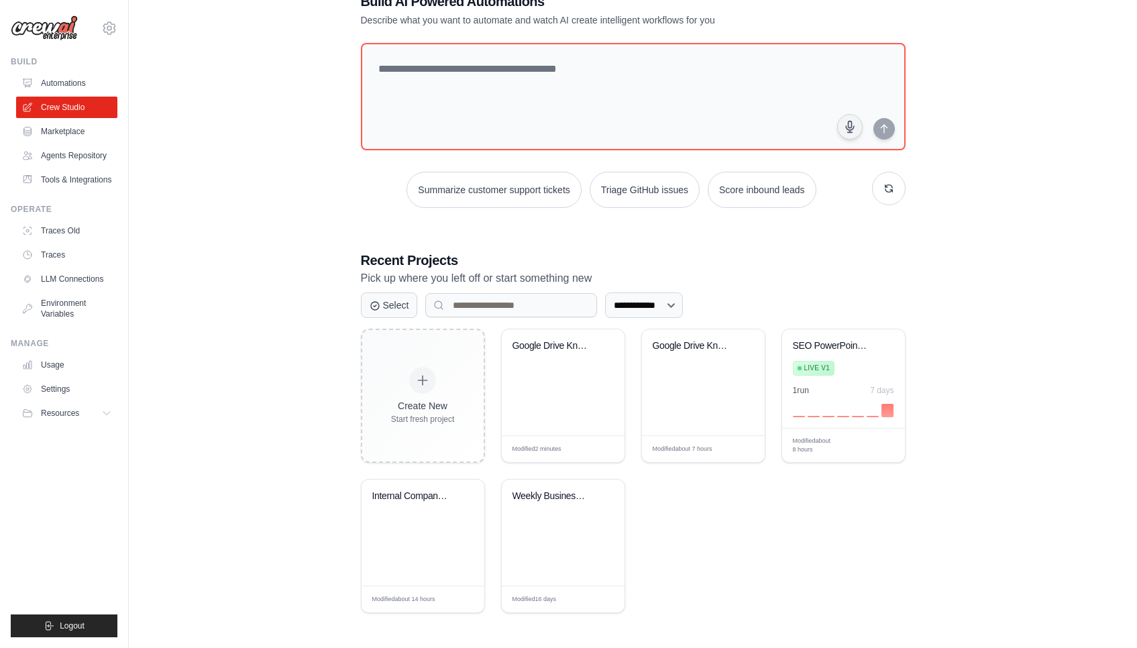
scroll to position [42, 0]
click at [610, 513] on button at bounding box center [606, 515] width 16 height 15
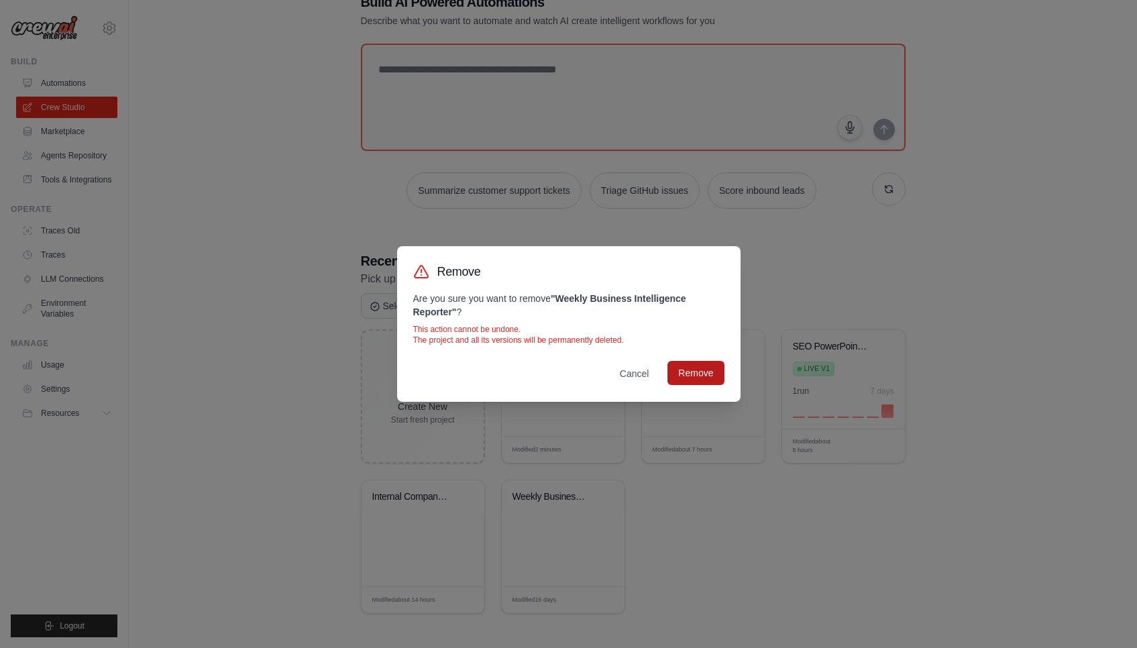
click at [694, 371] on button "Remove" at bounding box center [696, 373] width 56 height 24
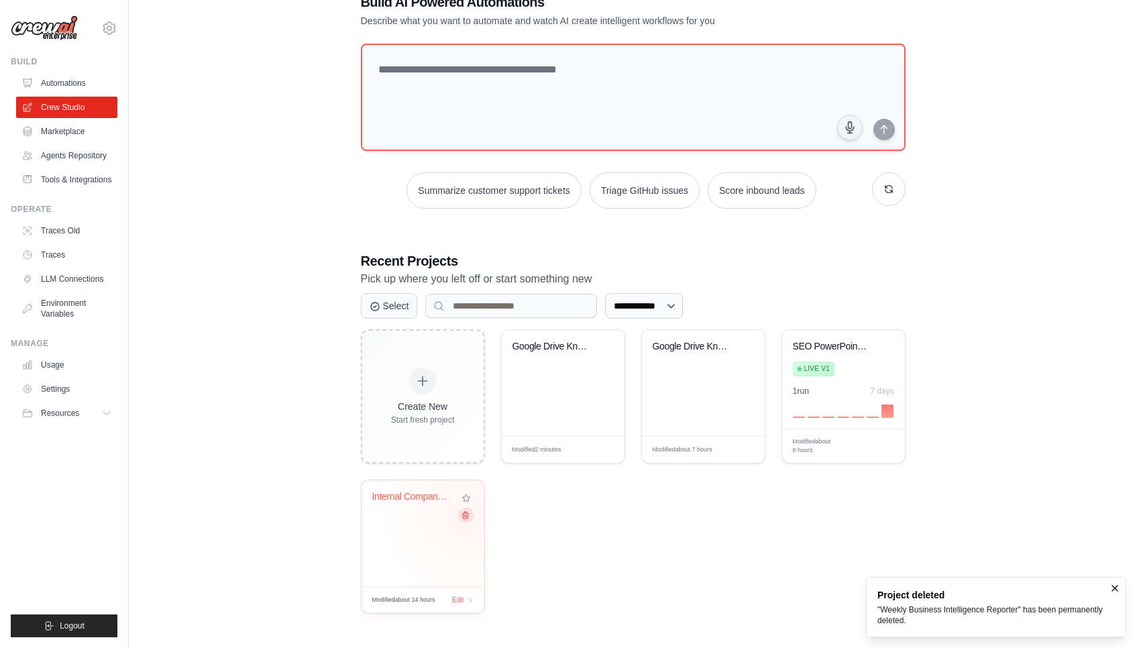
click at [468, 513] on icon at bounding box center [465, 515] width 9 height 9
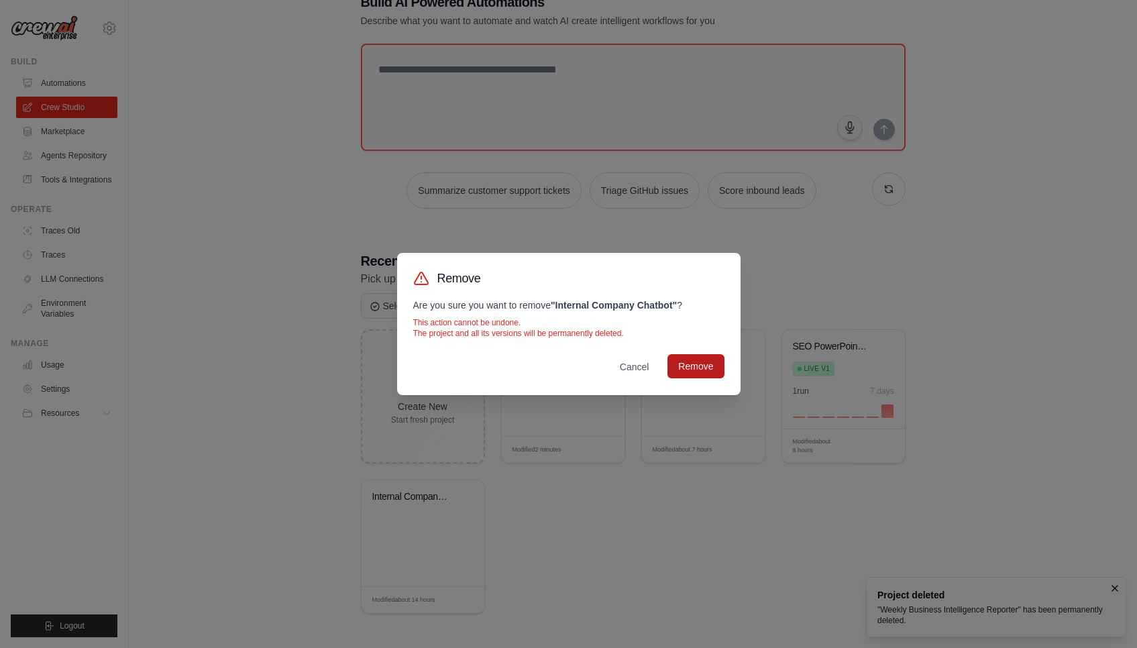
click at [689, 372] on button "Remove" at bounding box center [696, 366] width 56 height 24
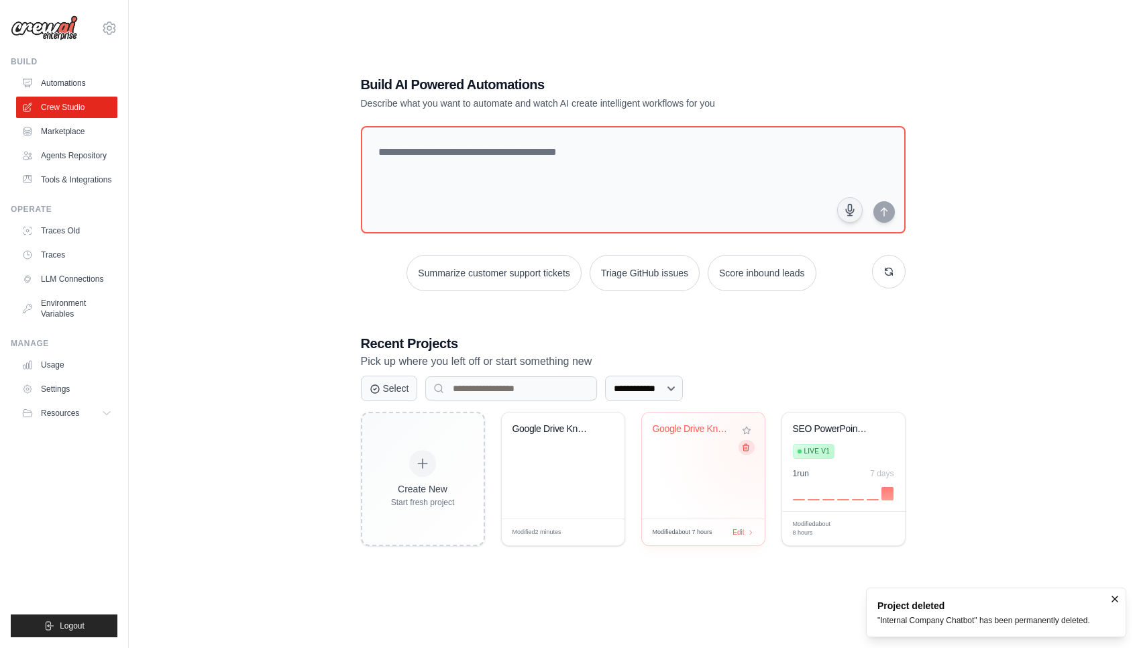
click at [753, 448] on button at bounding box center [746, 447] width 16 height 15
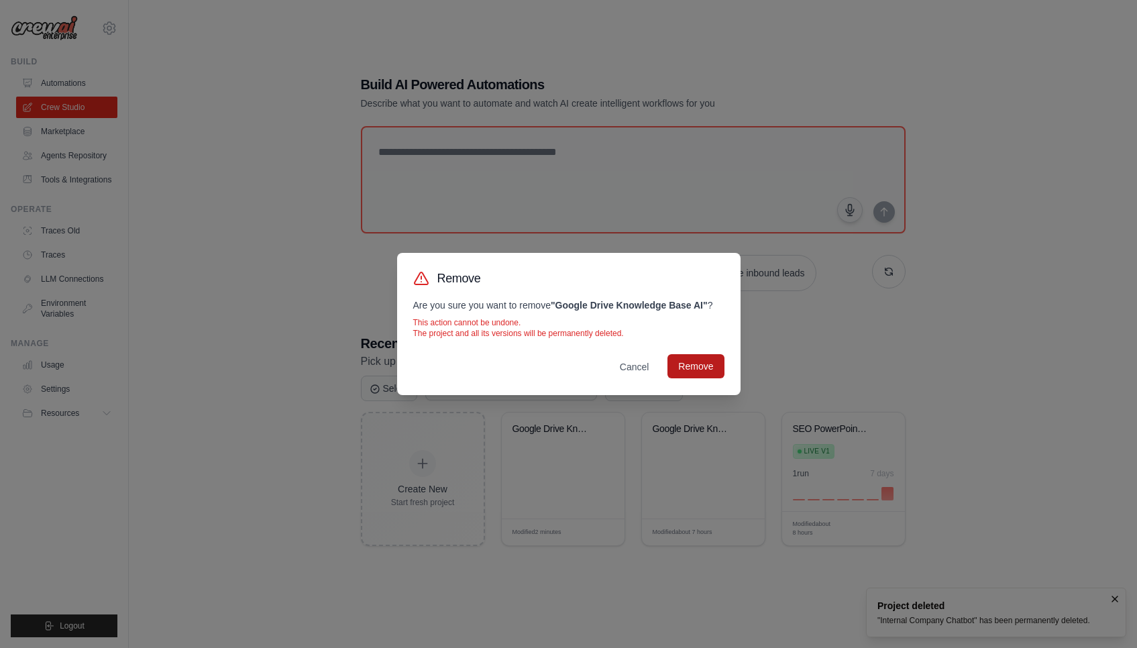
click at [707, 368] on button "Remove" at bounding box center [696, 366] width 56 height 24
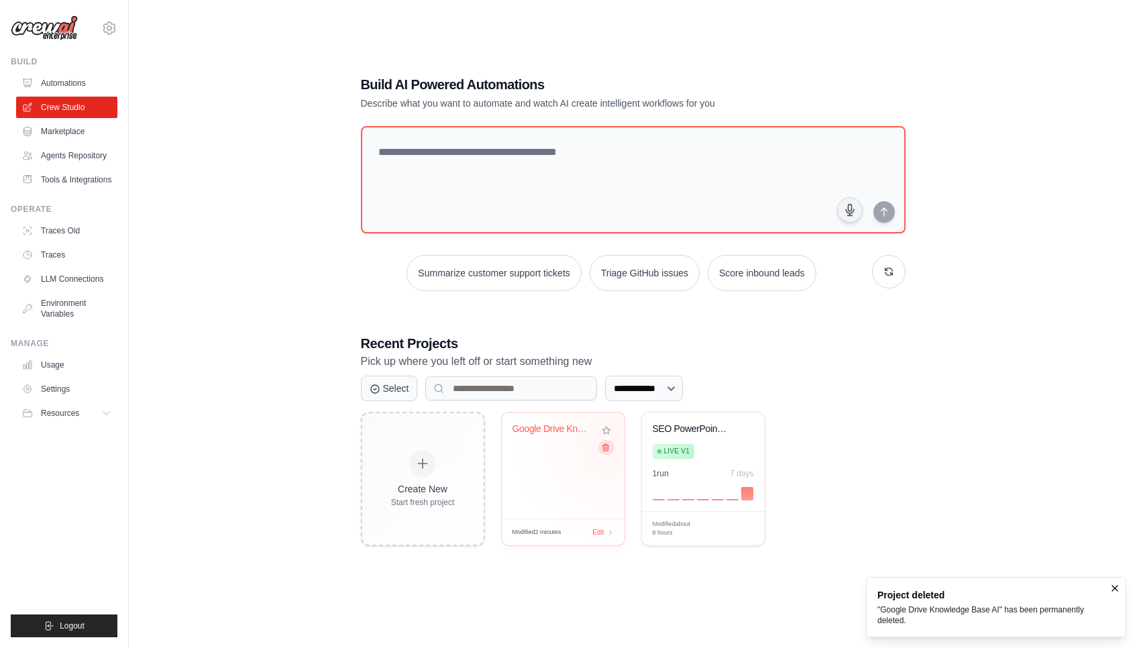
click at [608, 446] on icon at bounding box center [605, 447] width 9 height 9
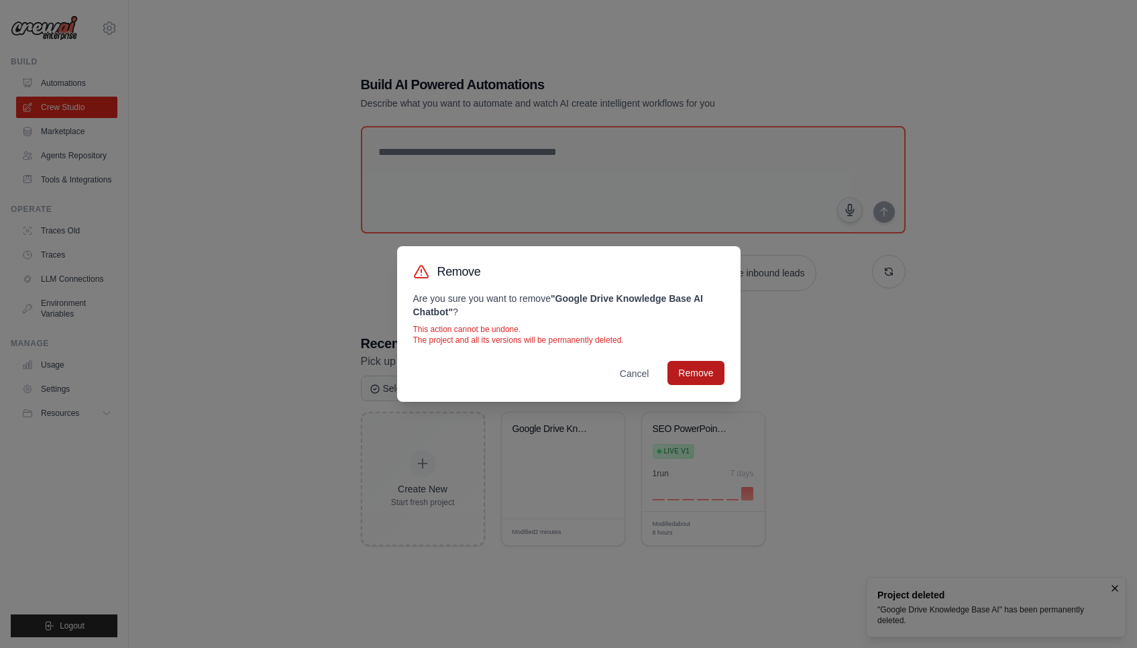
click at [700, 371] on button "Remove" at bounding box center [696, 373] width 56 height 24
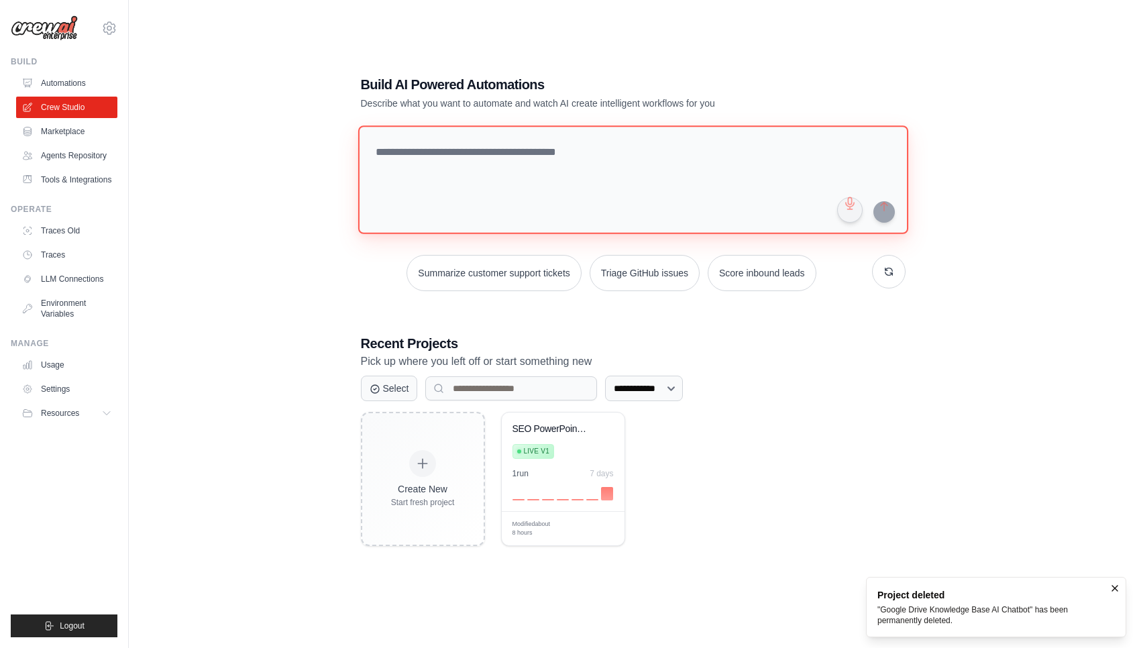
click at [570, 199] on textarea at bounding box center [633, 179] width 550 height 109
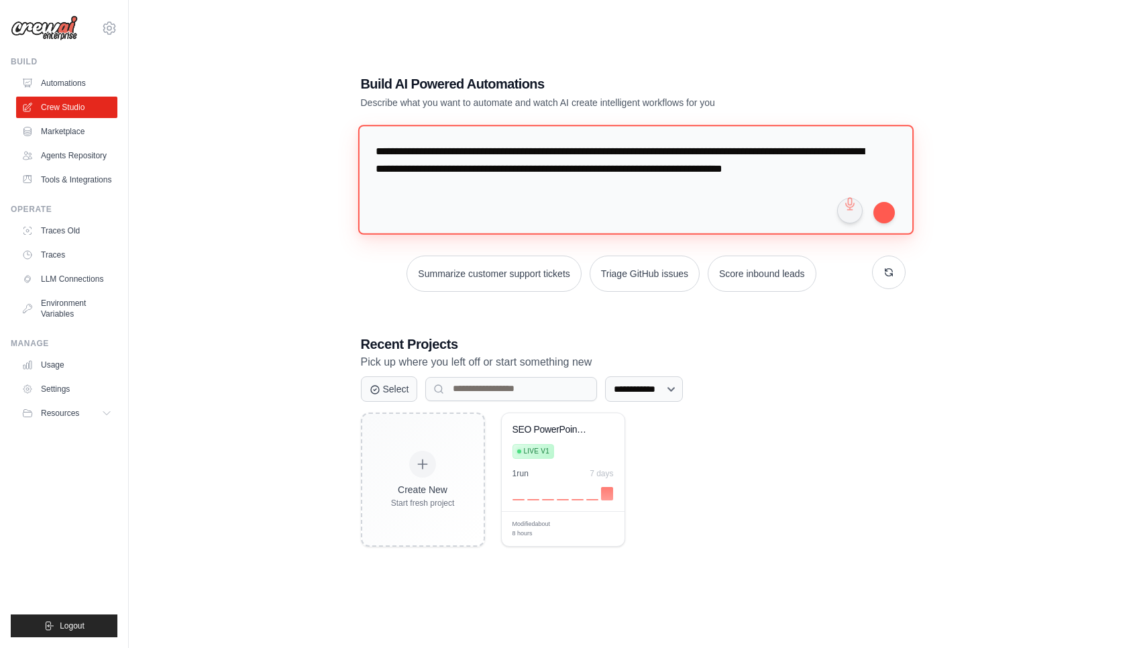
type textarea "**********"
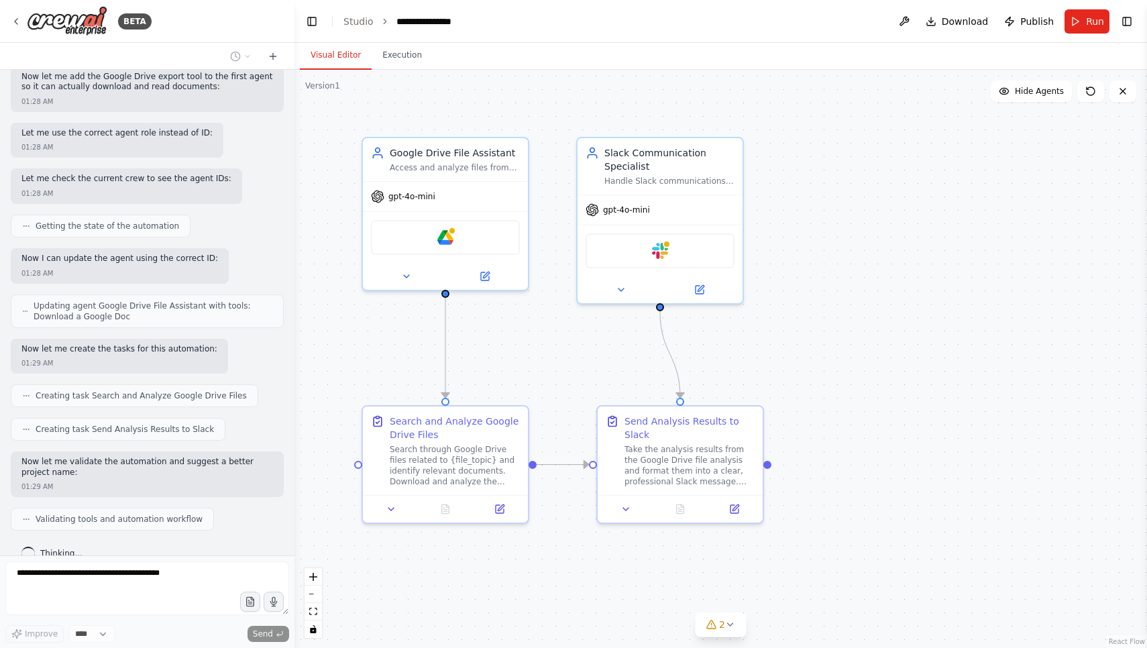
scroll to position [766, 0]
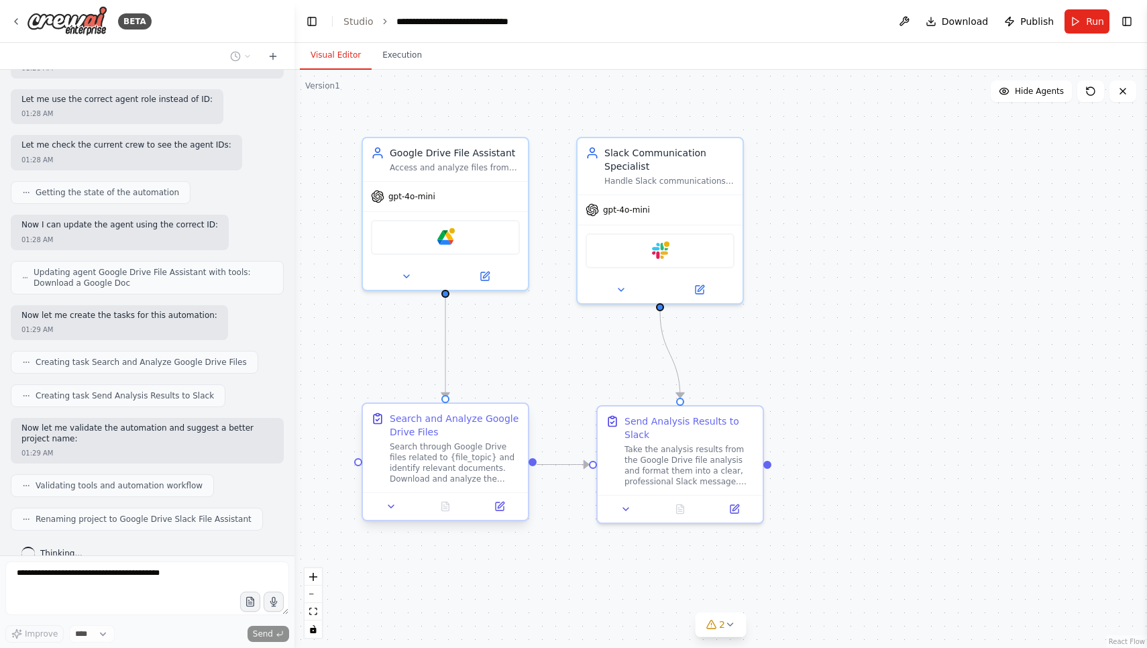
click at [488, 427] on div "Search and Analyze Google Drive Files" at bounding box center [455, 425] width 130 height 27
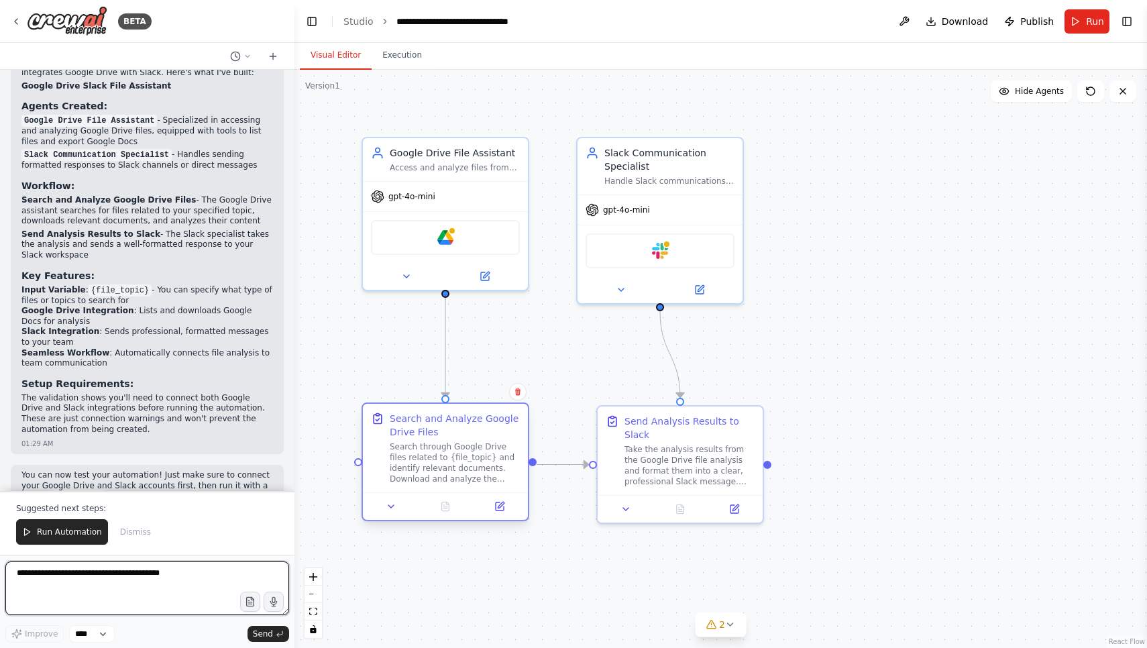
scroll to position [1275, 0]
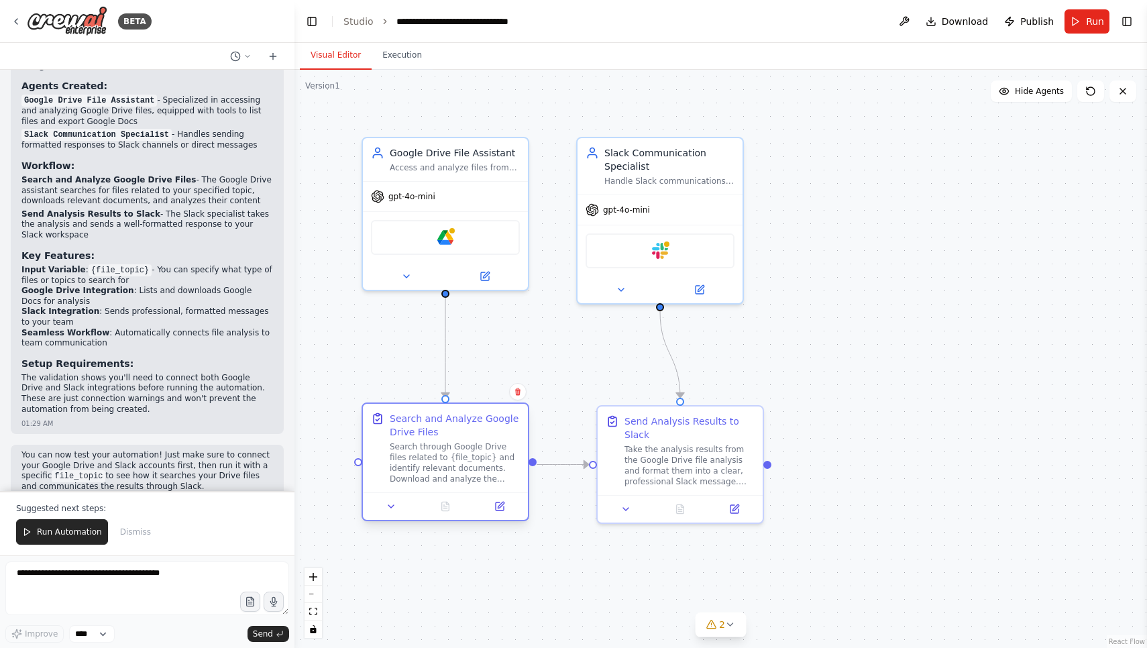
click at [534, 461] on div at bounding box center [533, 462] width 8 height 8
click at [105, 571] on textarea at bounding box center [147, 589] width 284 height 54
click at [684, 261] on div "Slack" at bounding box center [660, 248] width 149 height 35
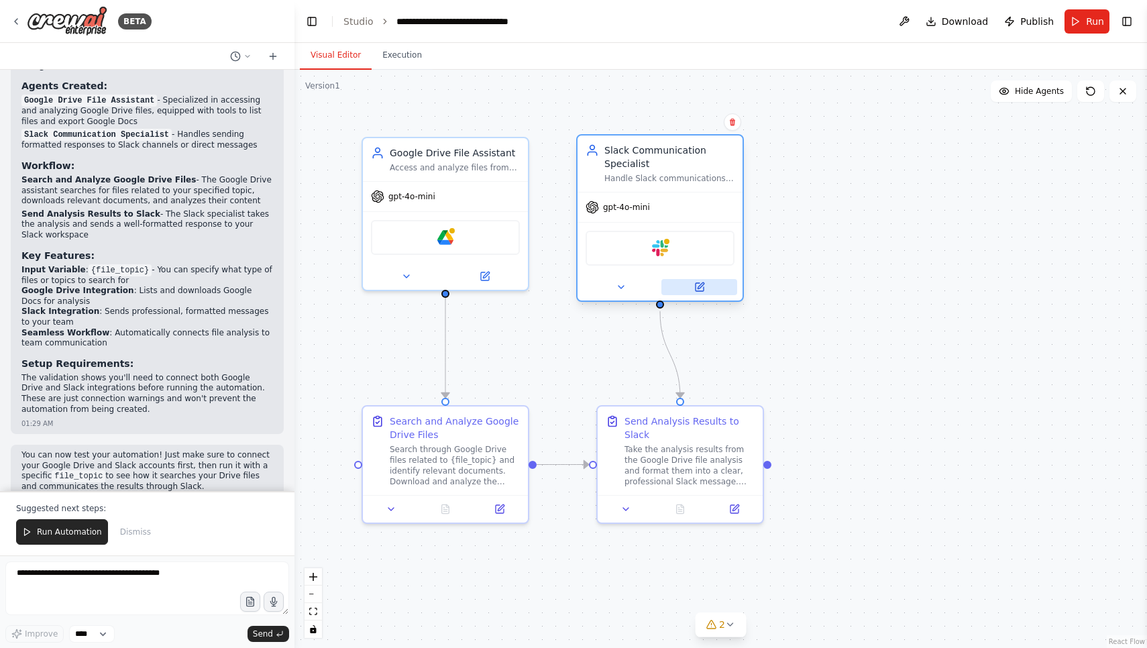
click at [698, 285] on icon at bounding box center [700, 287] width 8 height 8
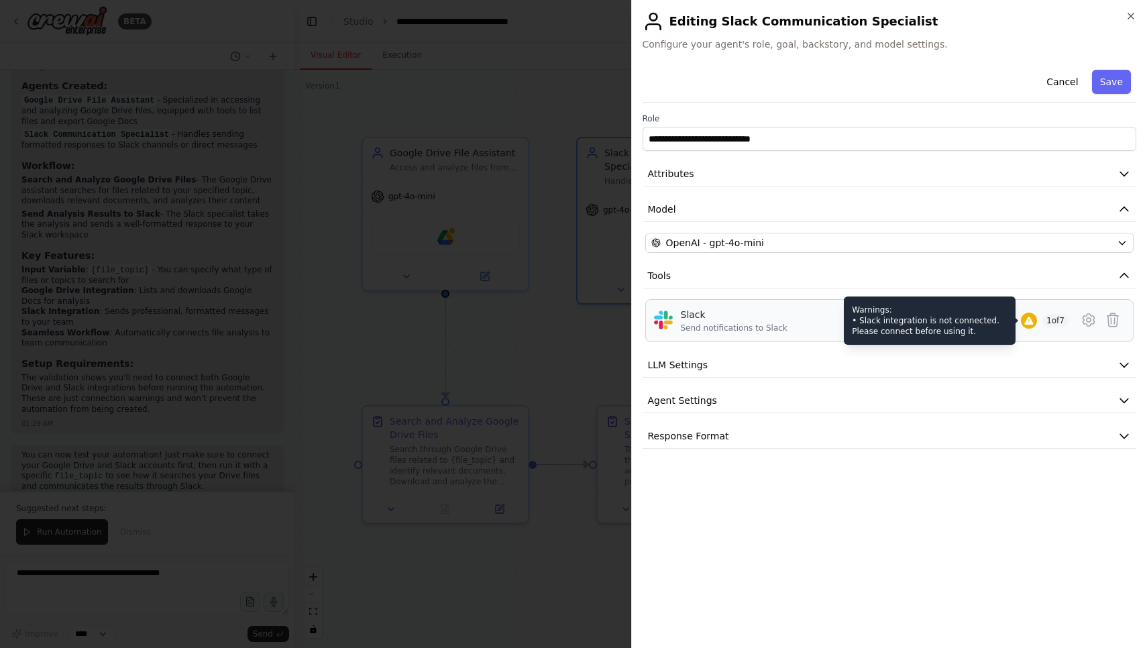
click at [948, 318] on div "Warnings: • Slack integration is not connected. Please connect before using it." at bounding box center [930, 321] width 172 height 48
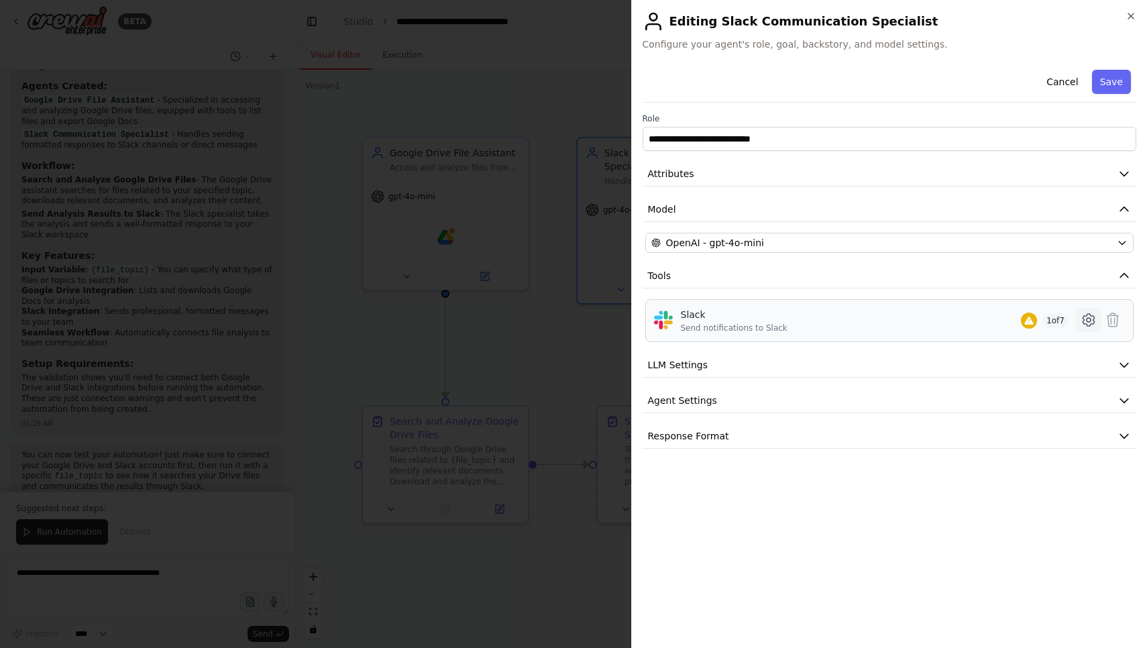
click at [1086, 314] on icon at bounding box center [1089, 320] width 16 height 16
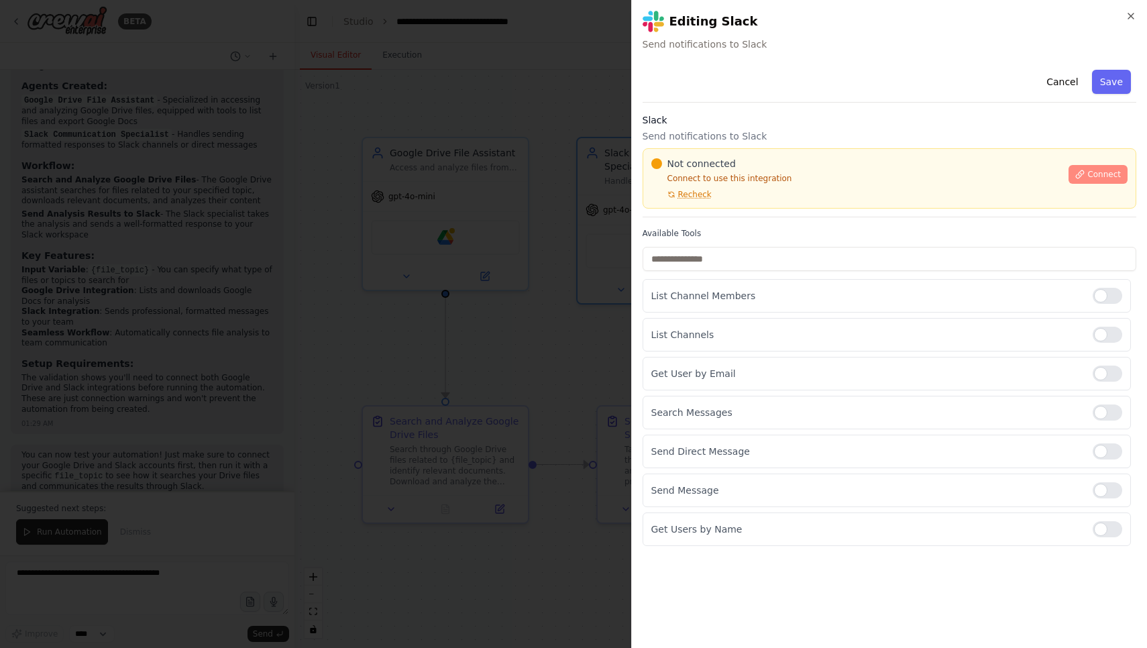
click at [1097, 178] on span "Connect" at bounding box center [1105, 174] width 34 height 11
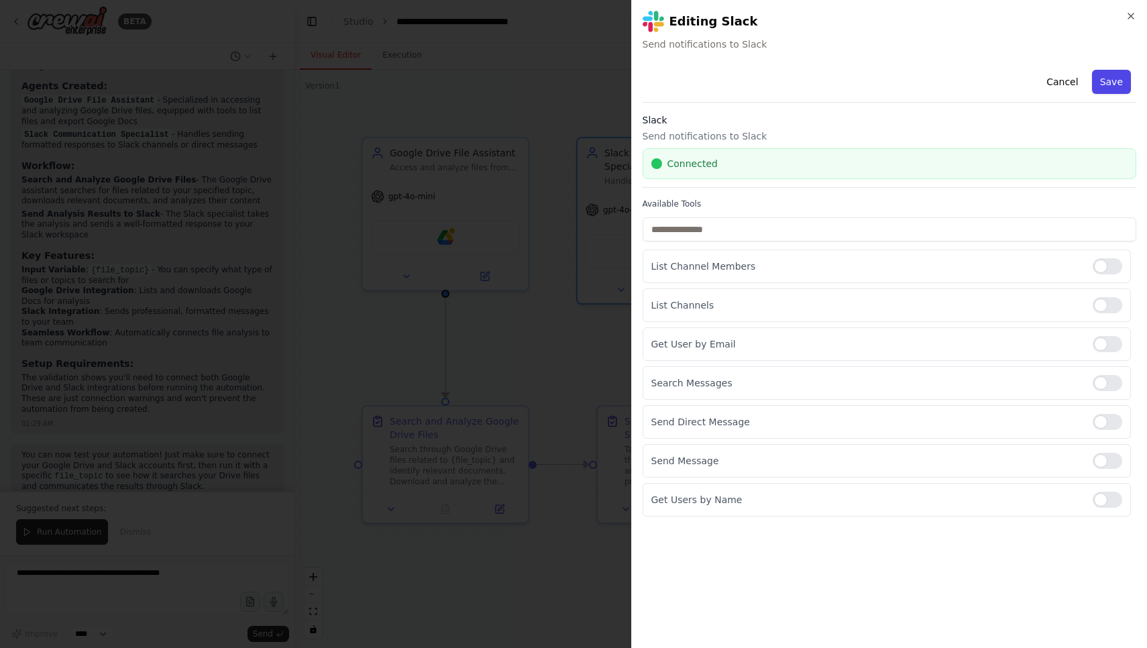
click at [1116, 83] on button "Save" at bounding box center [1111, 82] width 39 height 24
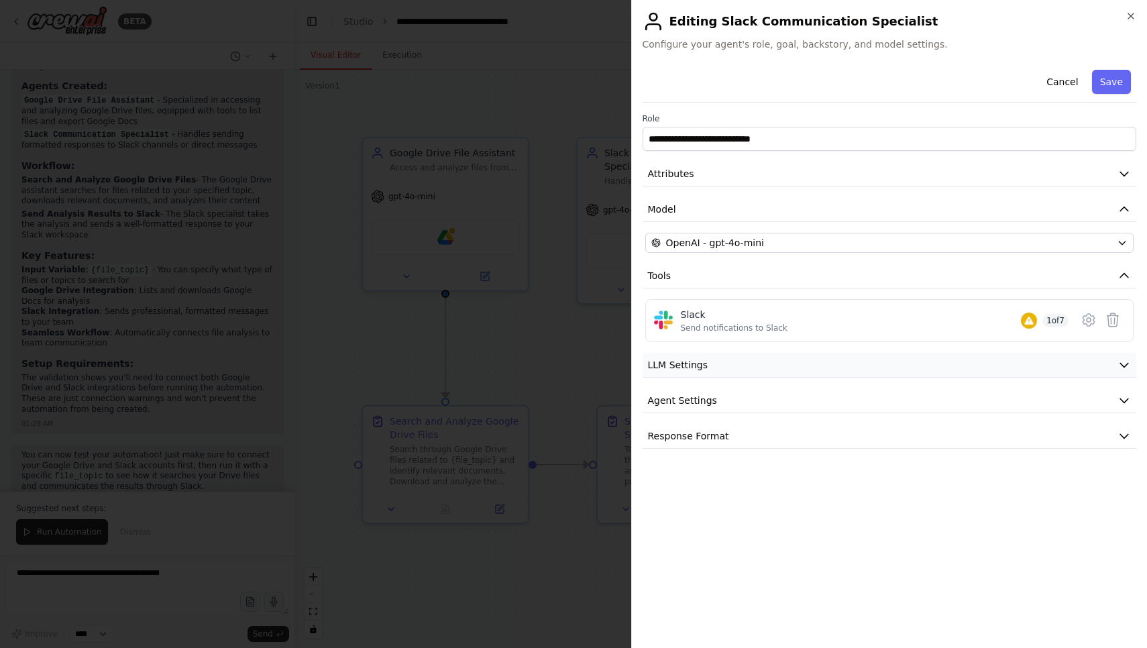
click at [878, 360] on button "LLM Settings" at bounding box center [890, 365] width 494 height 25
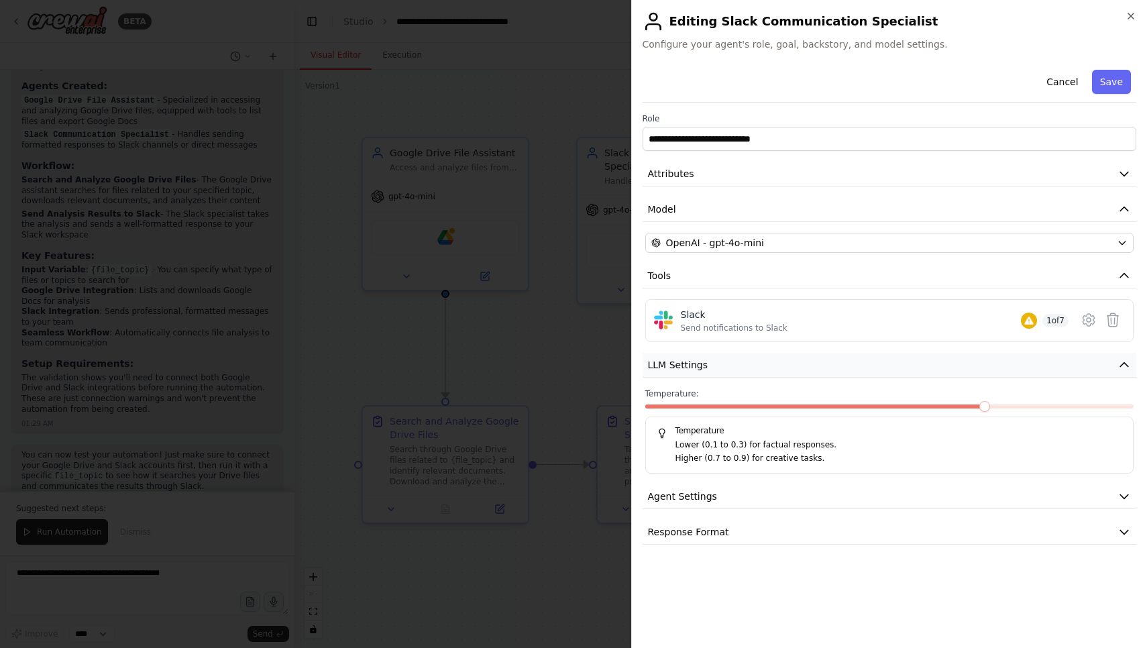
click at [877, 357] on button "LLM Settings" at bounding box center [890, 365] width 494 height 25
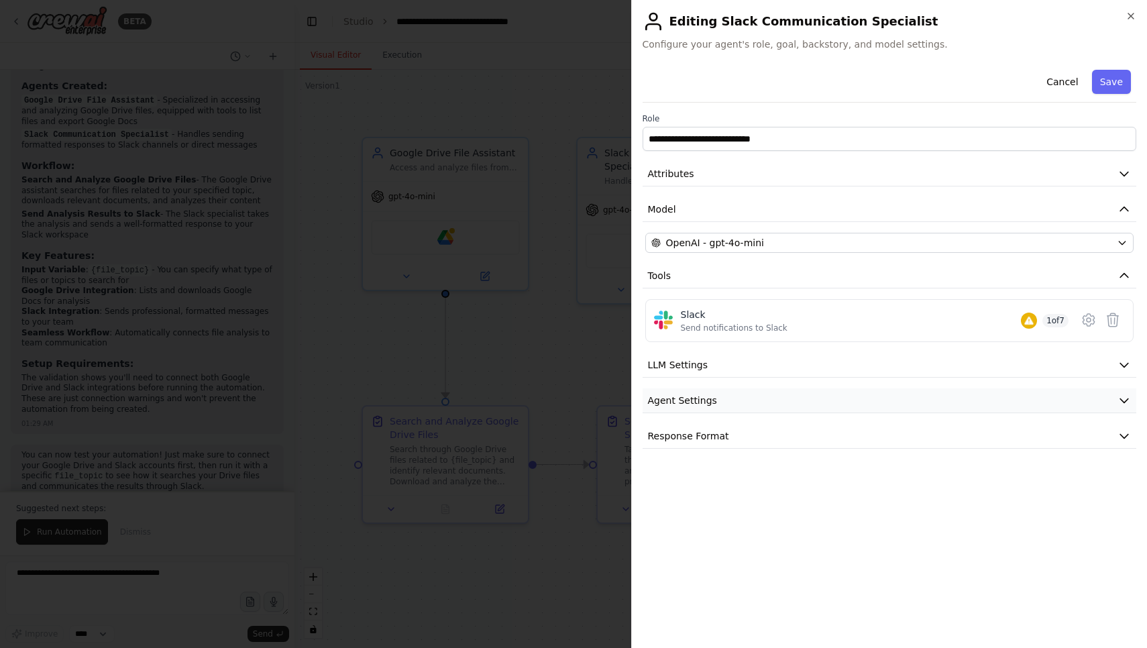
click at [849, 411] on button "Agent Settings" at bounding box center [890, 400] width 494 height 25
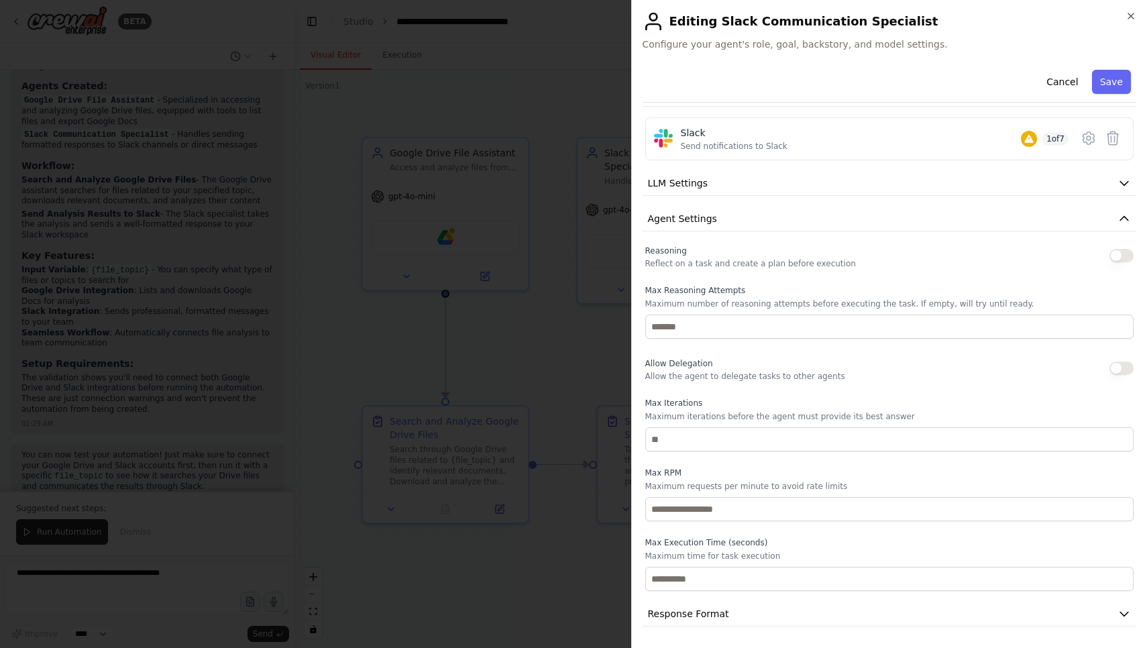
scroll to position [182, 0]
click at [1128, 19] on icon "button" at bounding box center [1131, 16] width 11 height 11
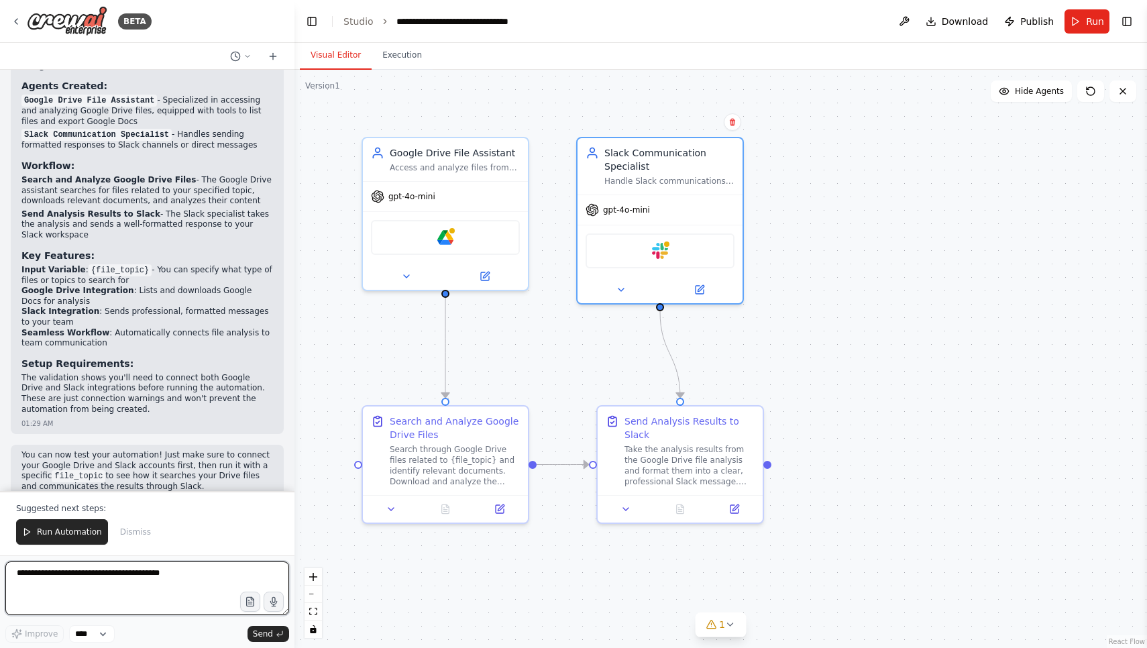
click at [123, 575] on textarea at bounding box center [147, 589] width 284 height 54
type textarea "**********"
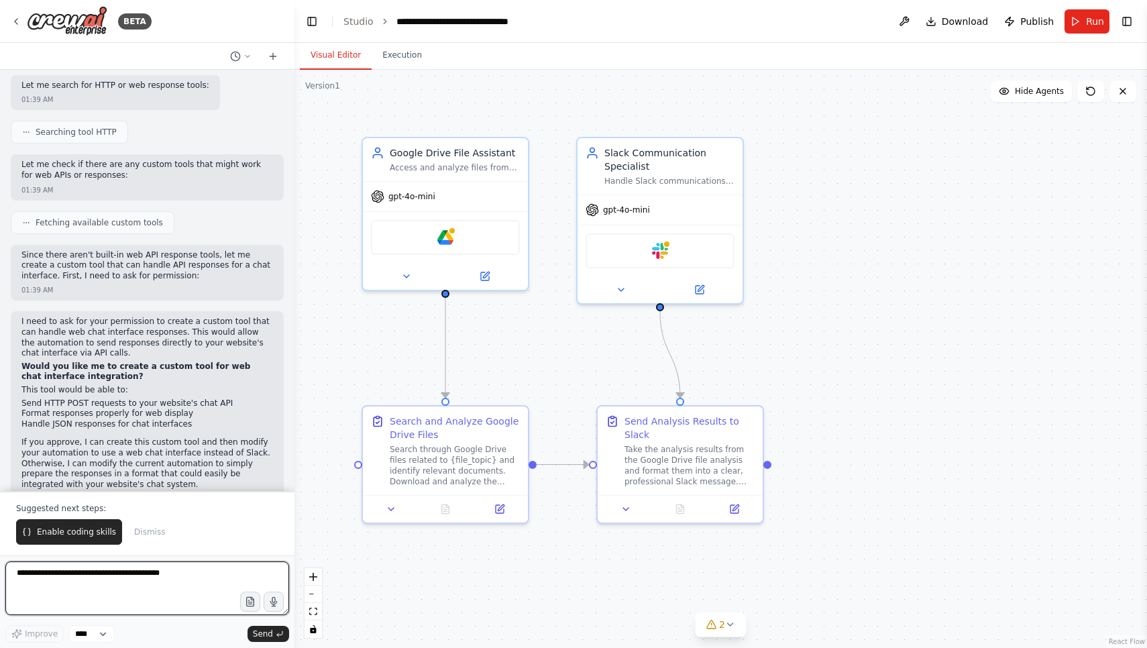
scroll to position [1963, 0]
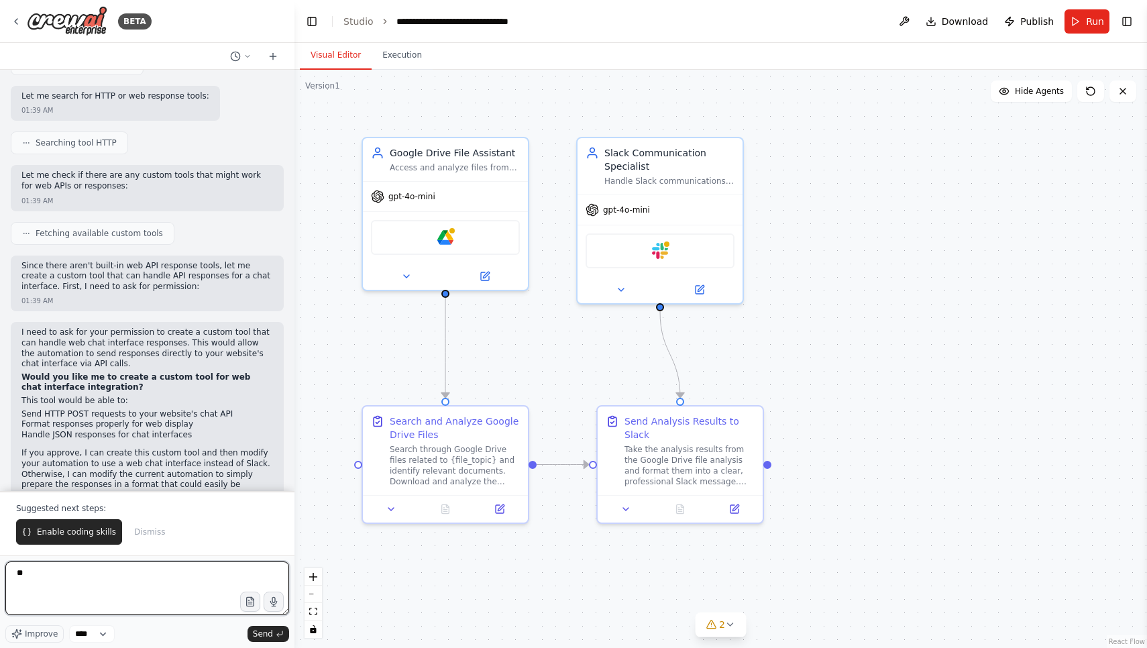
type textarea "***"
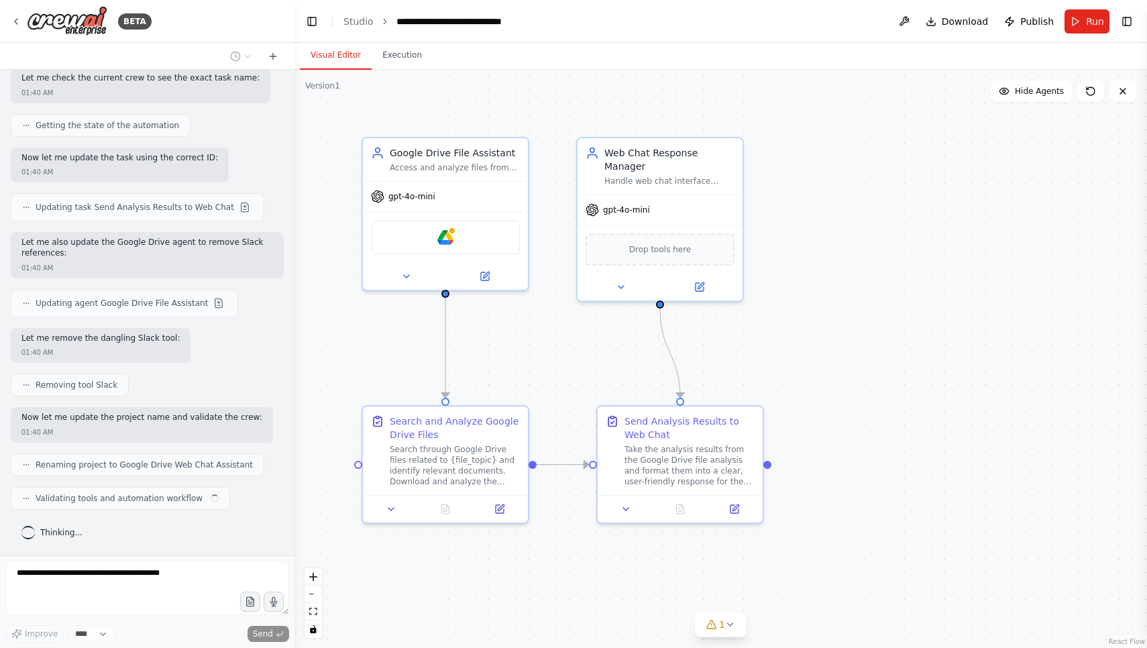
scroll to position [3493, 0]
click at [75, 560] on form "Improve **** Send" at bounding box center [147, 602] width 295 height 93
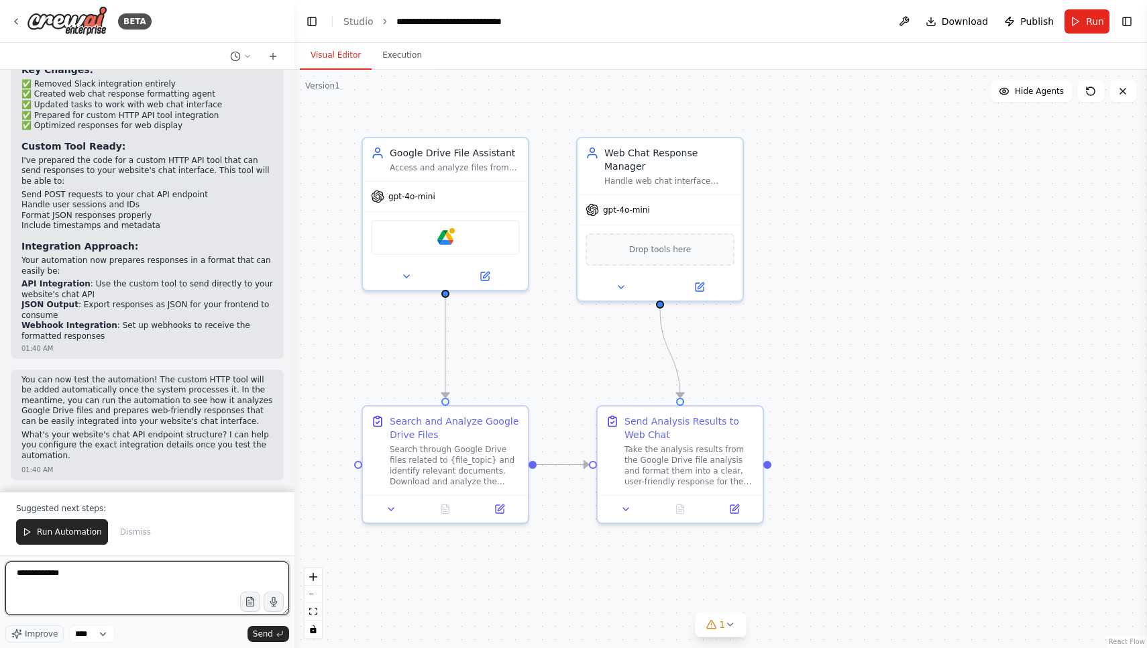
scroll to position [4126, 0]
type textarea "**********"
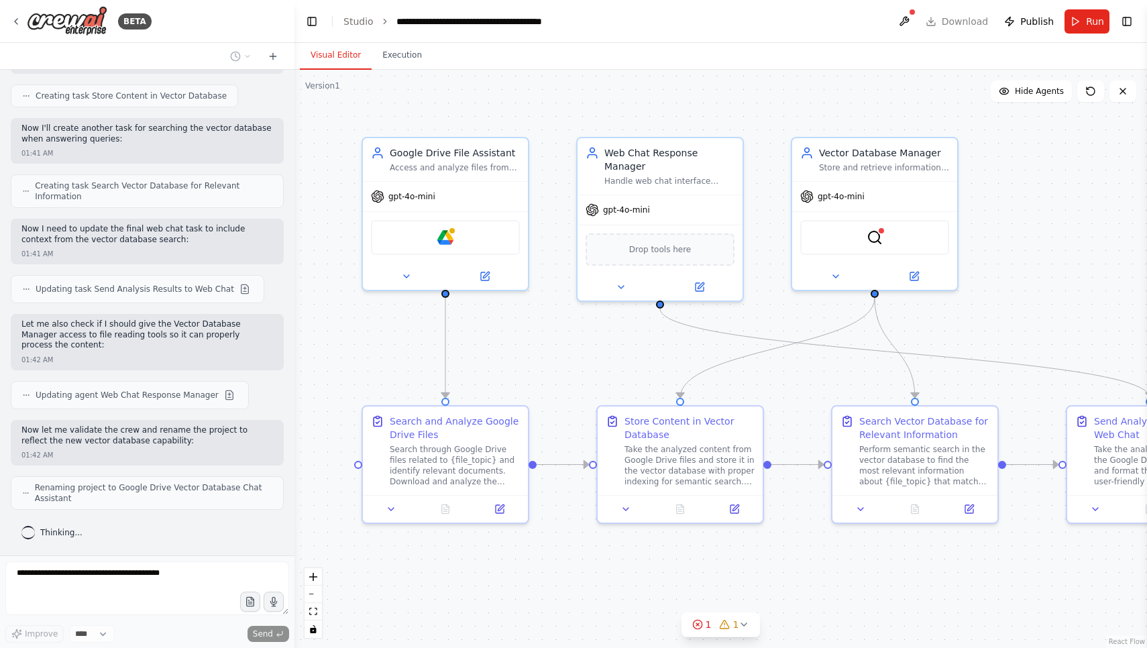
scroll to position [5176, 0]
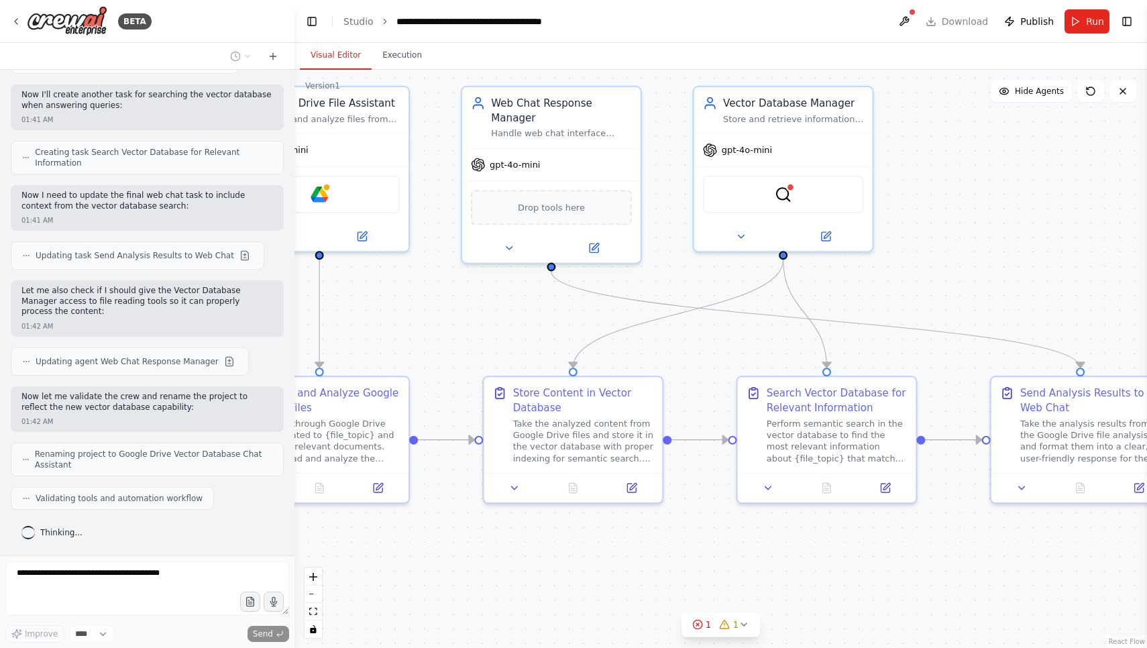
drag, startPoint x: 602, startPoint y: 362, endPoint x: 488, endPoint y: 327, distance: 118.6
click at [489, 327] on div ".deletable-edge-delete-btn { width: 20px; height: 20px; border: 0px solid #ffff…" at bounding box center [721, 359] width 853 height 578
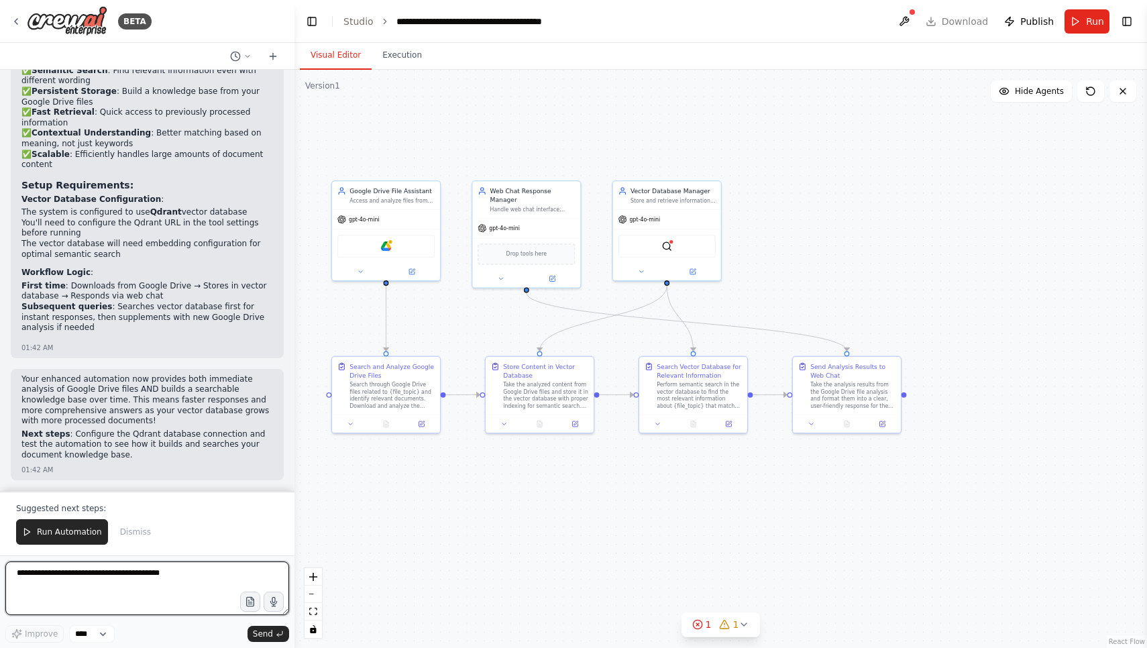
scroll to position [5885, 0]
type textarea "**********"
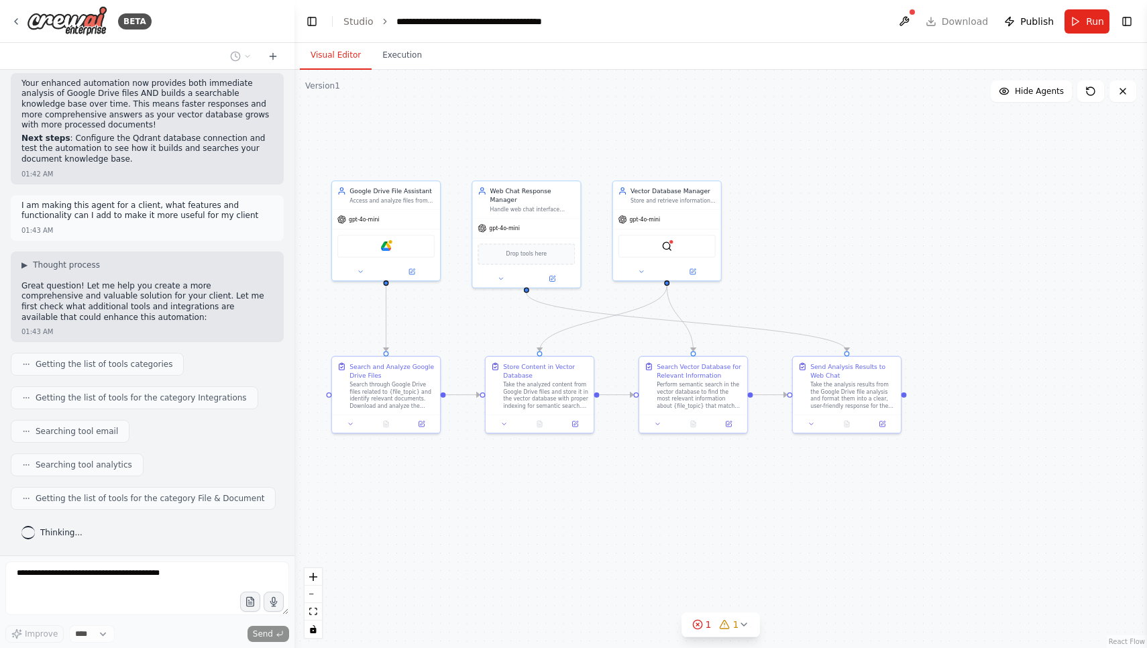
scroll to position [0, 0]
click at [700, 628] on icon at bounding box center [697, 624] width 11 height 11
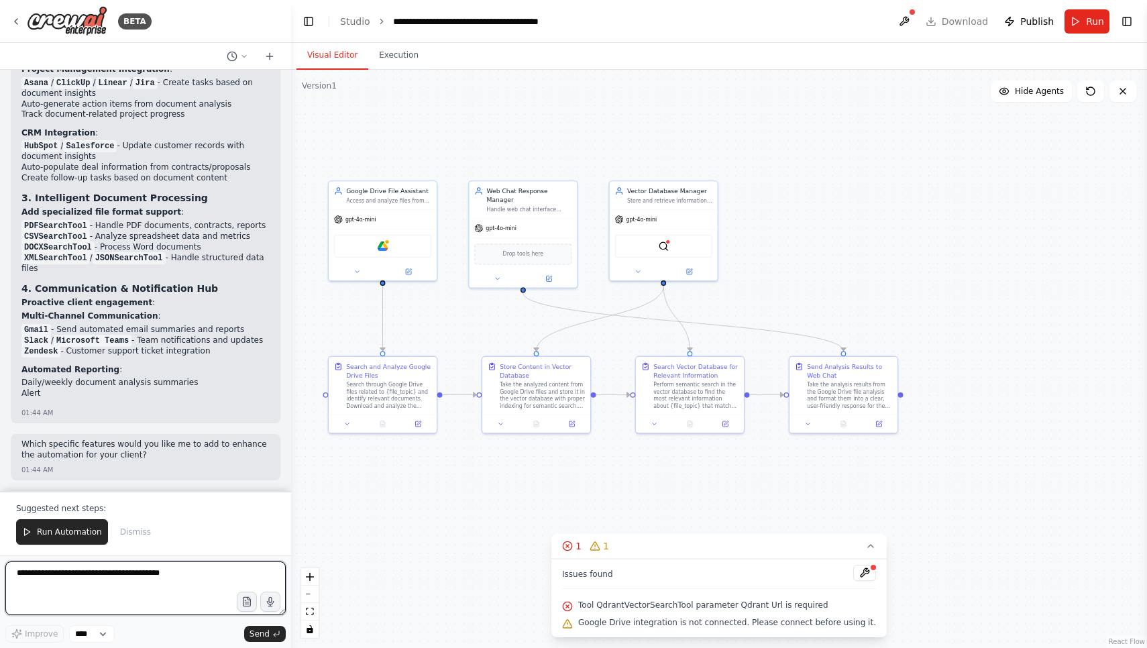
drag, startPoint x: 291, startPoint y: 475, endPoint x: 291, endPoint y: 439, distance: 36.2
click at [291, 439] on div "BETA I want to create an AI agent that has access to google drive and can be in…" at bounding box center [573, 324] width 1147 height 648
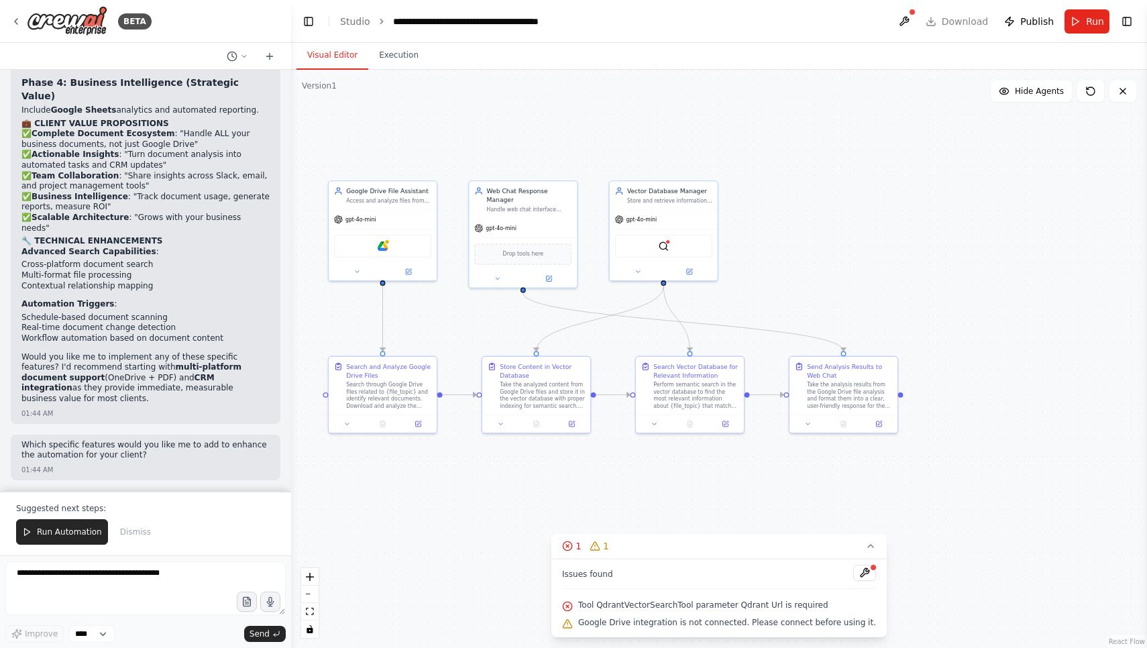
scroll to position [7495, 0]
click at [894, 131] on div ".deletable-edge-delete-btn { width: 20px; height: 20px; border: 0px solid #ffff…" at bounding box center [719, 359] width 856 height 578
click at [863, 574] on button at bounding box center [864, 573] width 23 height 16
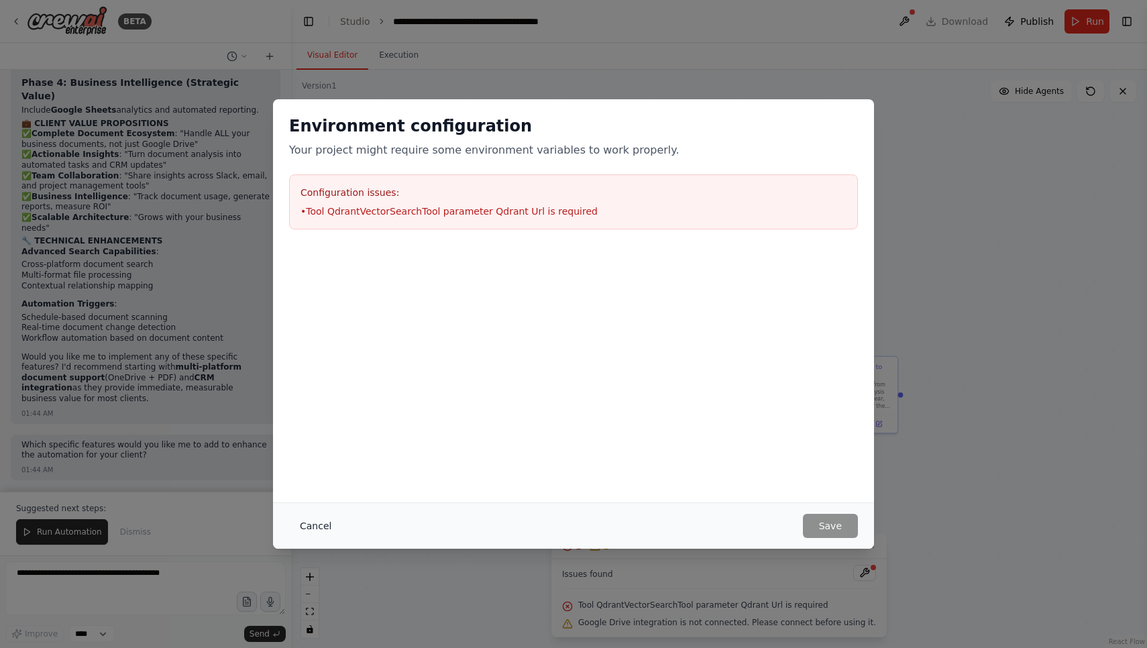
click at [322, 519] on button "Cancel" at bounding box center [315, 526] width 53 height 24
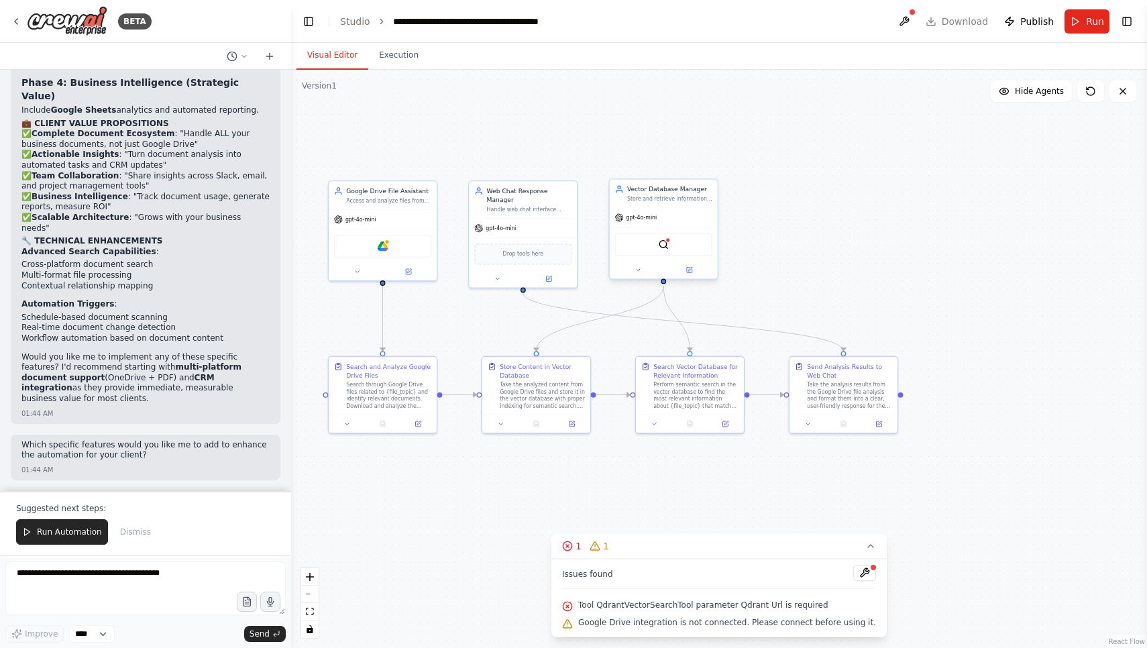
click at [664, 251] on div "QdrantVectorSearchTool" at bounding box center [663, 244] width 97 height 23
click at [695, 271] on button at bounding box center [690, 270] width 50 height 11
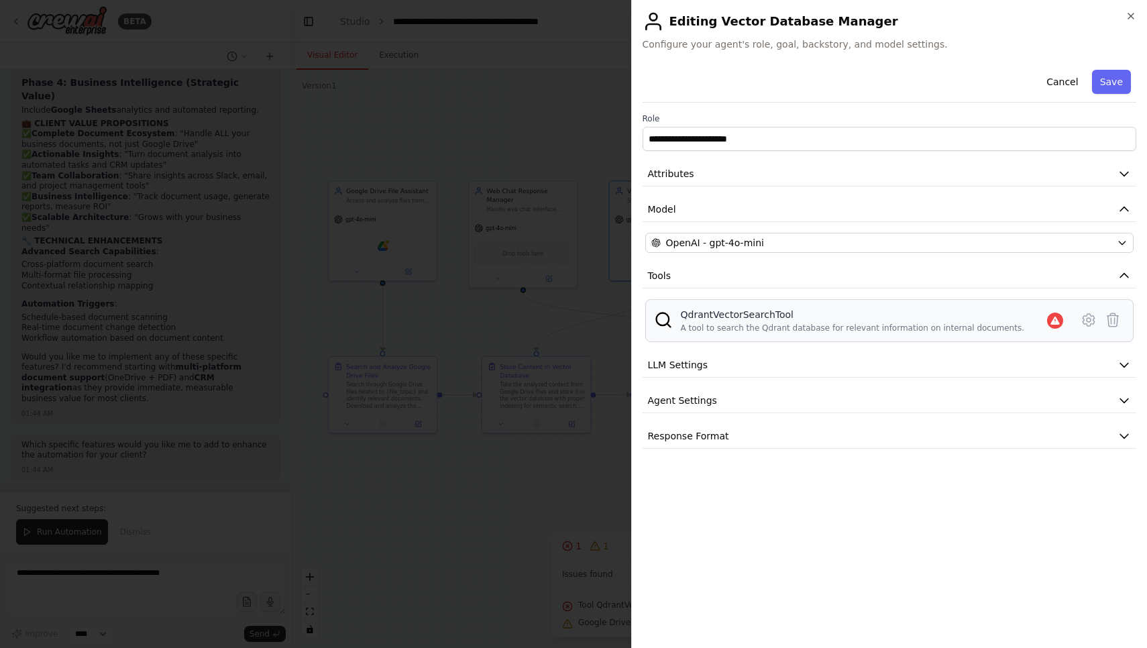
click at [1054, 323] on icon at bounding box center [1055, 321] width 9 height 8
click at [844, 325] on div "A tool to search the Qdrant database for relevant information on internal docum…" at bounding box center [853, 328] width 344 height 11
click at [1088, 316] on icon at bounding box center [1089, 320] width 16 height 16
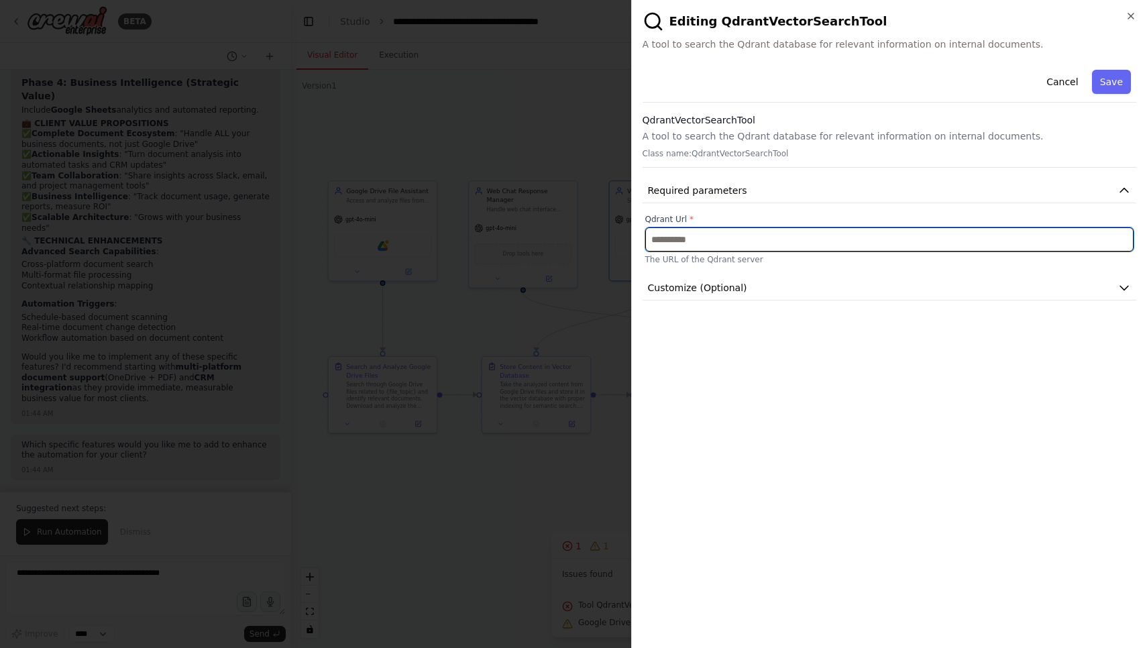
click at [794, 246] on input "text" at bounding box center [889, 239] width 489 height 24
paste input "**********"
type input "**********"
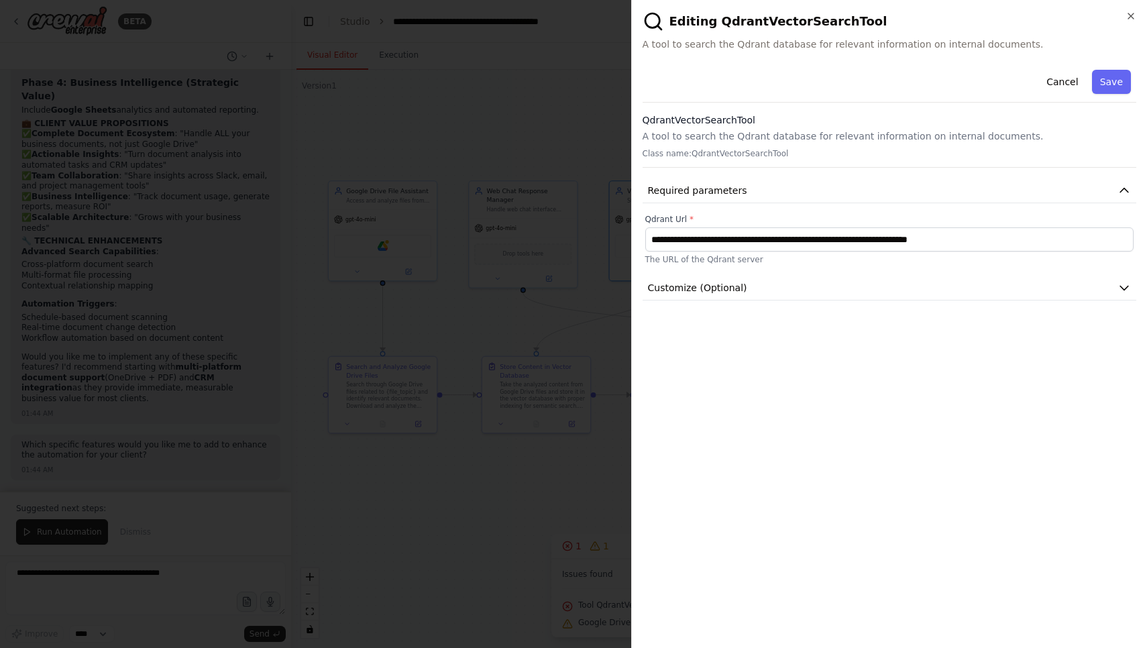
click at [1000, 322] on div "**********" at bounding box center [890, 350] width 494 height 573
click at [1111, 89] on button "Save" at bounding box center [1111, 82] width 39 height 24
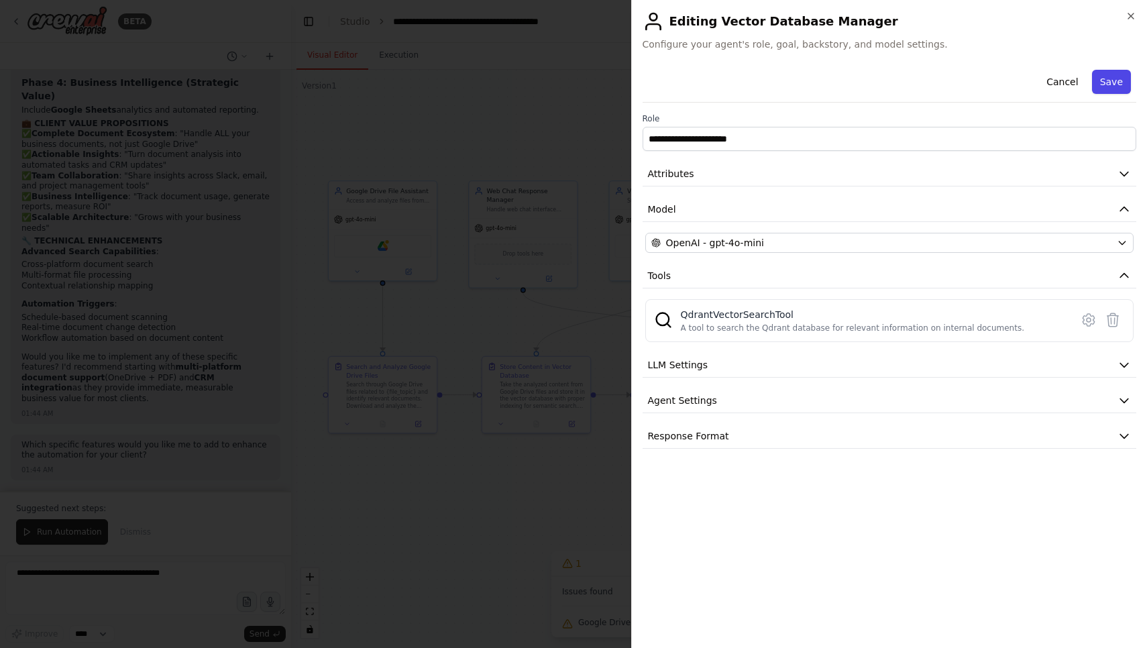
click at [1111, 88] on button "Save" at bounding box center [1111, 82] width 39 height 24
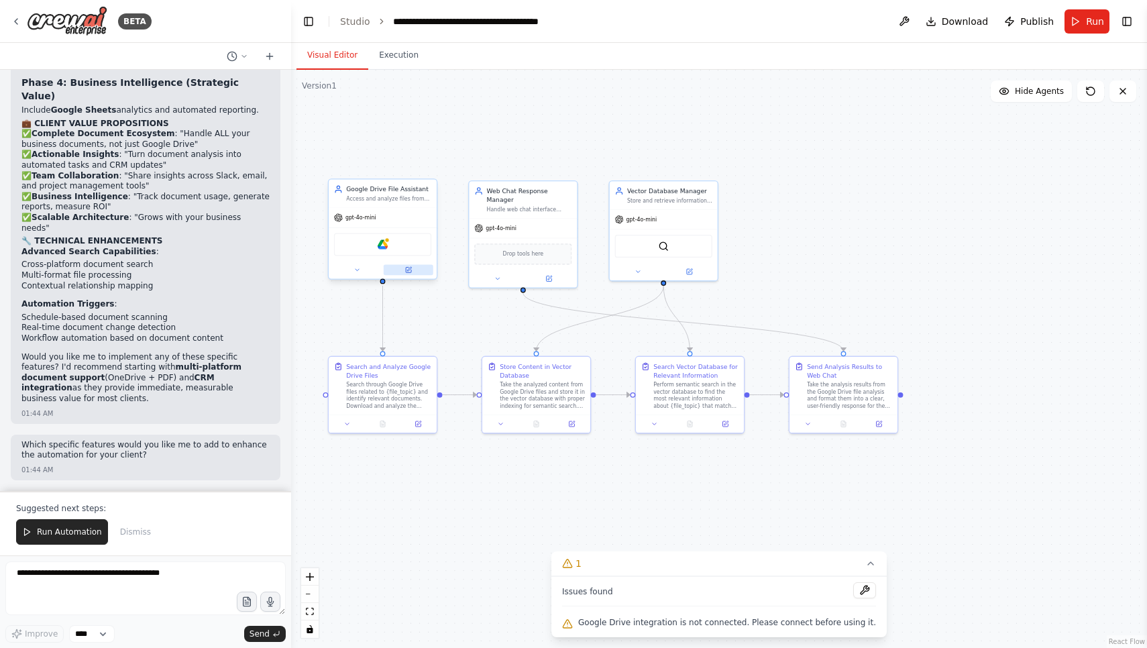
click at [413, 270] on button at bounding box center [409, 270] width 50 height 11
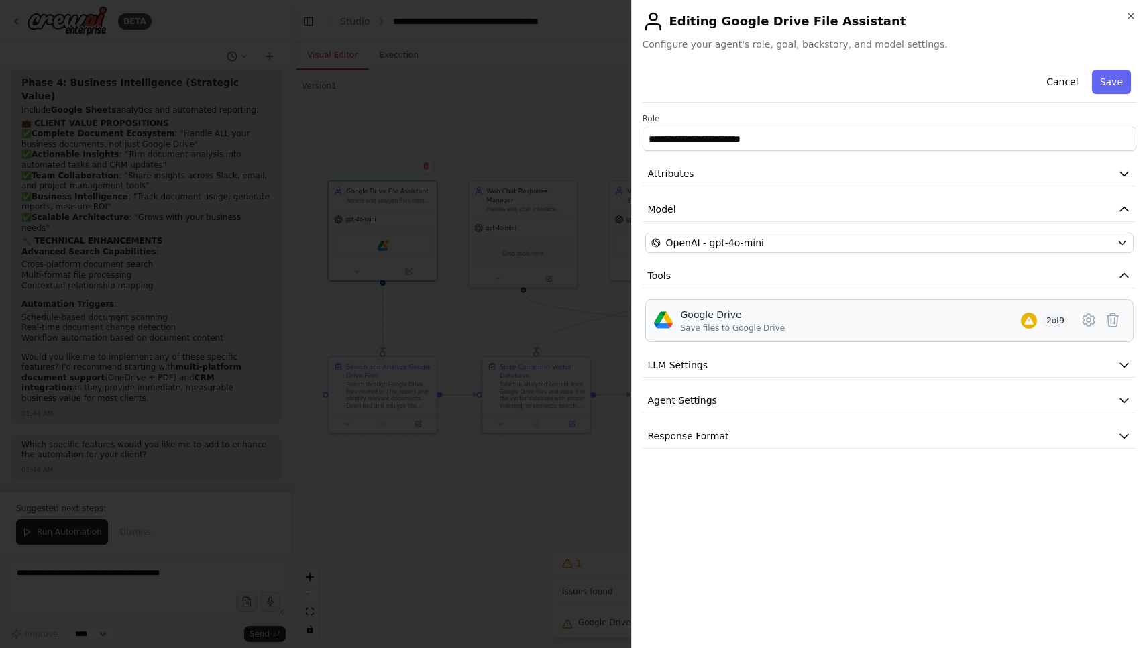
click at [880, 317] on div "Google Drive Save files to Google Drive 2 of 9" at bounding box center [875, 320] width 388 height 25
click at [1097, 323] on button at bounding box center [1089, 320] width 24 height 24
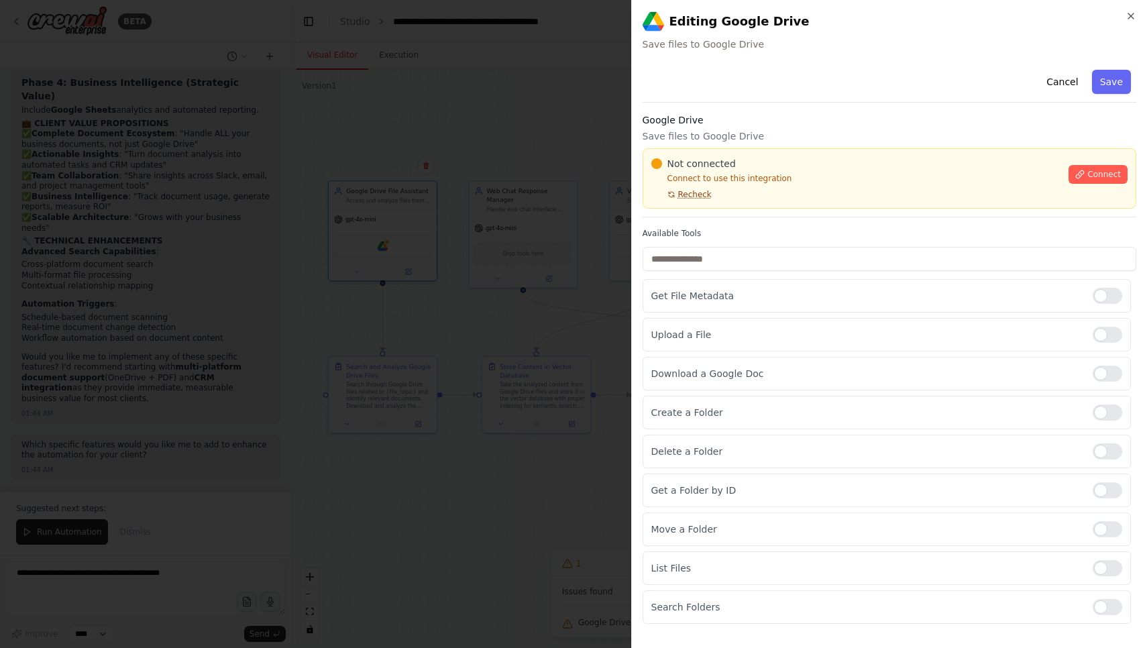
click at [694, 194] on span "Recheck" at bounding box center [695, 194] width 34 height 11
click at [1098, 189] on div "Not connected Connect to use this integration Recheck Connect" at bounding box center [890, 178] width 477 height 43
click at [1098, 182] on button "Connect" at bounding box center [1098, 174] width 59 height 19
click at [1084, 177] on icon at bounding box center [1080, 174] width 9 height 9
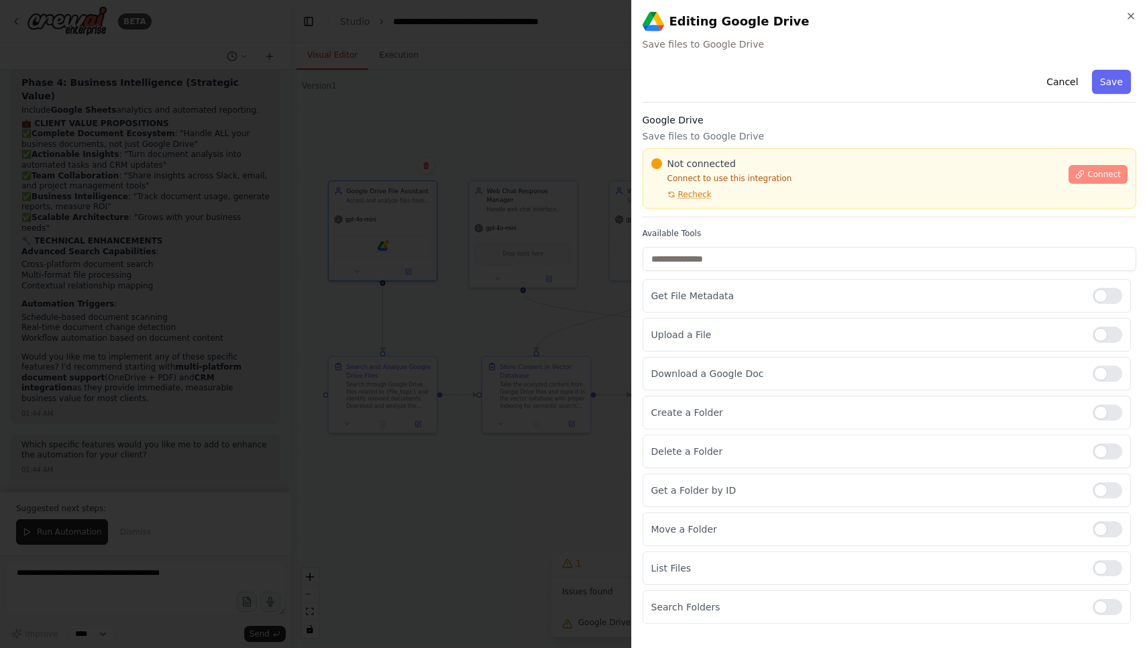
click at [1078, 174] on icon at bounding box center [1080, 173] width 7 height 7
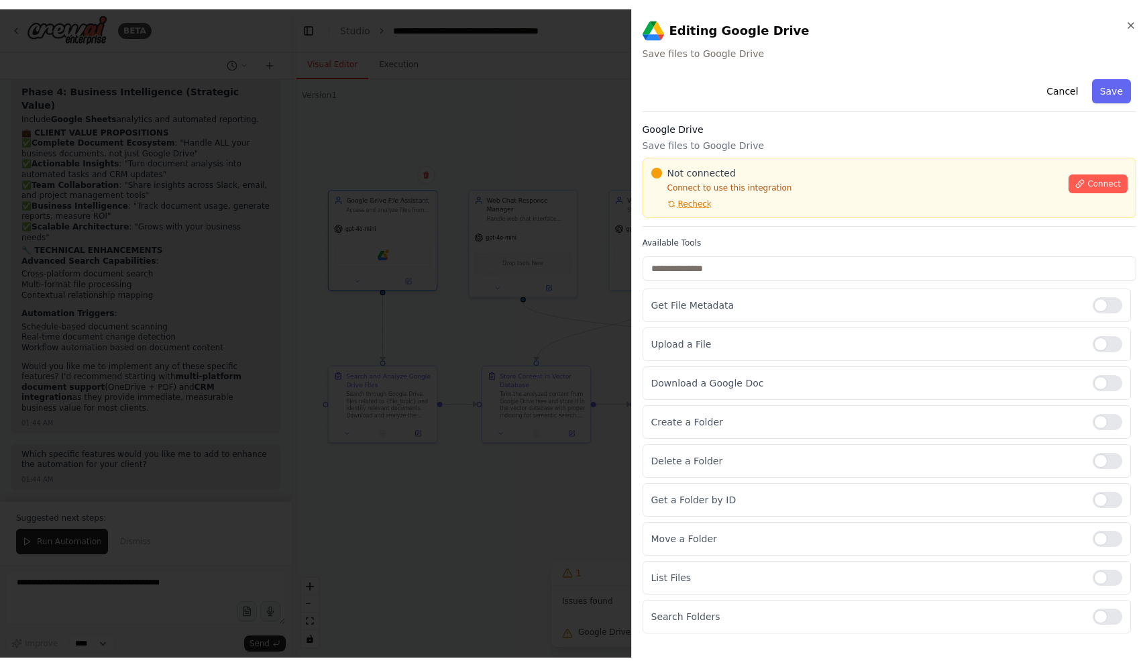
scroll to position [7477, 0]
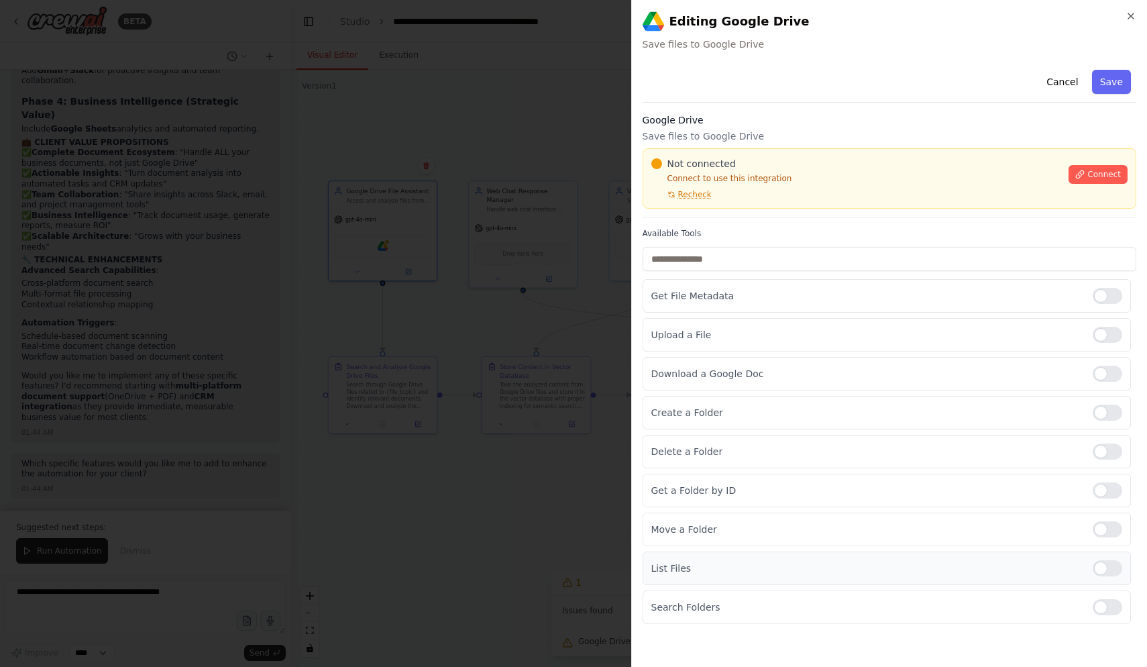
click at [1116, 569] on div at bounding box center [1108, 568] width 30 height 16
click at [1090, 175] on span "Connect" at bounding box center [1105, 174] width 34 height 11
click at [1112, 371] on div at bounding box center [1108, 374] width 30 height 16
click at [1084, 172] on icon at bounding box center [1080, 174] width 9 height 9
